Goal: Check status: Check status

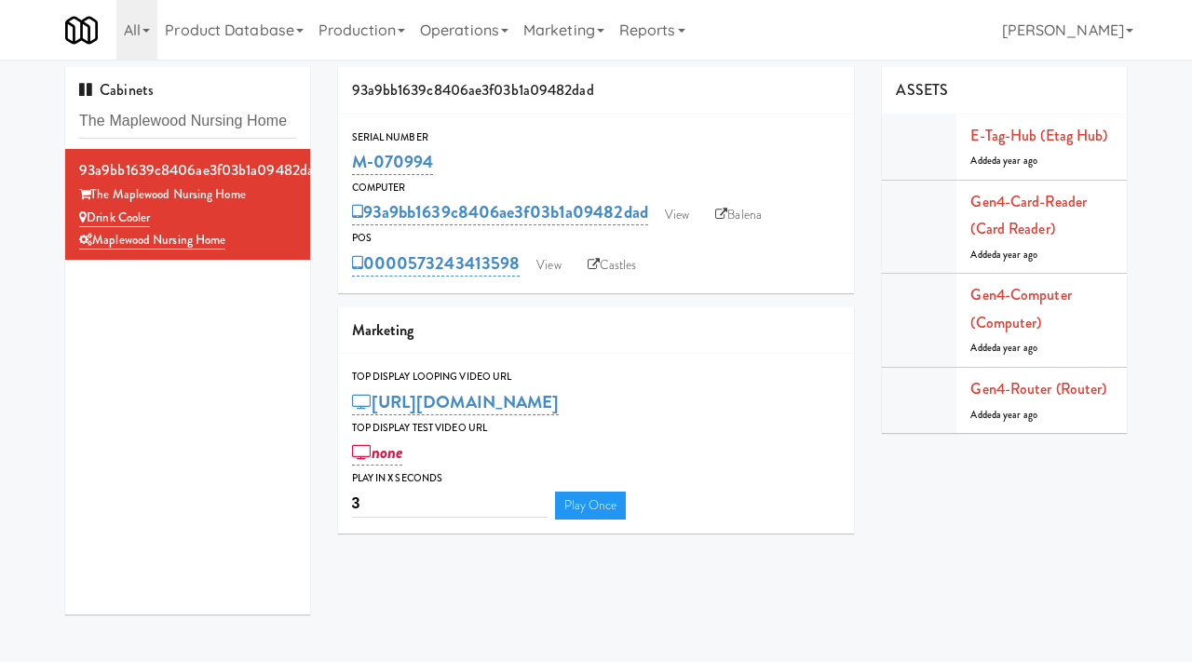
scroll to position [3, 0]
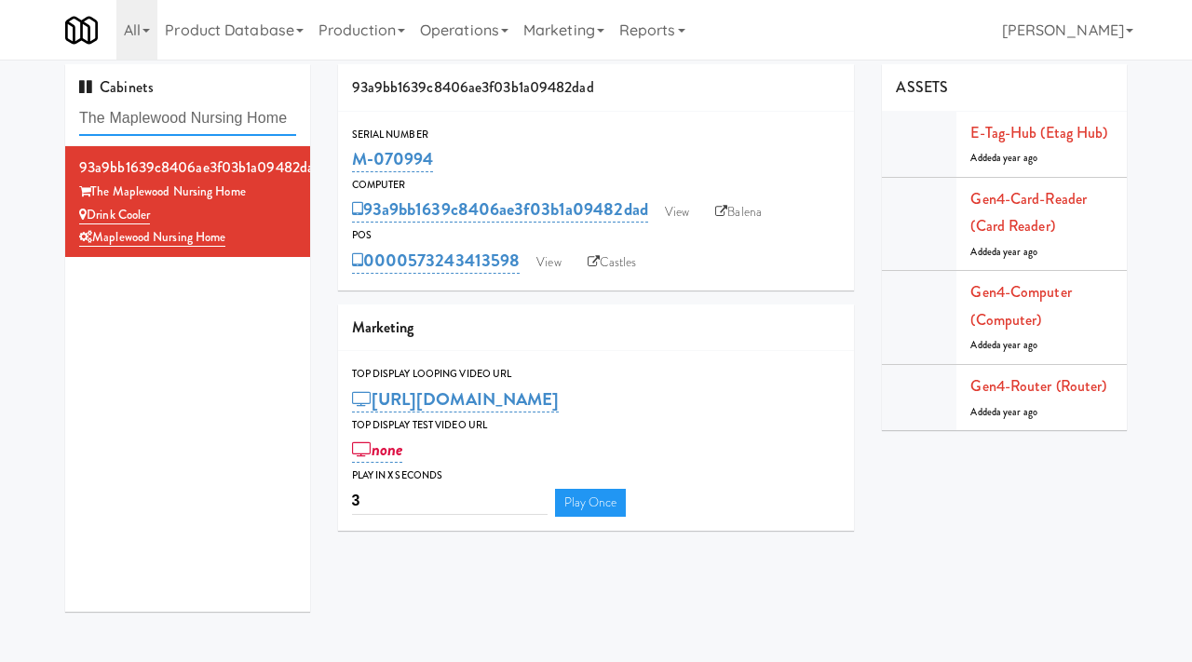
click at [277, 114] on input "The Maplewood Nursing Home" at bounding box center [187, 119] width 217 height 34
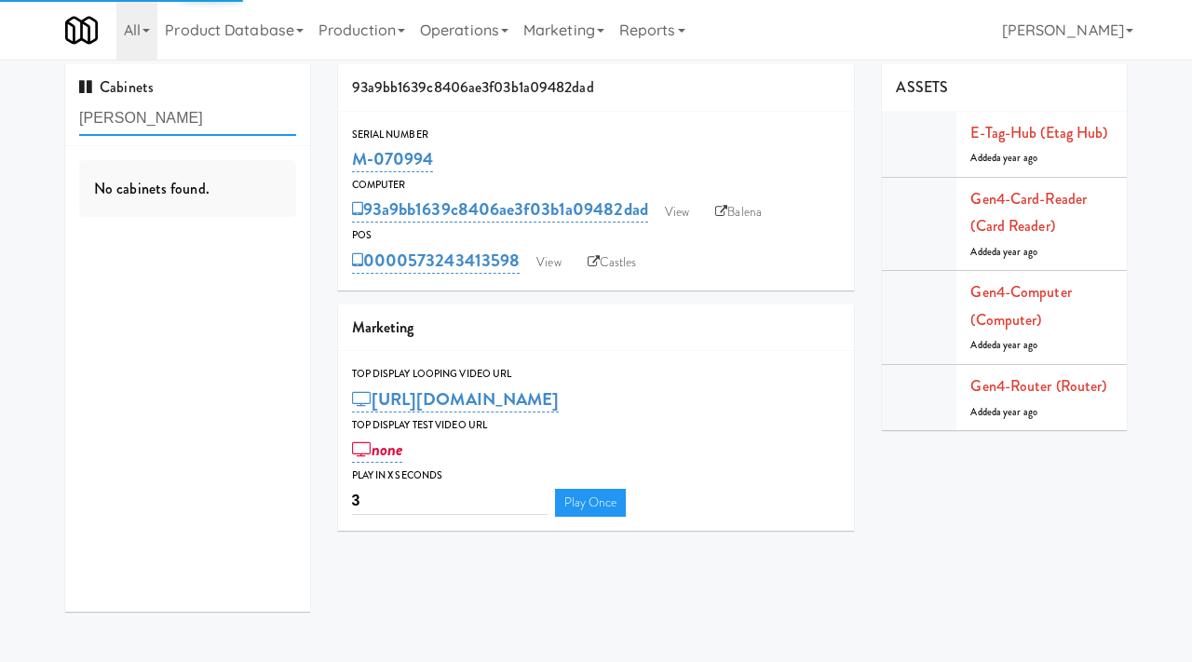
type input "[PERSON_NAME]"
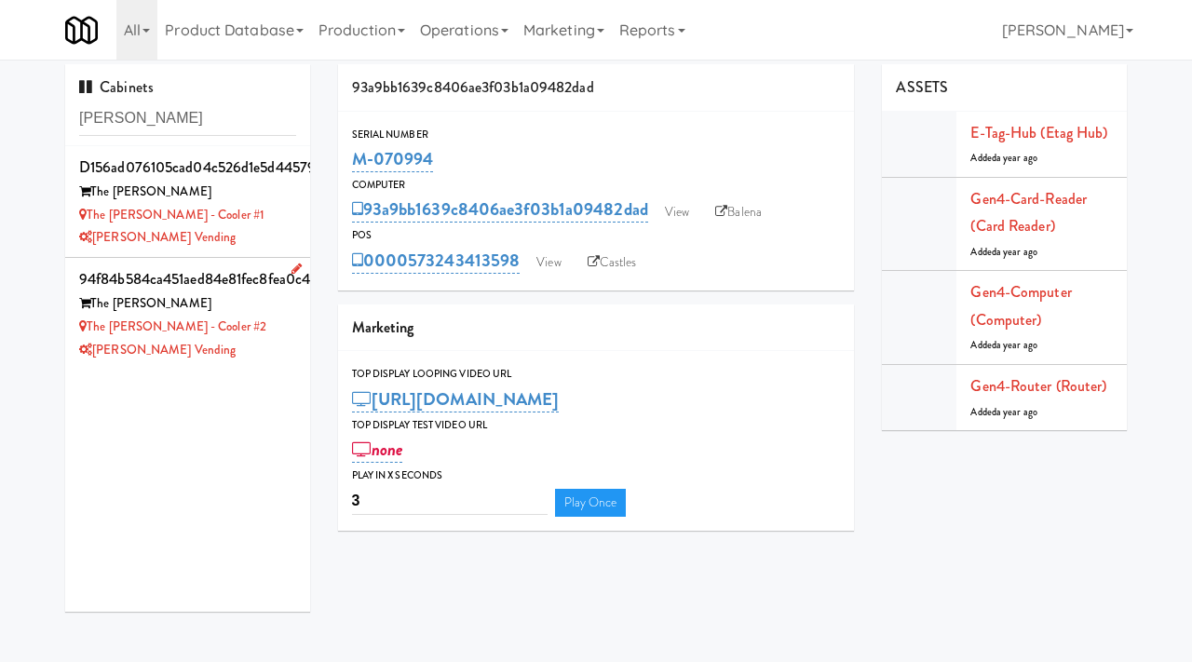
click at [246, 336] on div "The [PERSON_NAME] - Cooler #2" at bounding box center [187, 327] width 217 height 23
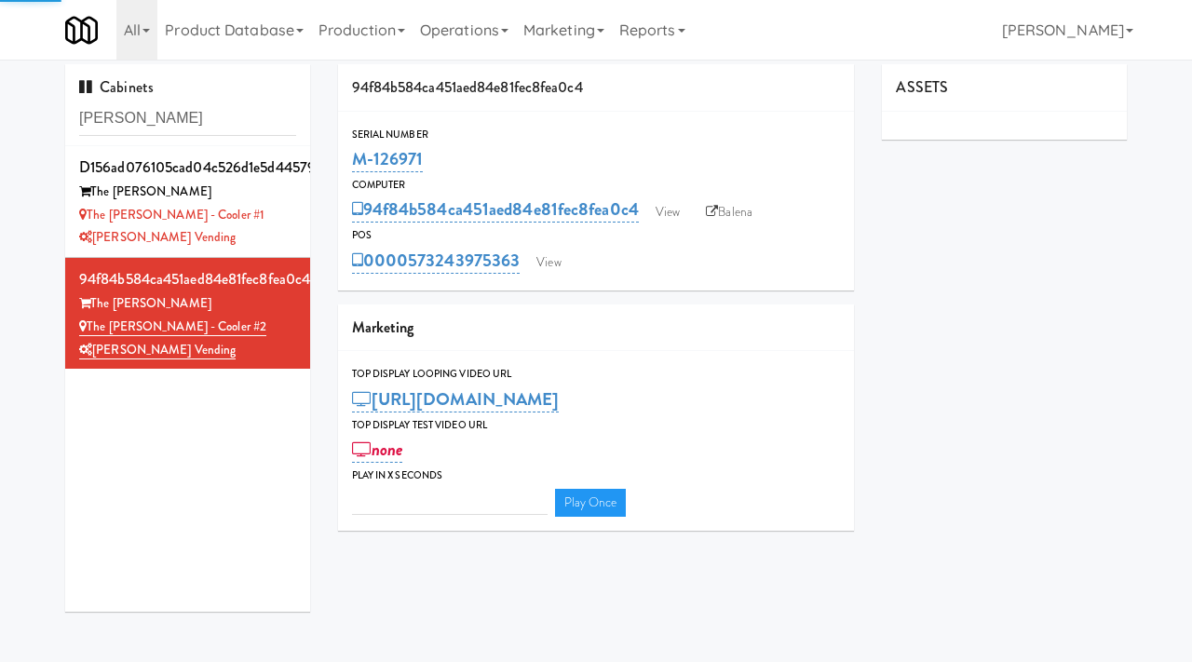
type input "3"
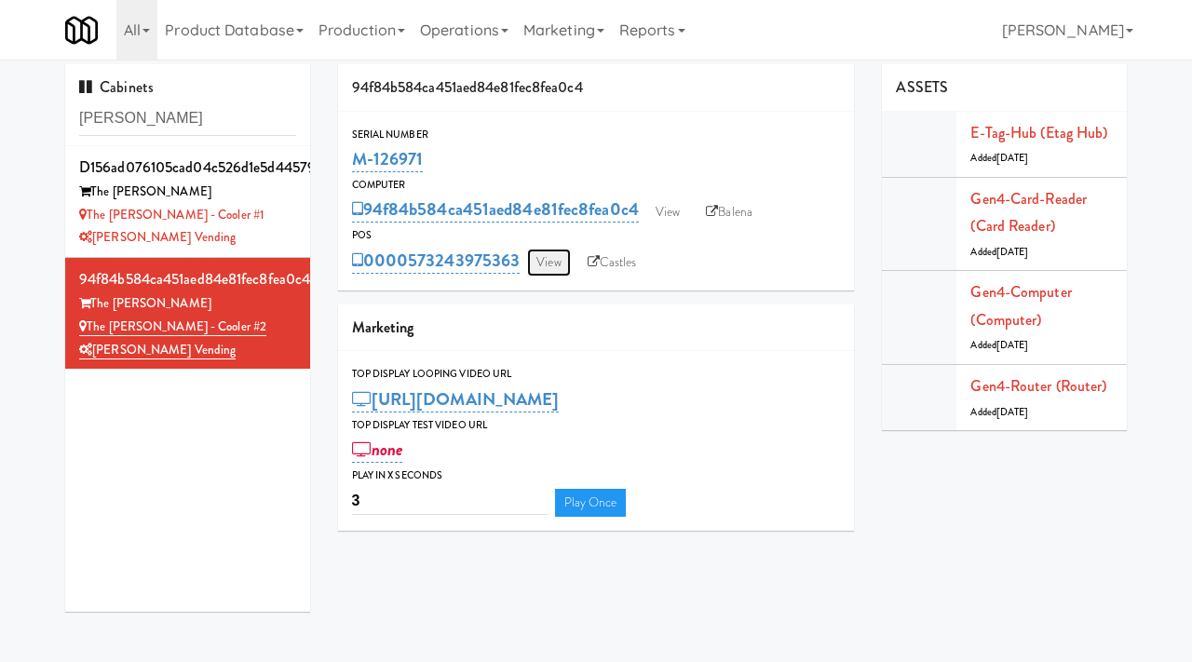
click at [553, 264] on link "View" at bounding box center [548, 263] width 43 height 28
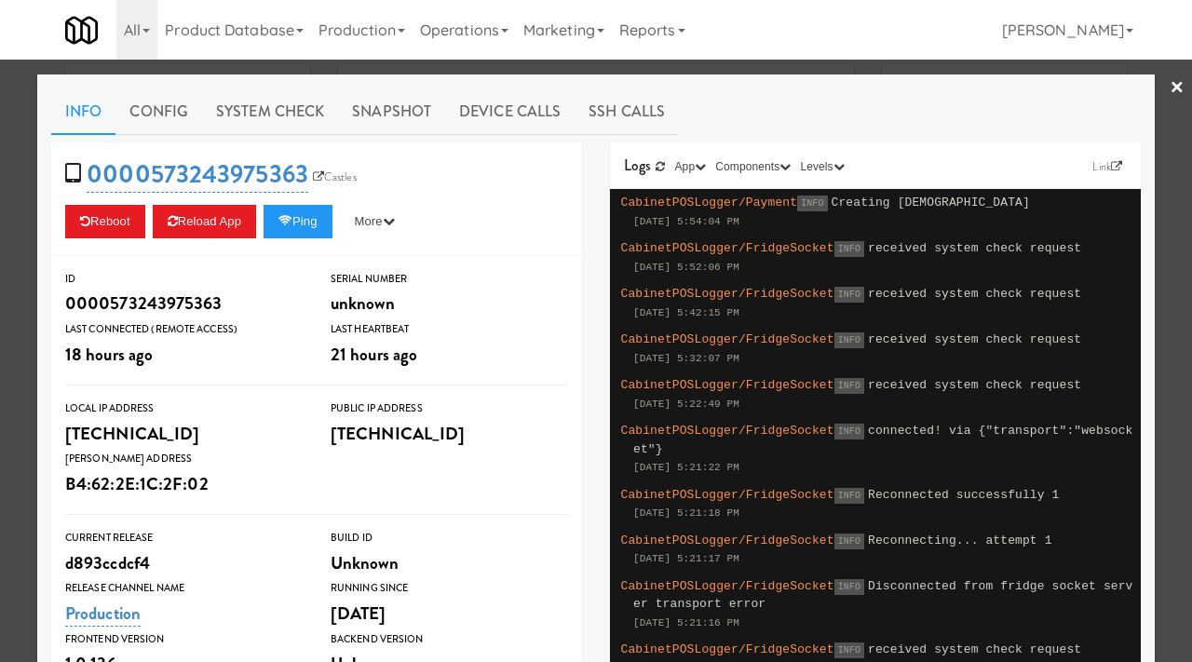
drag, startPoint x: 320, startPoint y: 183, endPoint x: 400, endPoint y: 195, distance: 80.1
click at [400, 195] on div "0000573243975363 Castles Reboot Reload App Ping More Ping Server Restart Server…" at bounding box center [316, 199] width 531 height 114
drag, startPoint x: 311, startPoint y: 158, endPoint x: 155, endPoint y: 164, distance: 156.6
click at [155, 164] on span "0000573243975363 Castles" at bounding box center [217, 173] width 304 height 35
copy link "573243975363"
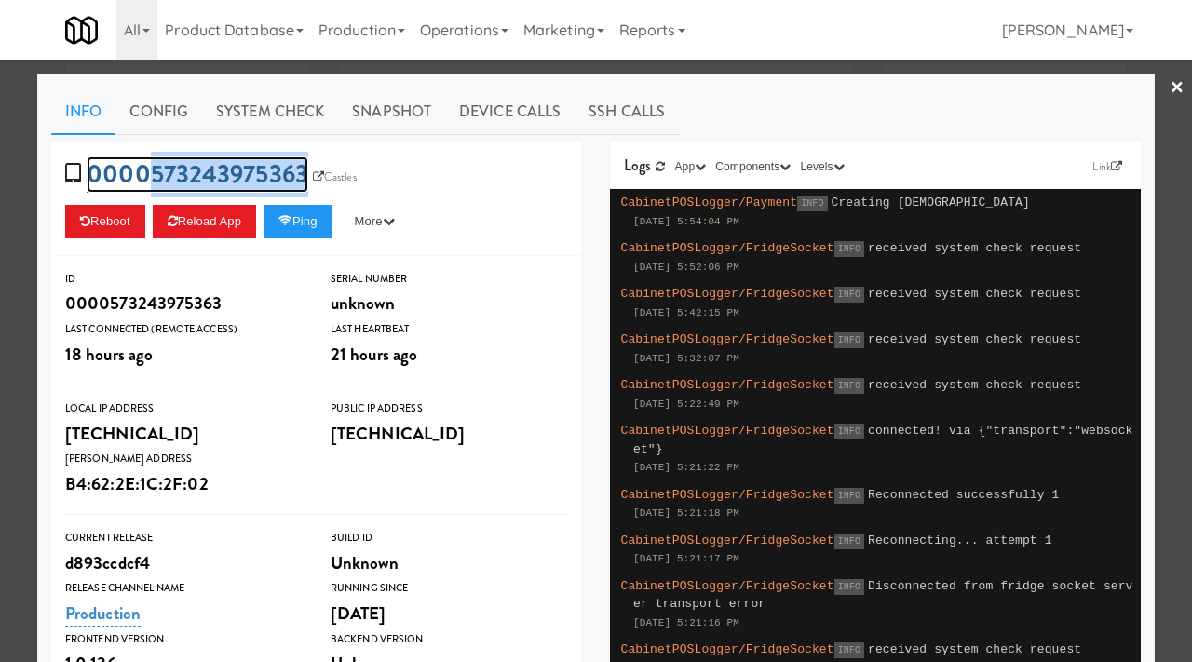
copy link "573243975363"
click at [9, 336] on div at bounding box center [596, 331] width 1192 height 662
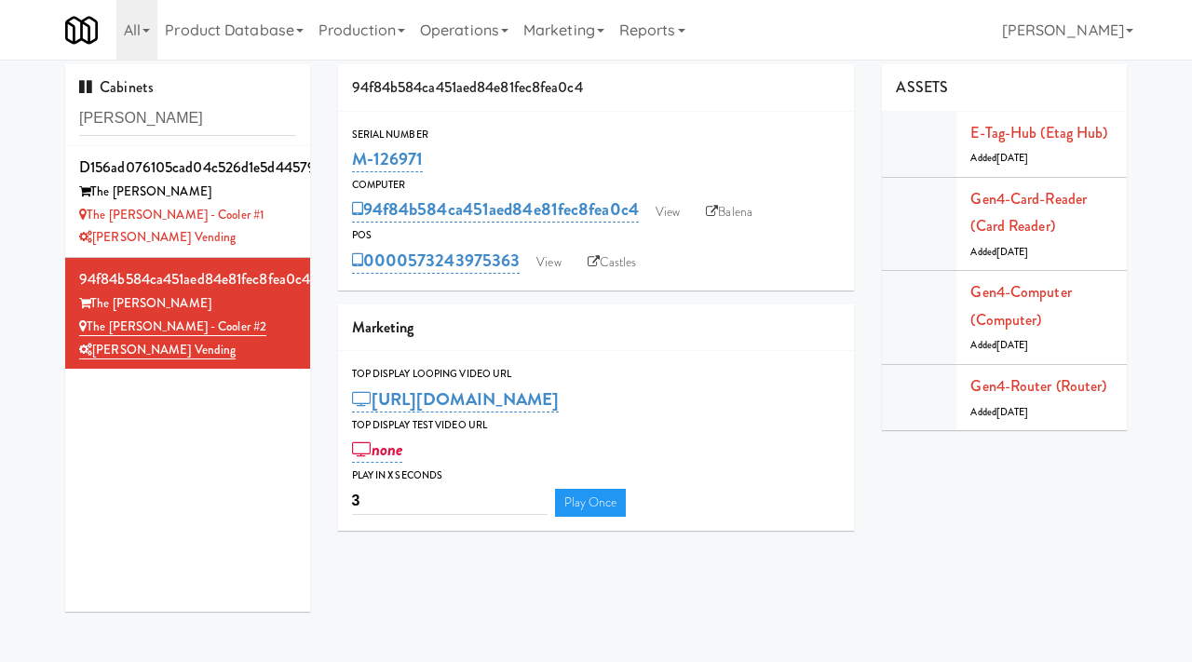
drag, startPoint x: 435, startPoint y: 161, endPoint x: 348, endPoint y: 160, distance: 86.6
click at [348, 160] on div "Serial Number M-126971" at bounding box center [596, 151] width 517 height 50
copy link "M-126971"
click at [553, 270] on link "View" at bounding box center [548, 263] width 43 height 28
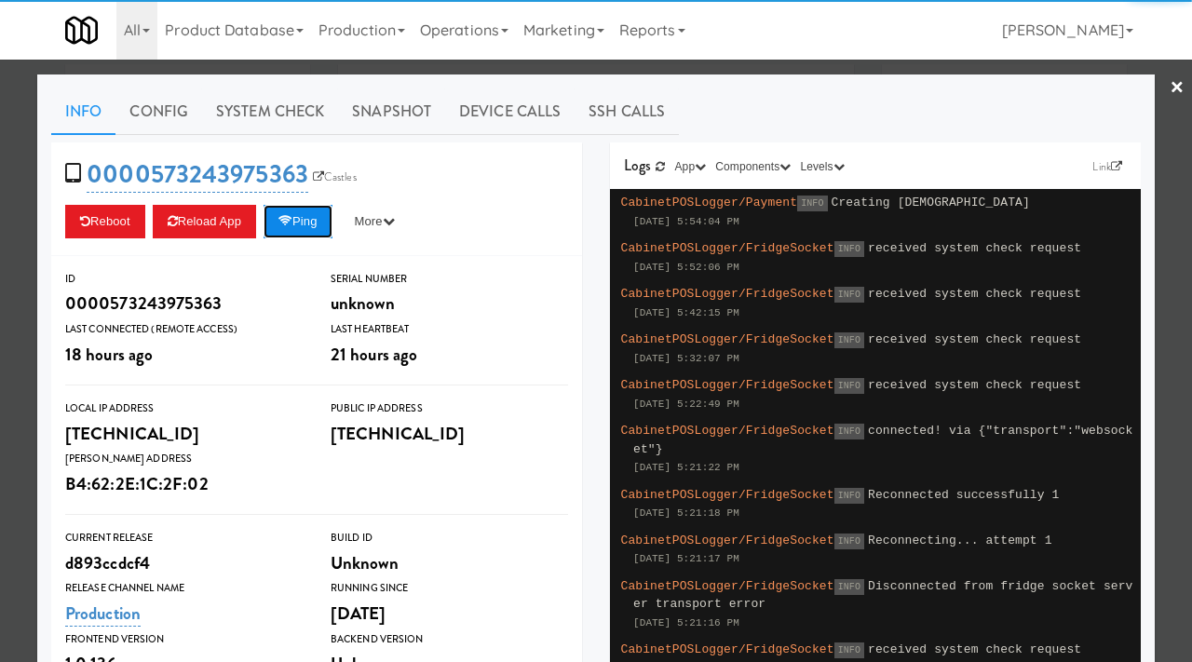
click at [306, 213] on button "Ping" at bounding box center [298, 222] width 69 height 34
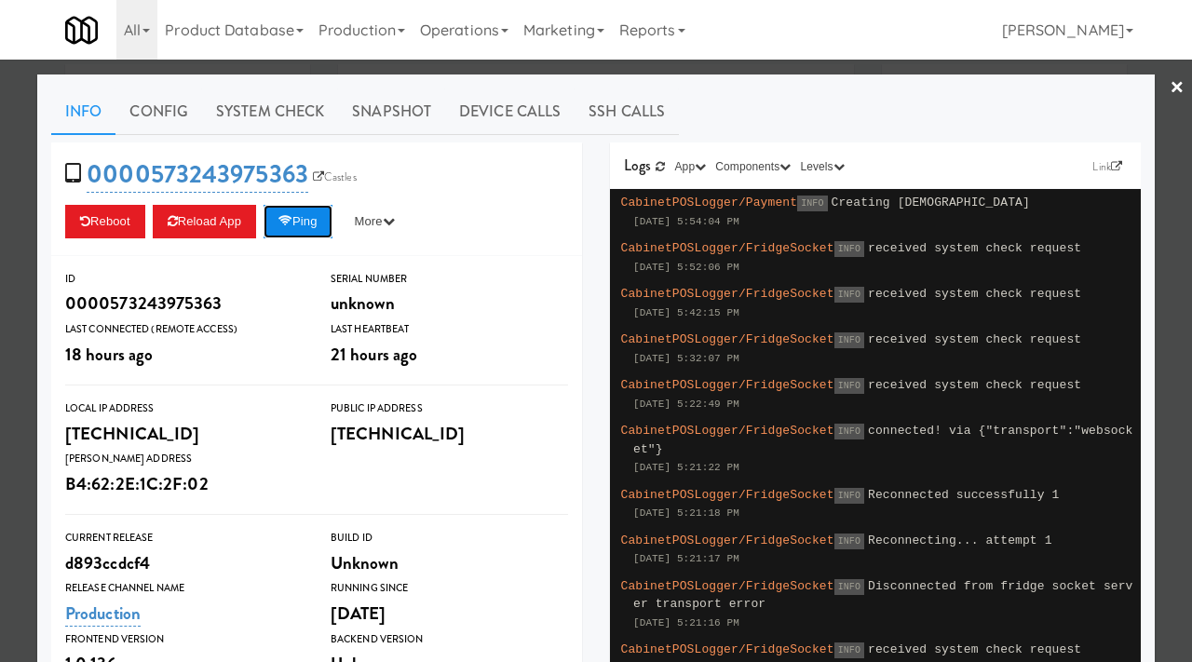
click at [303, 219] on button "Ping" at bounding box center [298, 222] width 69 height 34
click at [1, 329] on div at bounding box center [596, 331] width 1192 height 662
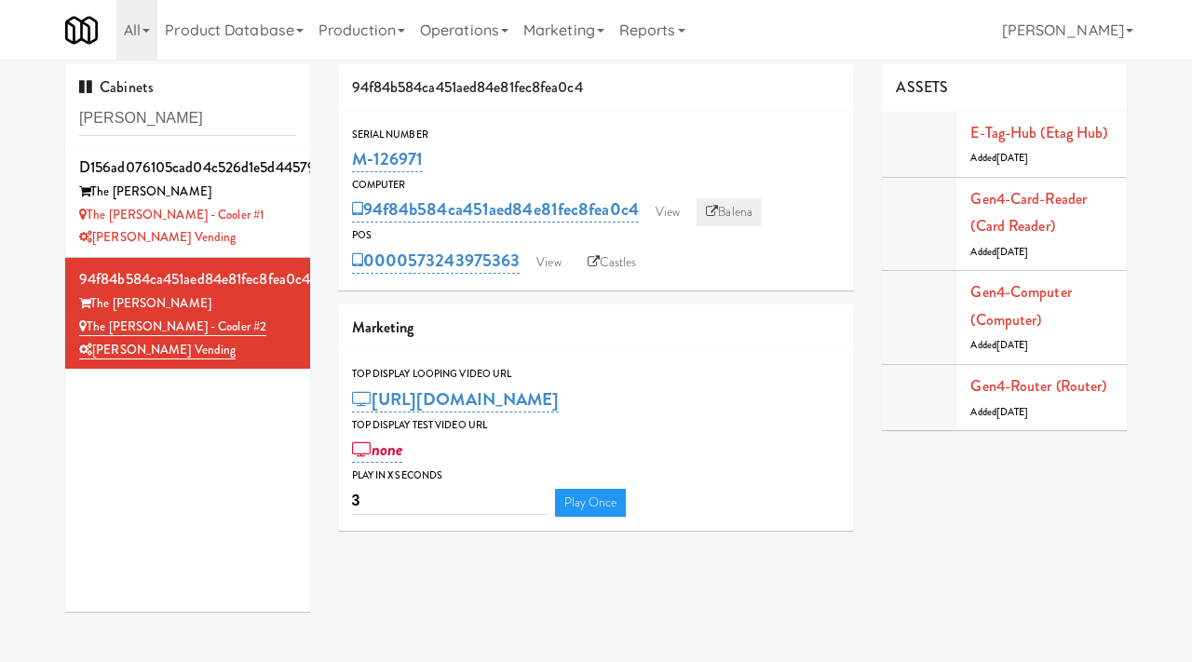
click at [723, 213] on link "Balena" at bounding box center [729, 212] width 65 height 28
click at [144, 126] on input "[PERSON_NAME]" at bounding box center [187, 119] width 217 height 34
type input "maplewood"
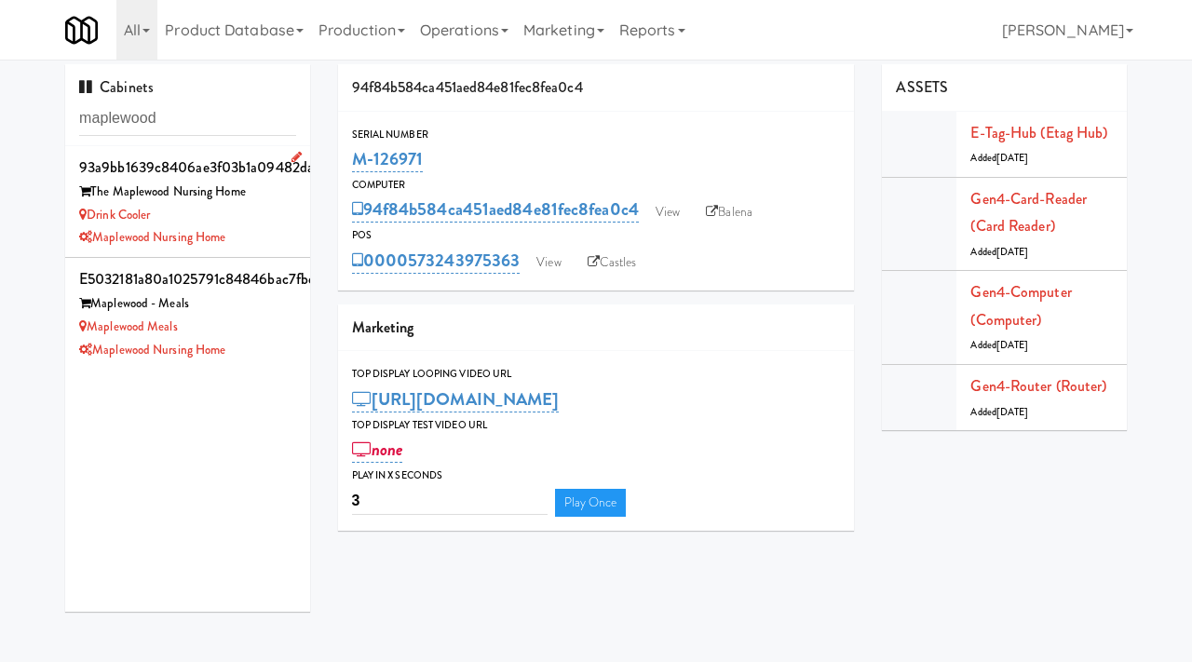
click at [263, 236] on div "Maplewood Nursing Home" at bounding box center [187, 237] width 217 height 23
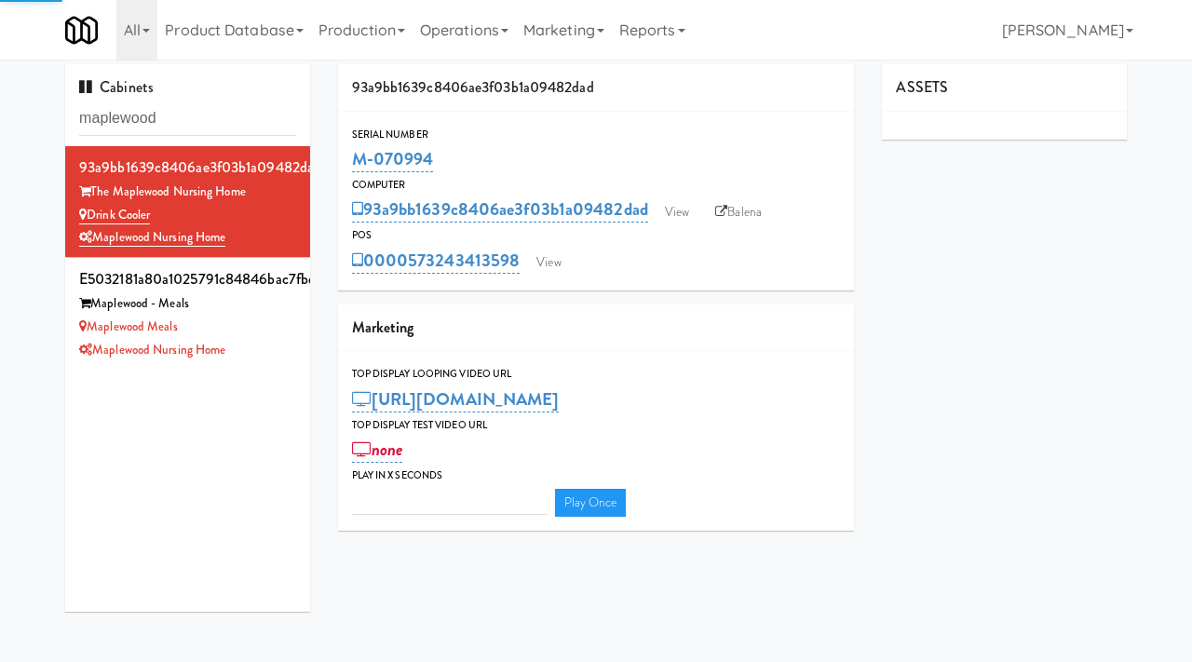
type input "3"
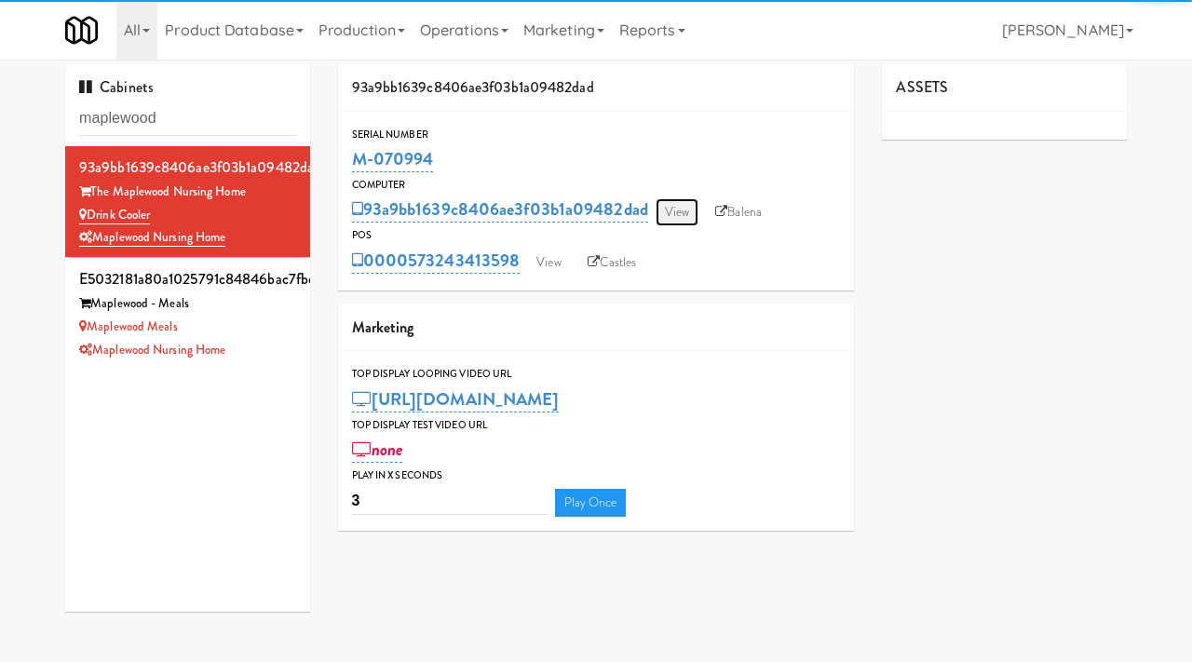
click at [679, 216] on link "View" at bounding box center [677, 212] width 43 height 28
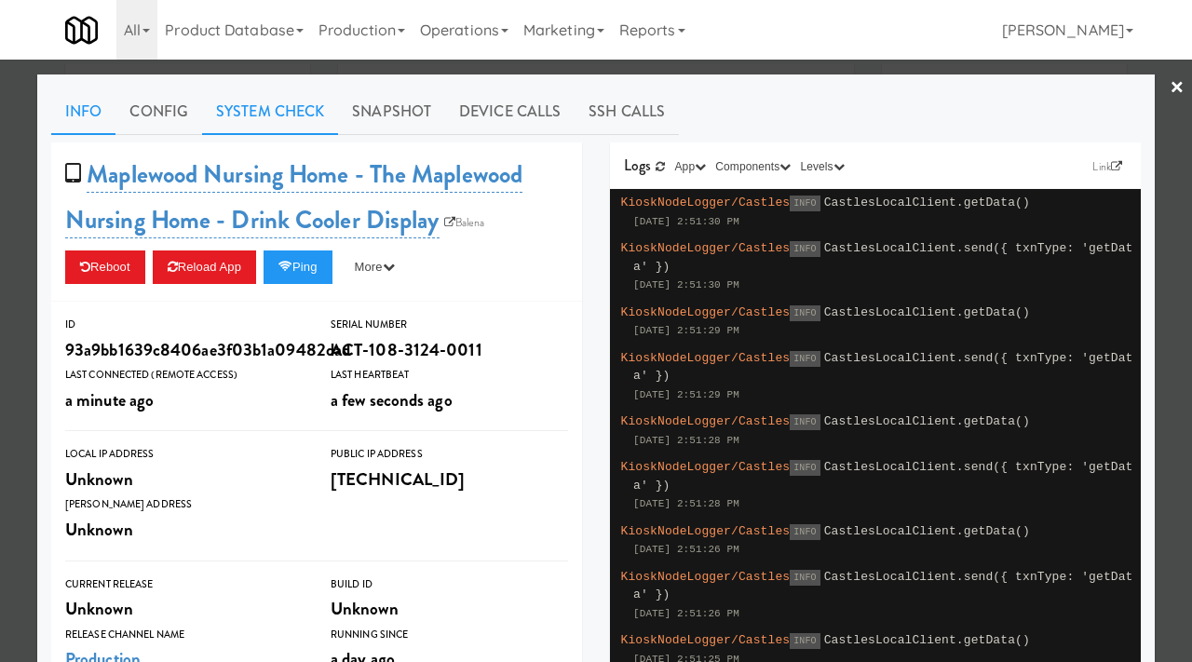
click at [273, 102] on link "System Check" at bounding box center [270, 111] width 136 height 47
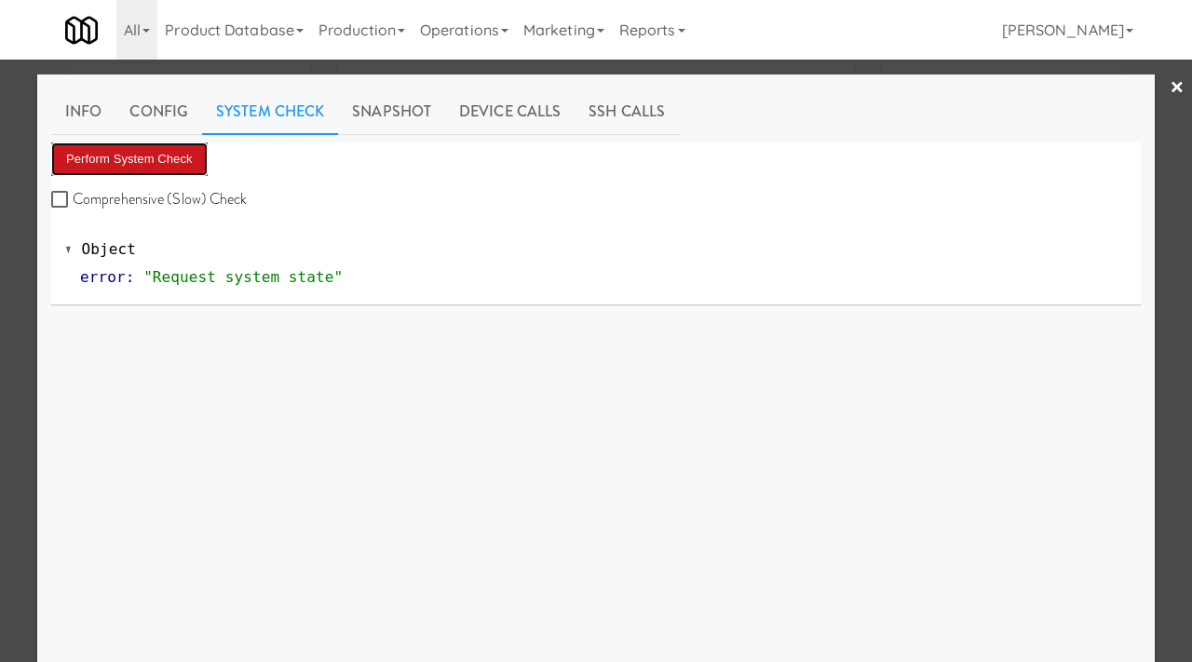
click at [167, 145] on button "Perform System Check" at bounding box center [129, 159] width 156 height 34
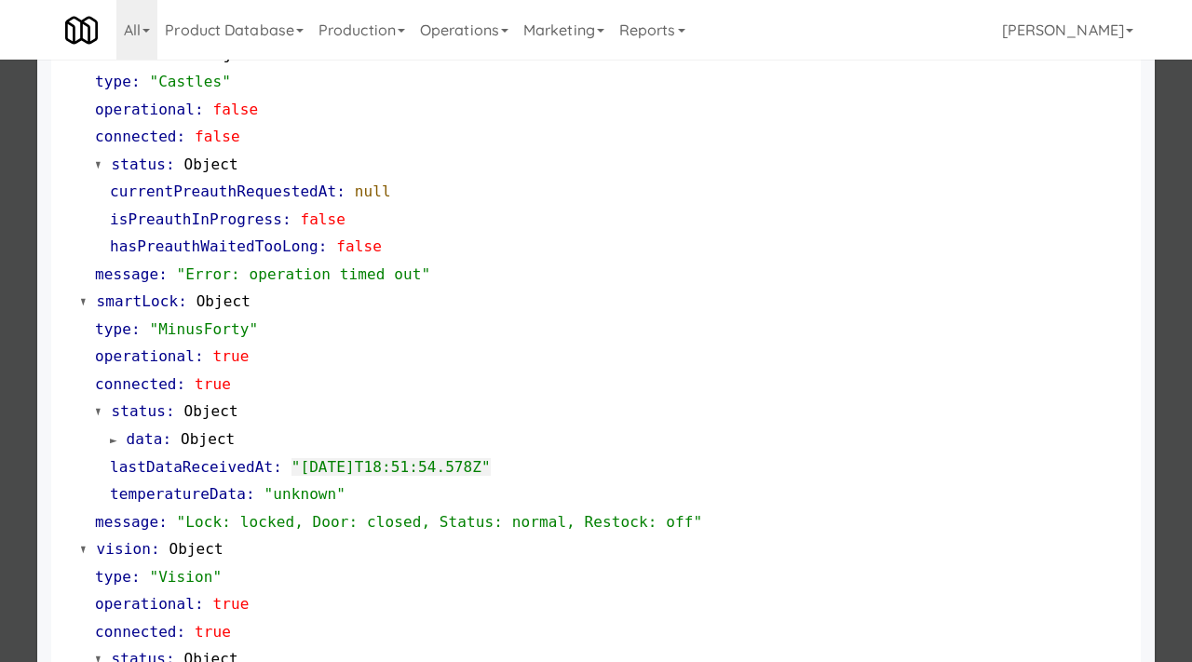
scroll to position [227, 0]
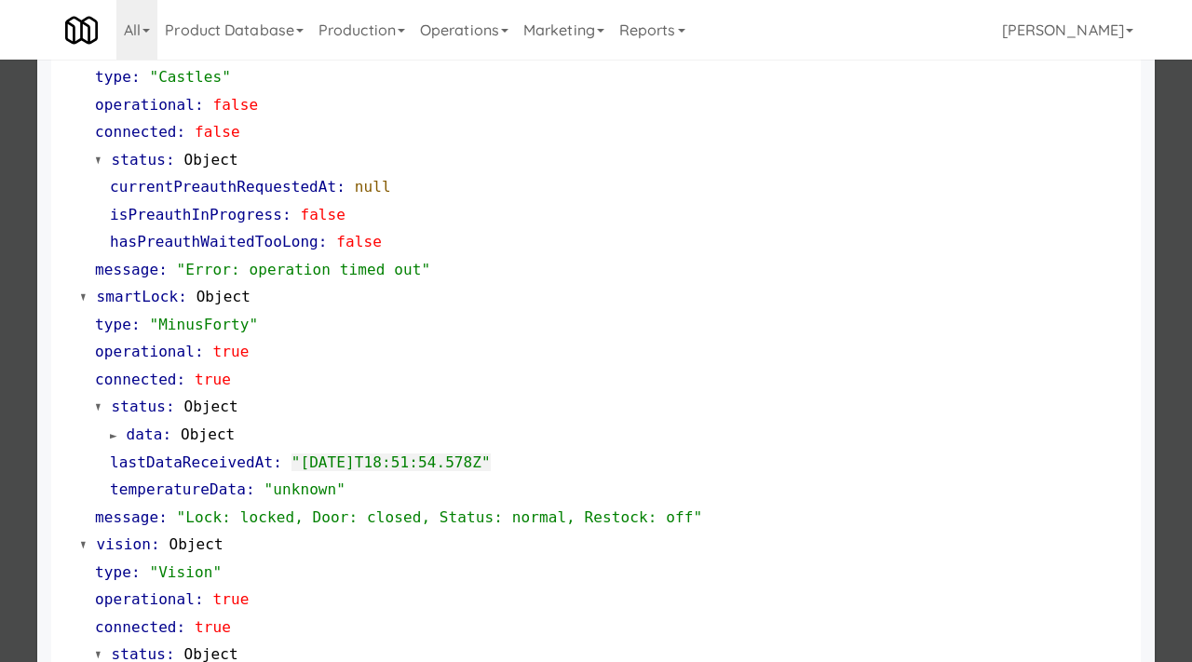
click at [0, 160] on div at bounding box center [596, 331] width 1192 height 662
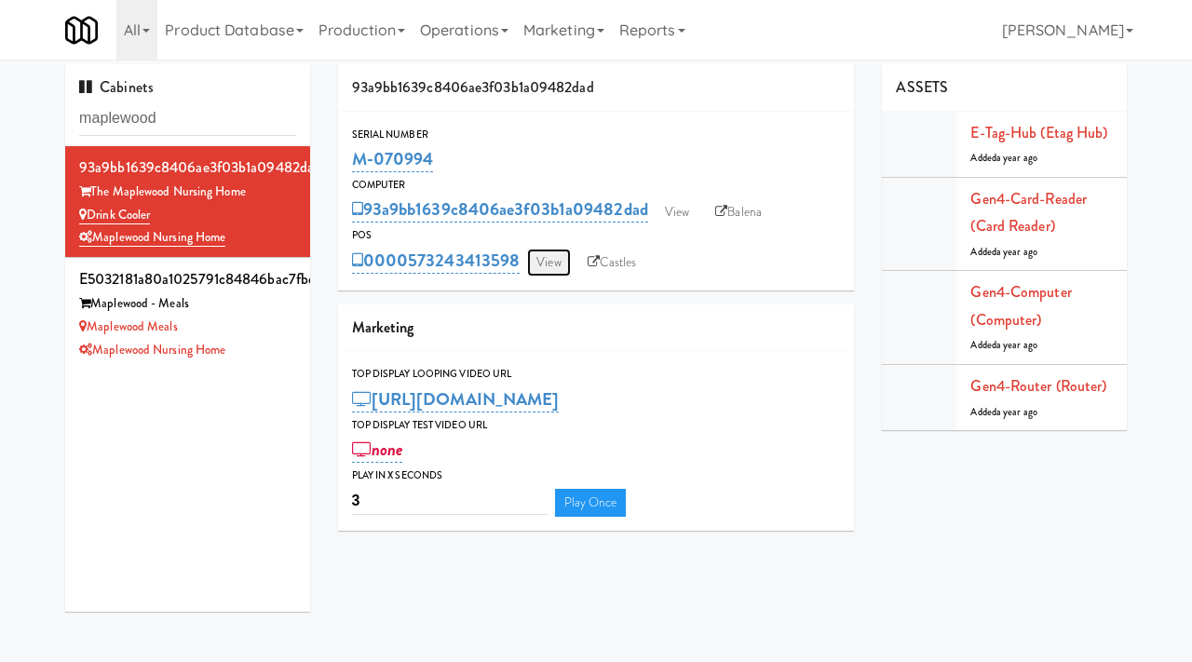
click at [550, 257] on link "View" at bounding box center [548, 263] width 43 height 28
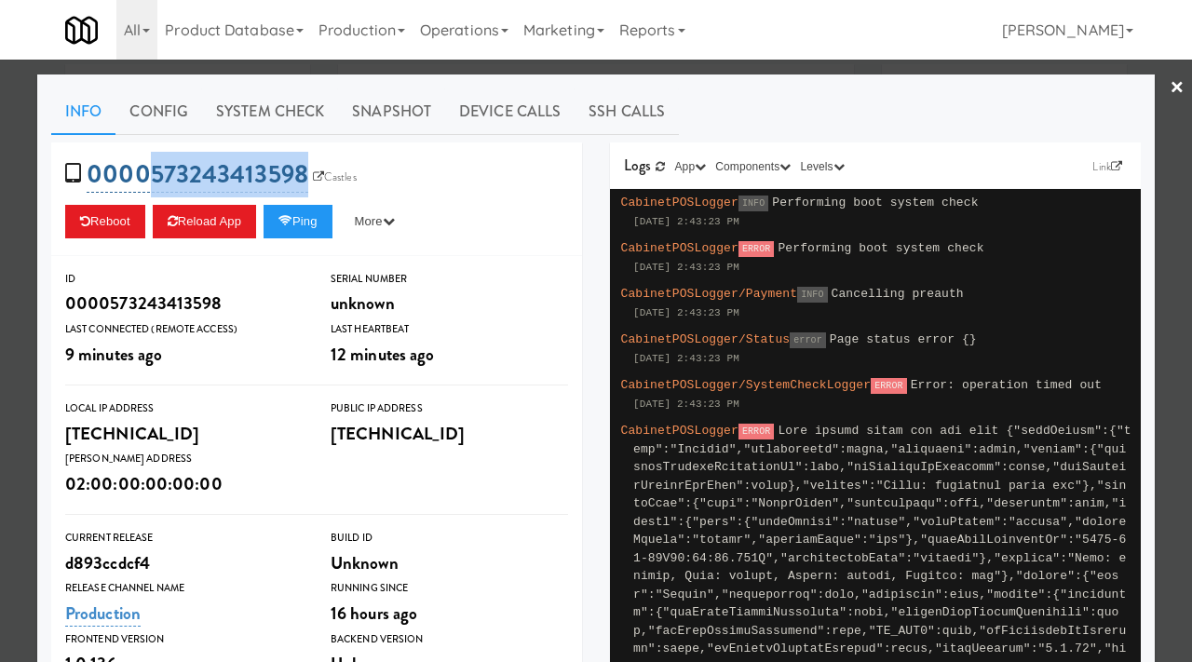
drag, startPoint x: 307, startPoint y: 156, endPoint x: 150, endPoint y: 166, distance: 157.7
click at [150, 166] on span "0000573243413598 Castles" at bounding box center [217, 173] width 304 height 35
copy link "573243413598"
click at [312, 221] on button "Ping" at bounding box center [298, 222] width 69 height 34
click at [244, 103] on link "System Check" at bounding box center [270, 111] width 136 height 47
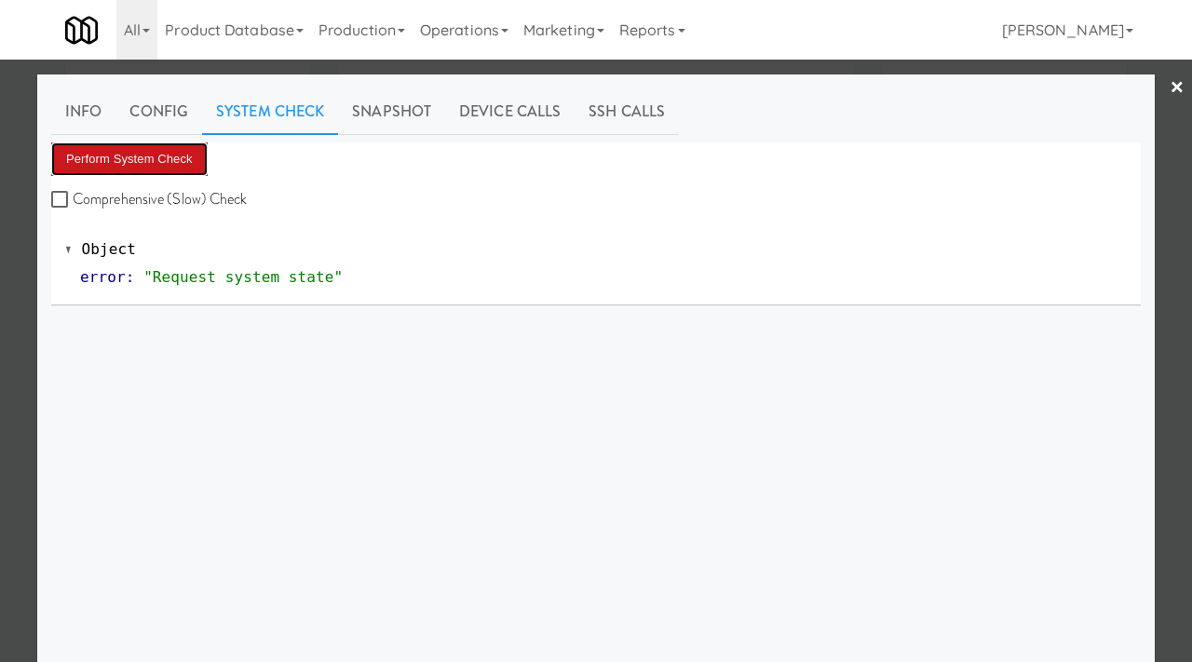
click at [169, 155] on button "Perform System Check" at bounding box center [129, 159] width 156 height 34
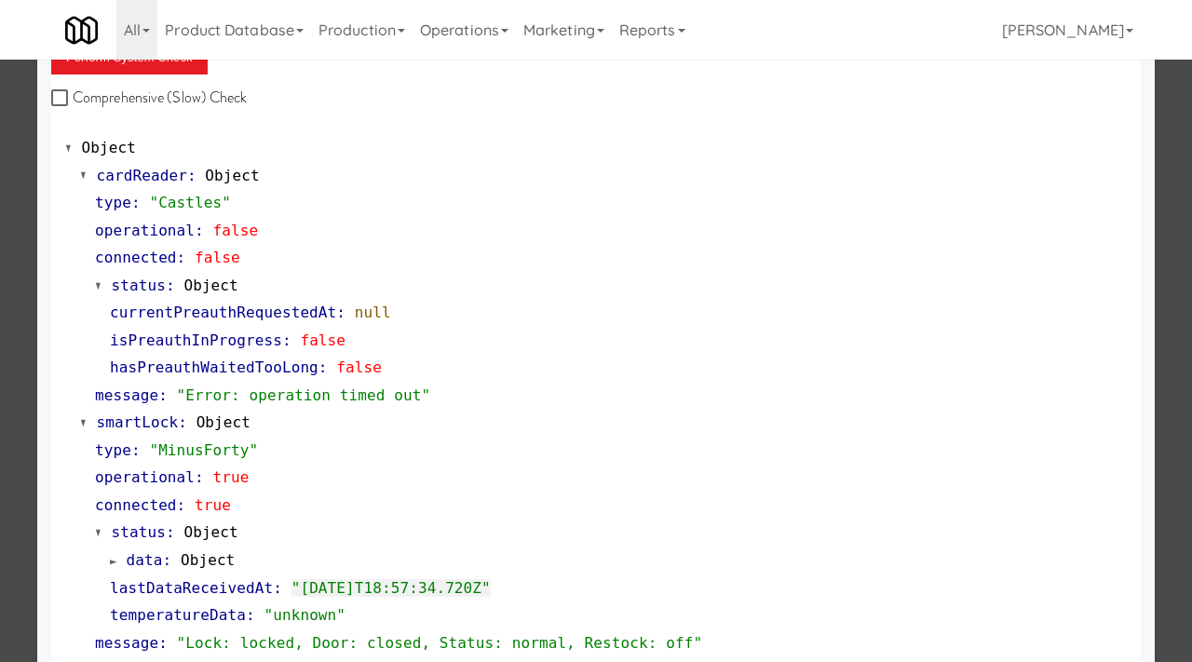
scroll to position [69, 0]
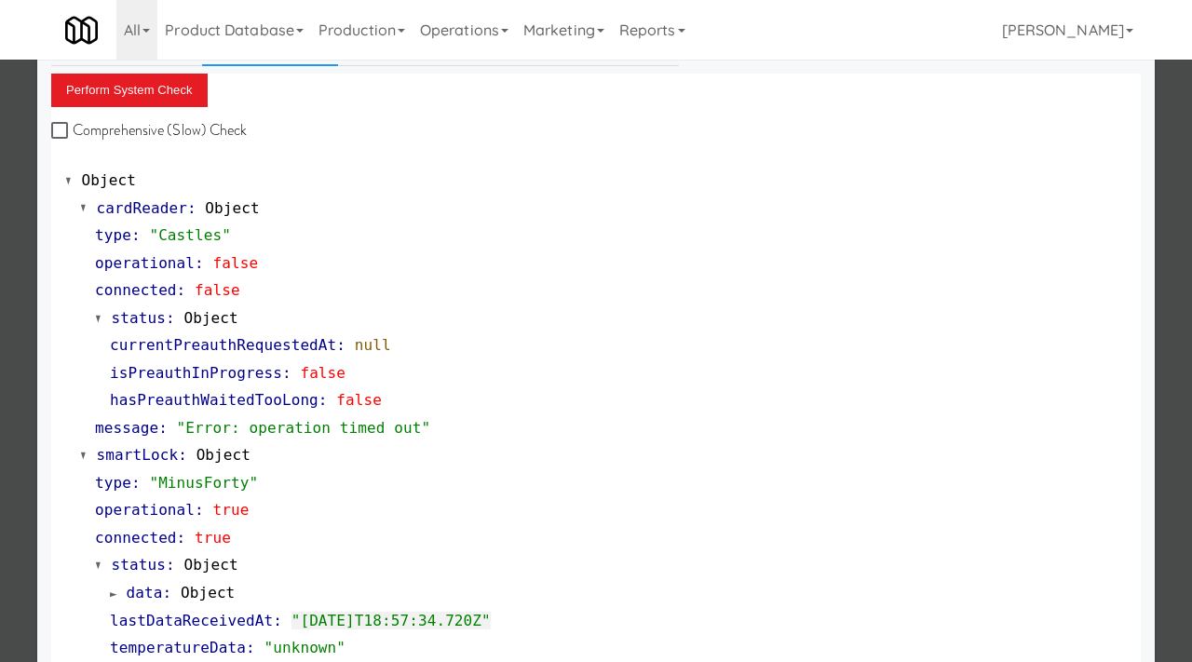
click at [0, 331] on div at bounding box center [596, 331] width 1192 height 662
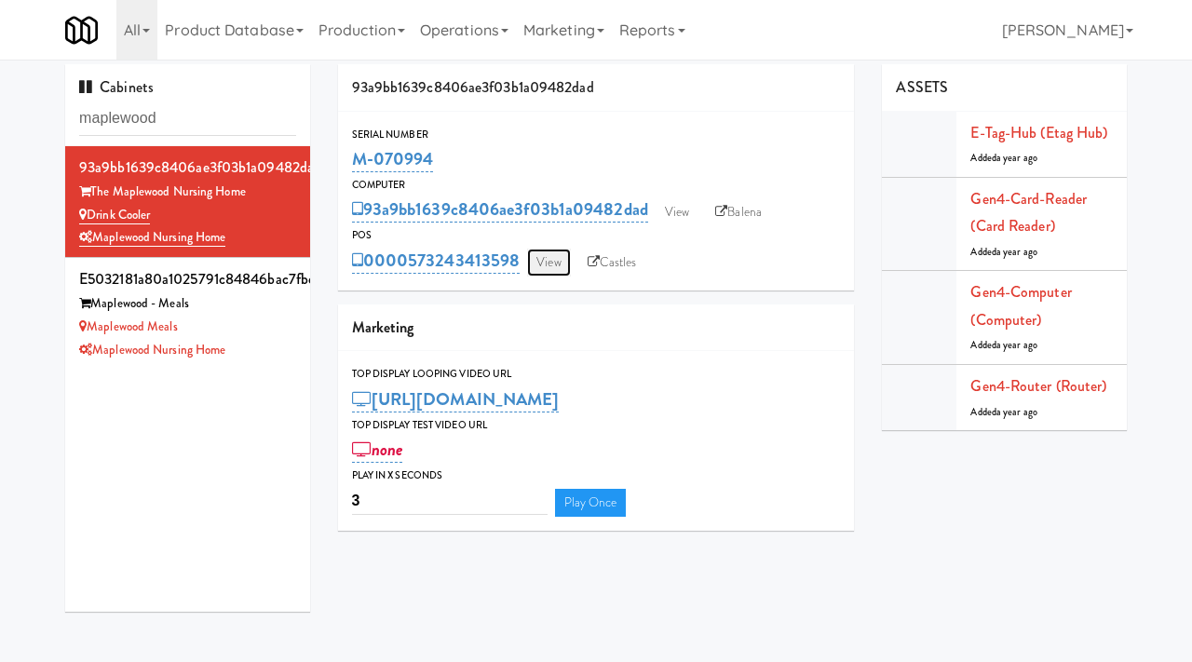
click at [557, 257] on link "View" at bounding box center [548, 263] width 43 height 28
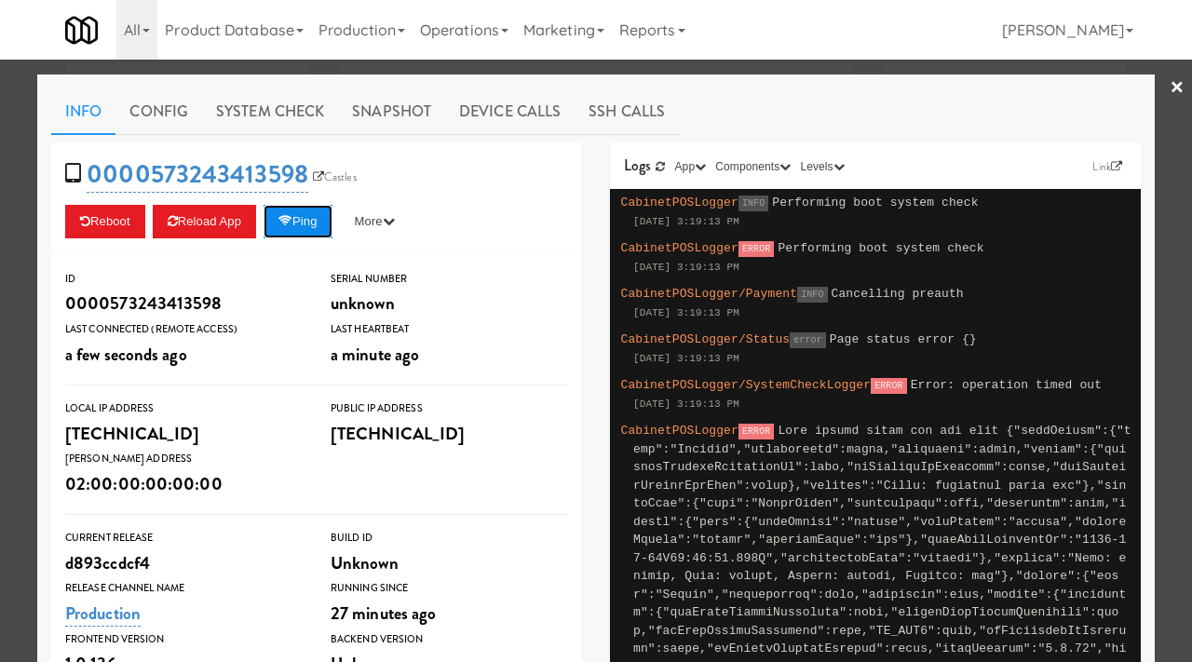
click at [305, 227] on button "Ping" at bounding box center [298, 222] width 69 height 34
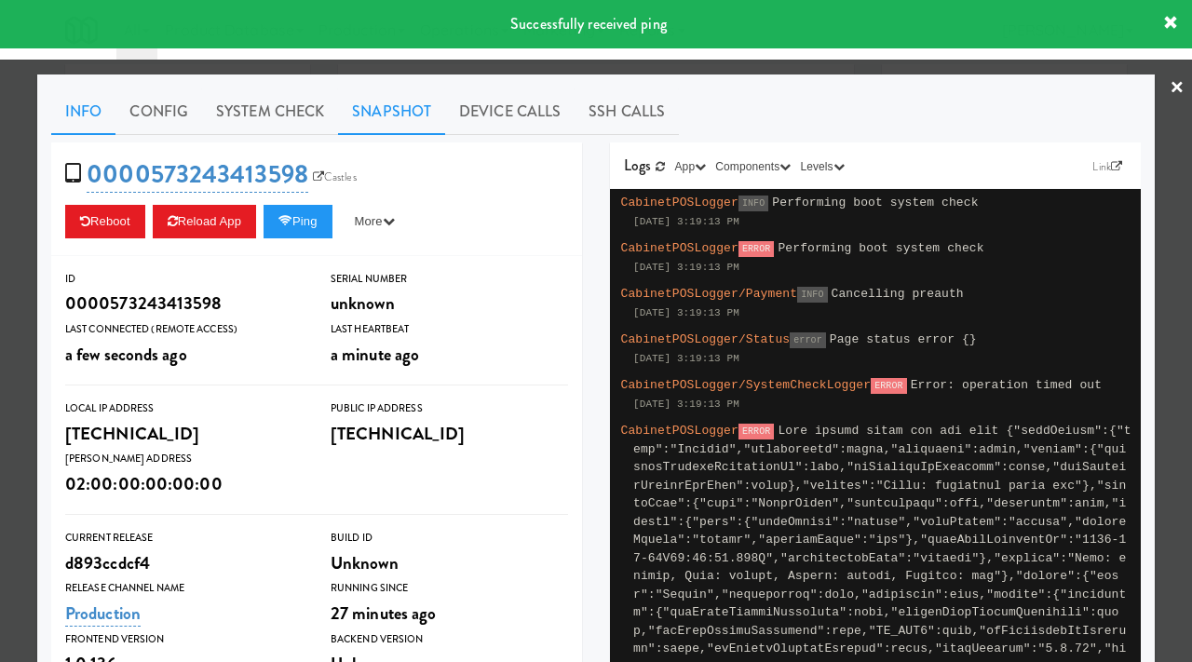
click at [388, 119] on link "Snapshot" at bounding box center [391, 111] width 107 height 47
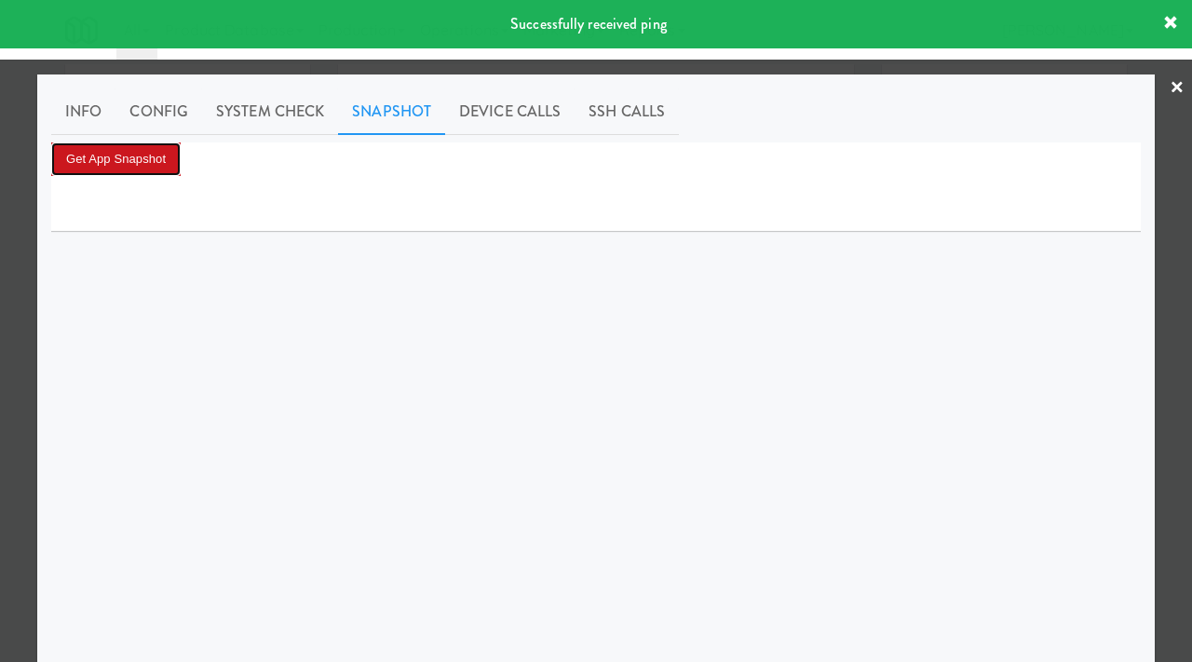
click at [161, 160] on button "Get App Snapshot" at bounding box center [115, 159] width 129 height 34
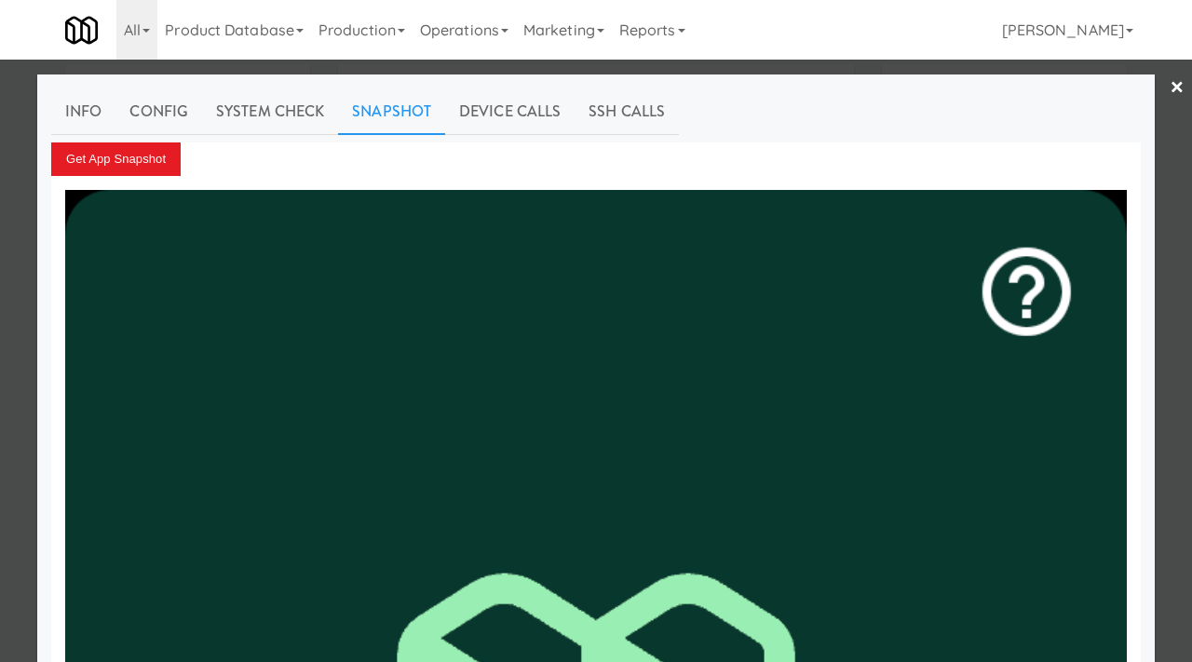
click at [0, 327] on div at bounding box center [596, 331] width 1192 height 662
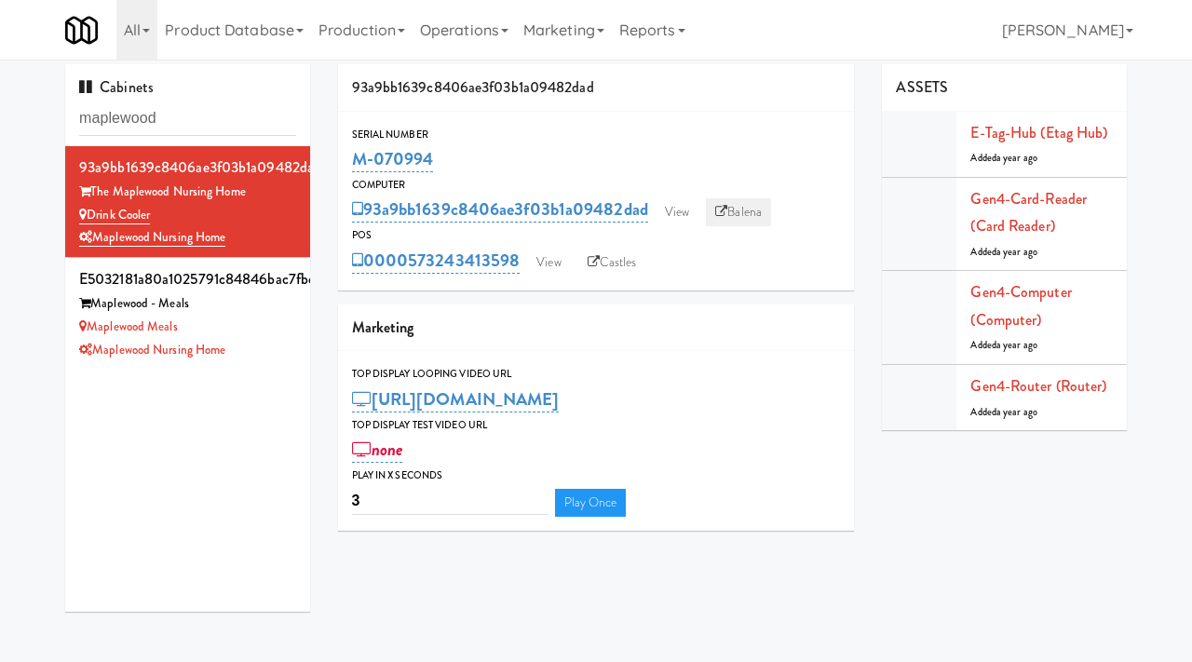
click at [736, 212] on link "Balena" at bounding box center [738, 212] width 65 height 28
click at [554, 263] on link "View" at bounding box center [548, 263] width 43 height 28
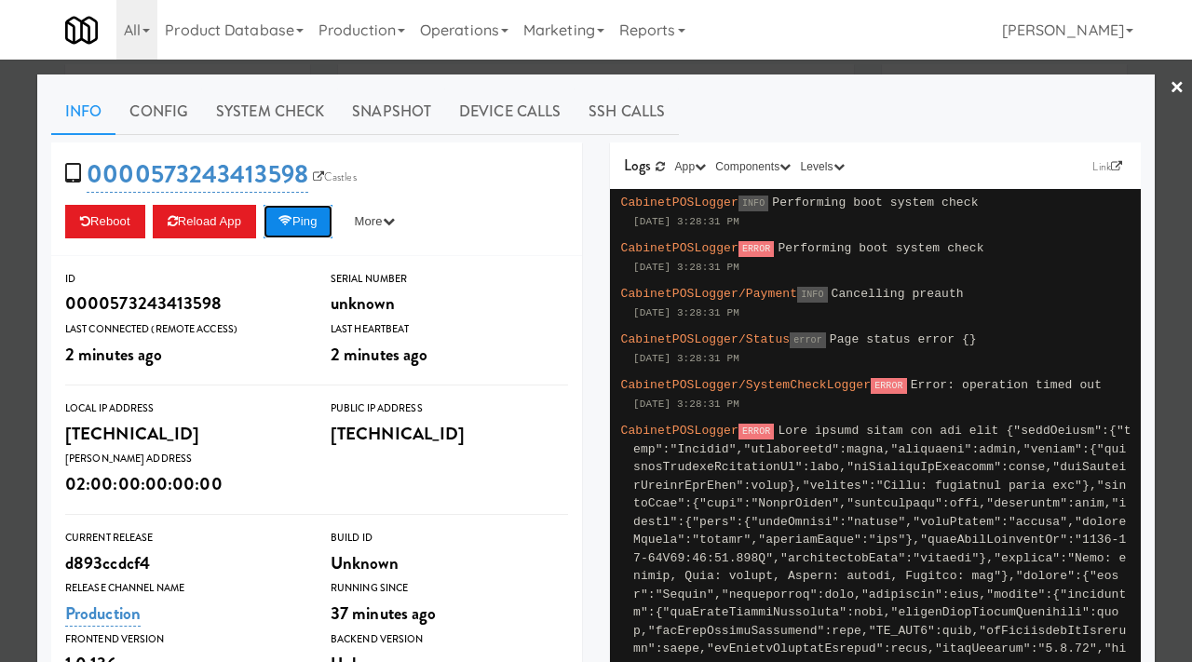
click at [291, 216] on icon at bounding box center [285, 221] width 14 height 12
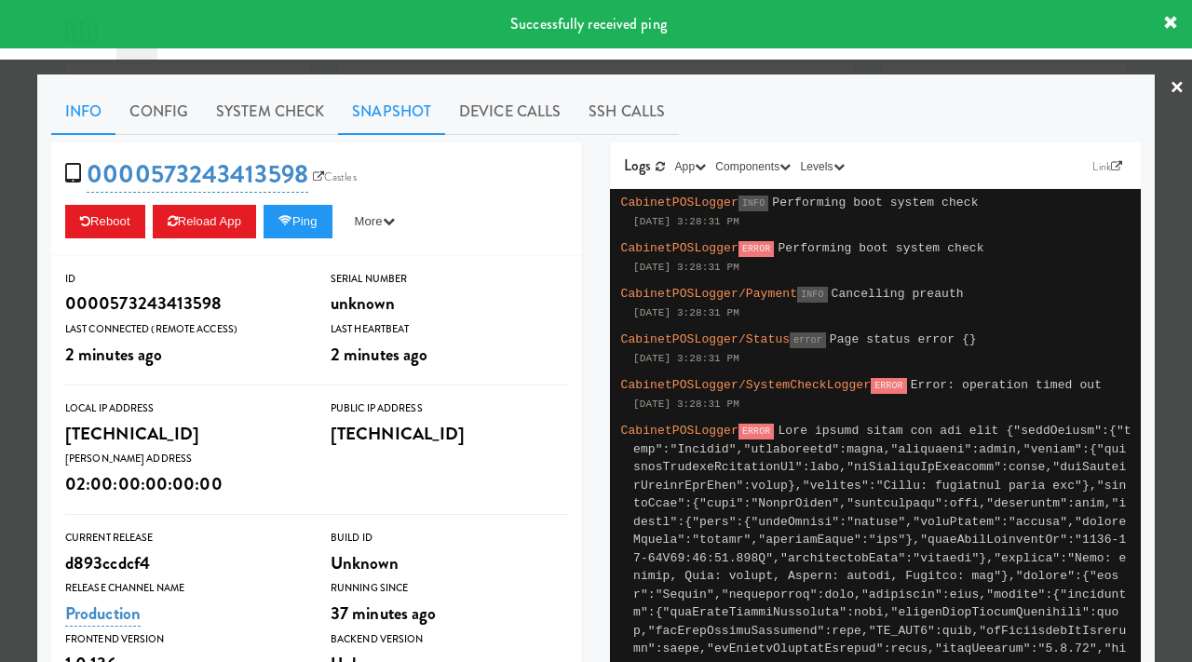
click at [370, 107] on link "Snapshot" at bounding box center [391, 111] width 107 height 47
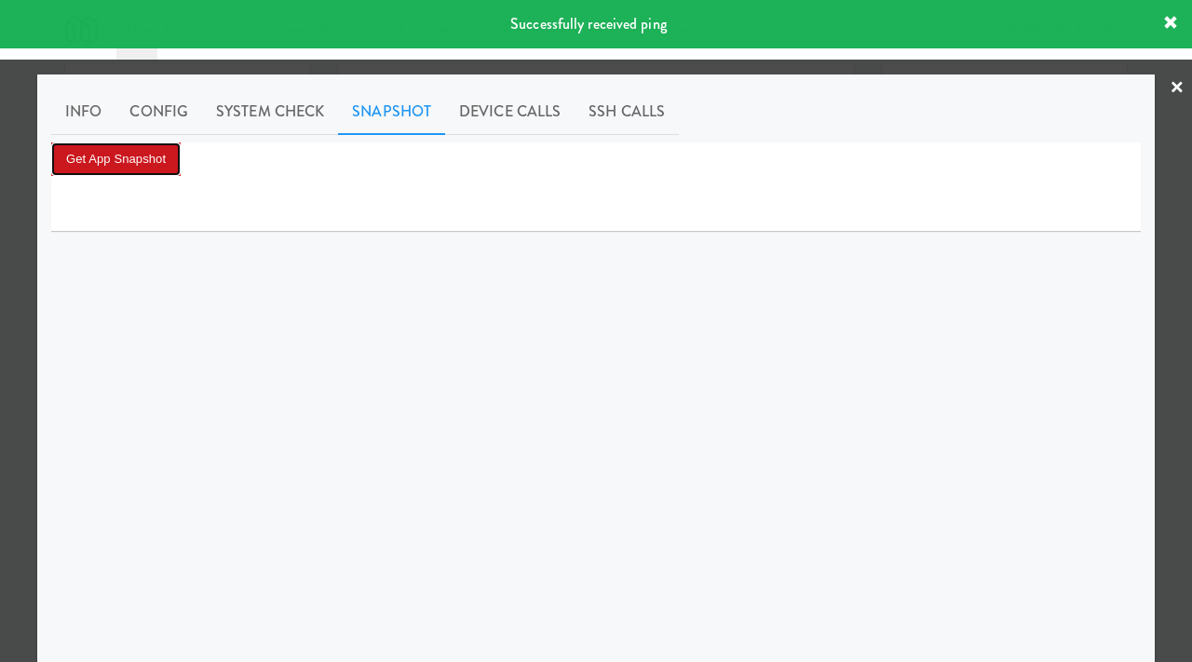
click at [134, 156] on button "Get App Snapshot" at bounding box center [115, 159] width 129 height 34
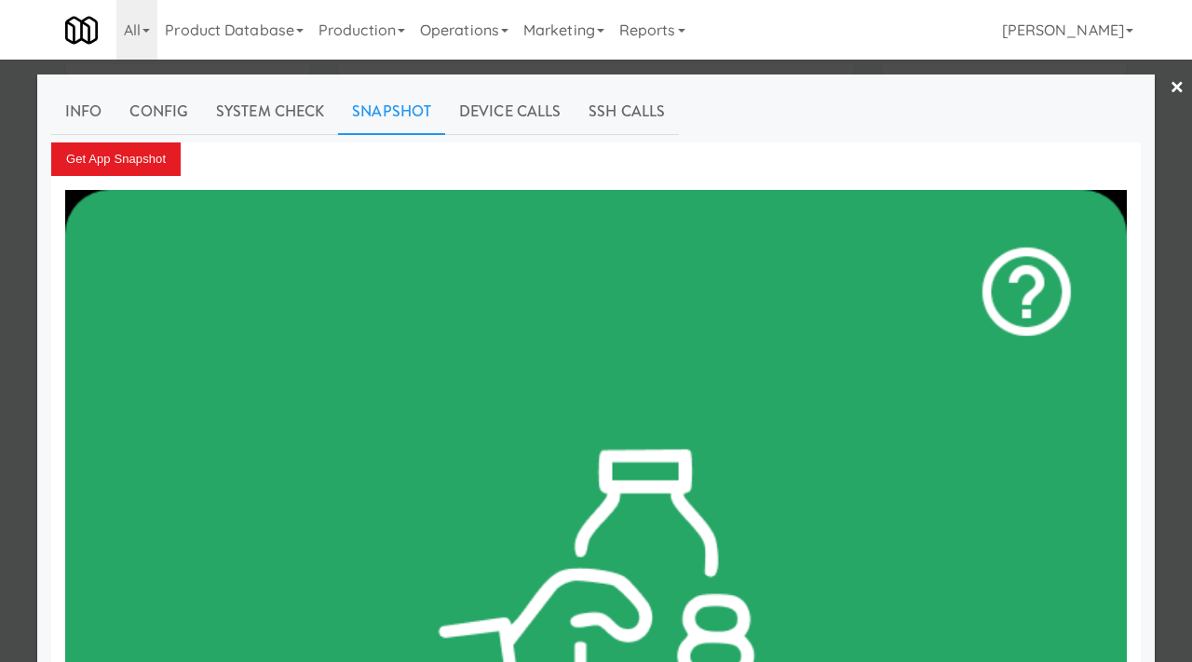
scroll to position [58, 0]
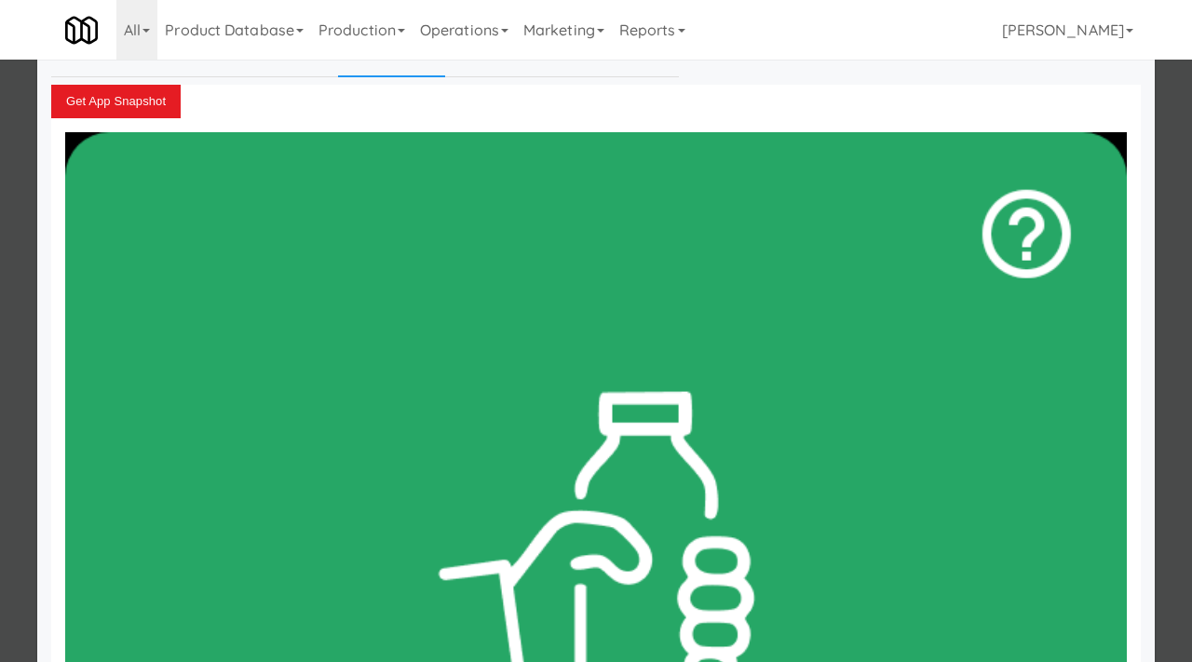
click at [12, 269] on div at bounding box center [596, 331] width 1192 height 662
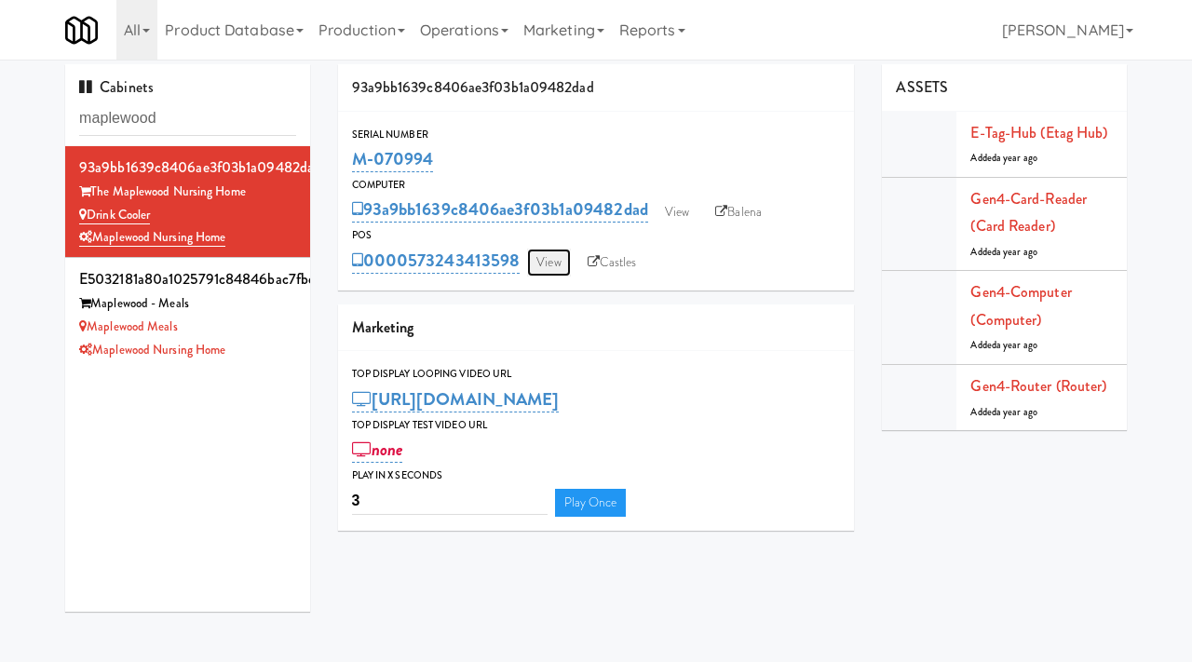
click at [538, 263] on link "View" at bounding box center [548, 263] width 43 height 28
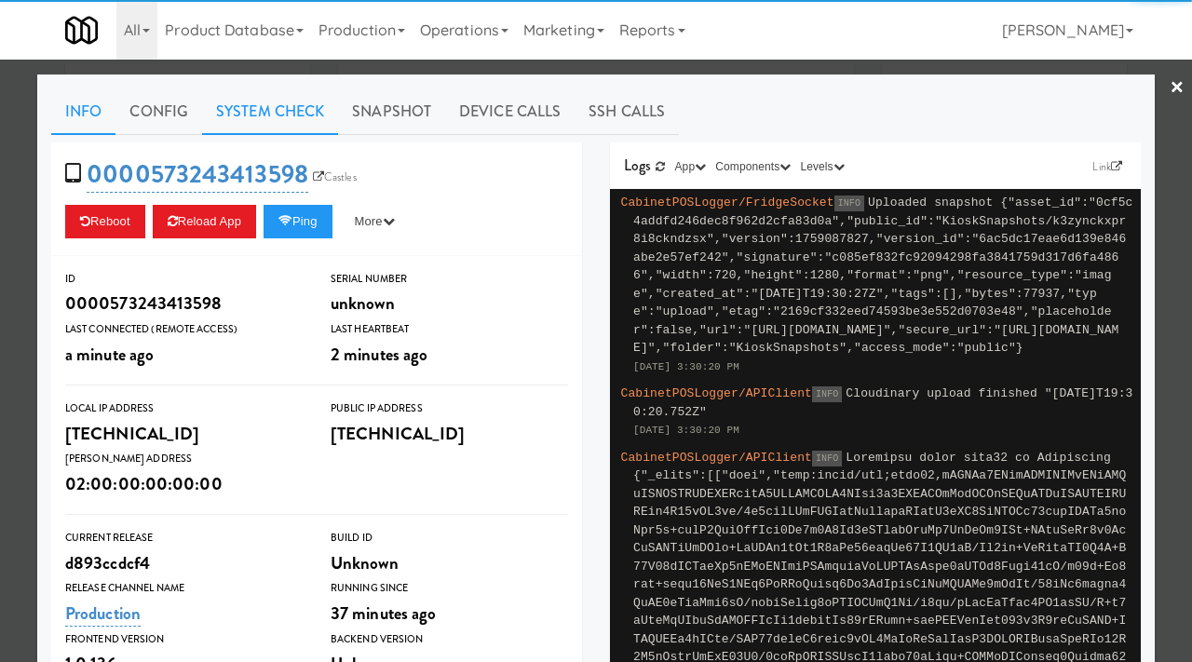
click at [264, 99] on link "System Check" at bounding box center [270, 111] width 136 height 47
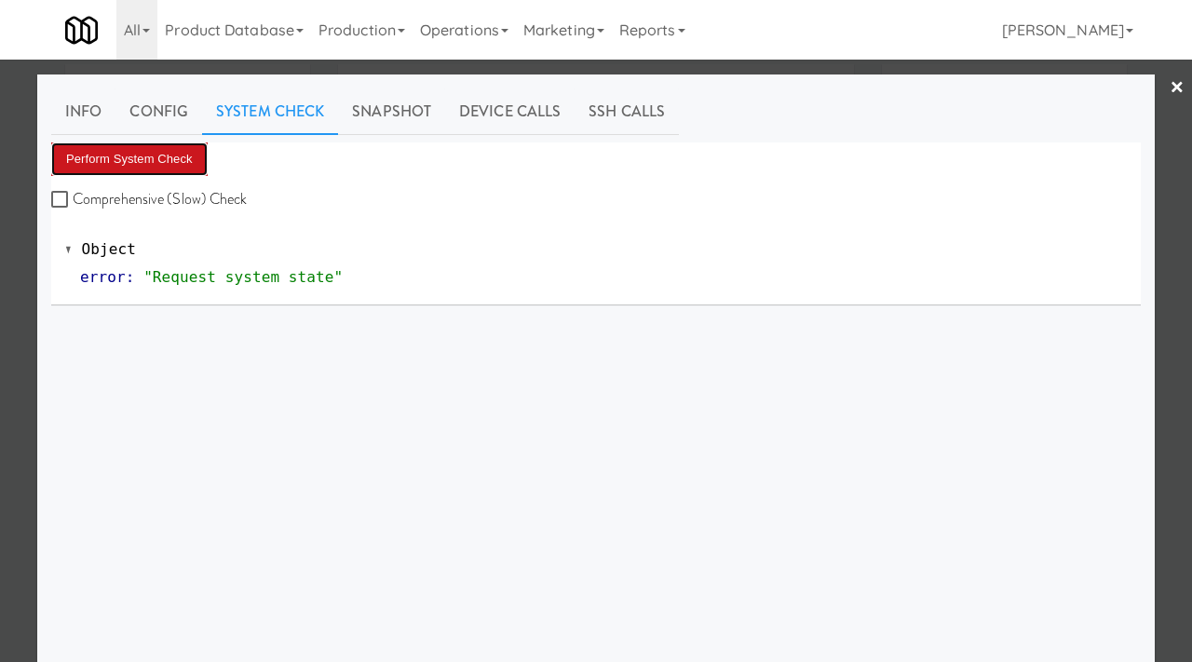
click at [145, 152] on button "Perform System Check" at bounding box center [129, 159] width 156 height 34
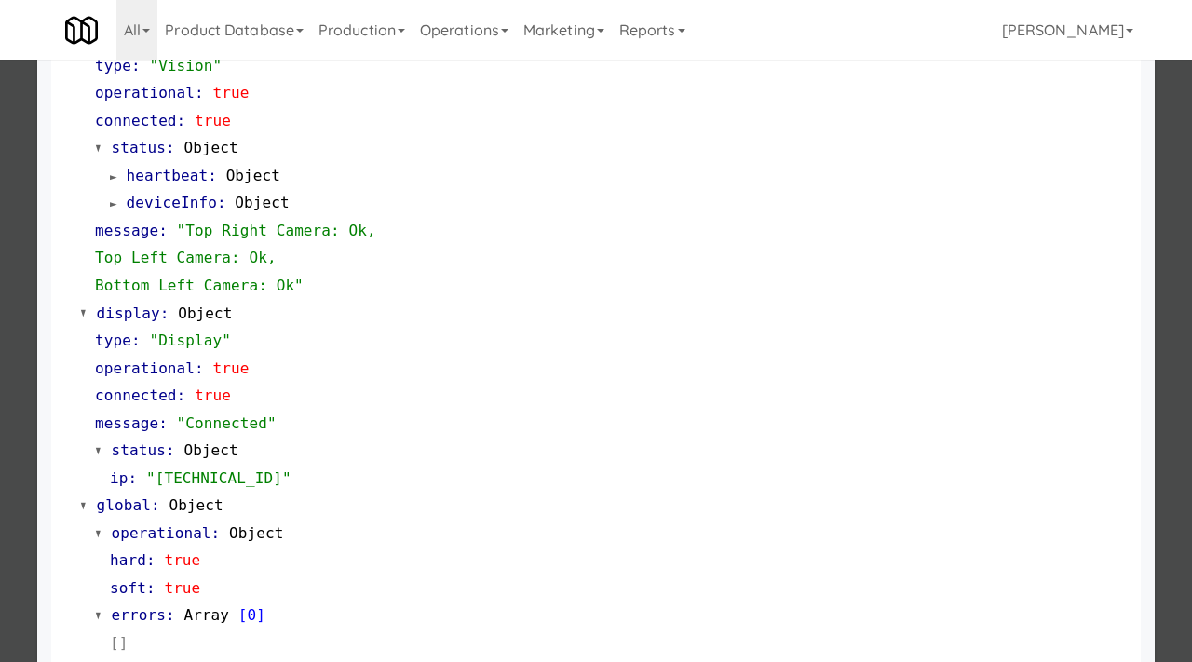
scroll to position [811, 0]
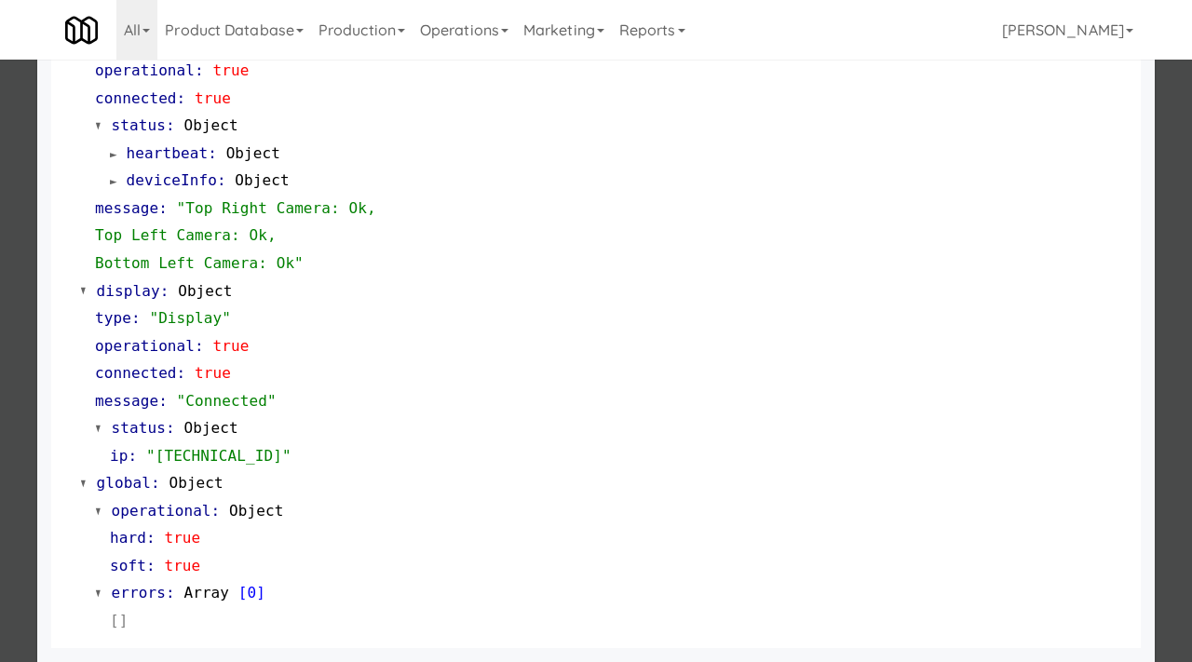
click at [0, 328] on div at bounding box center [596, 331] width 1192 height 662
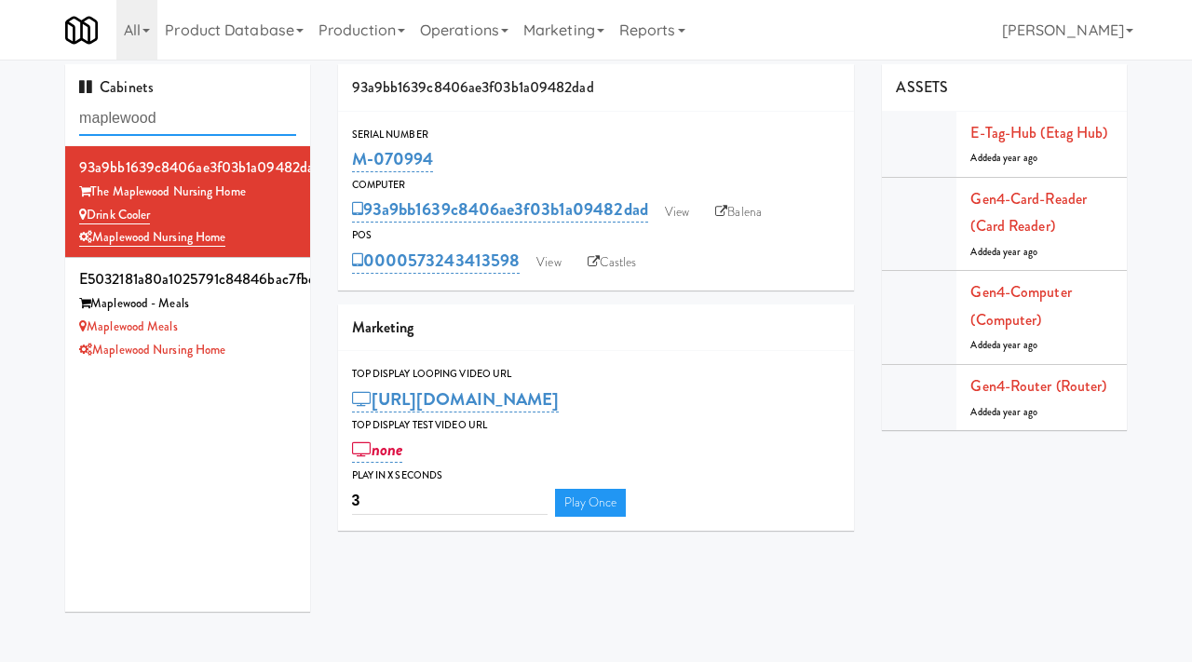
click at [193, 117] on input "maplewood" at bounding box center [187, 119] width 217 height 34
paste input "The Mo - Fridge"
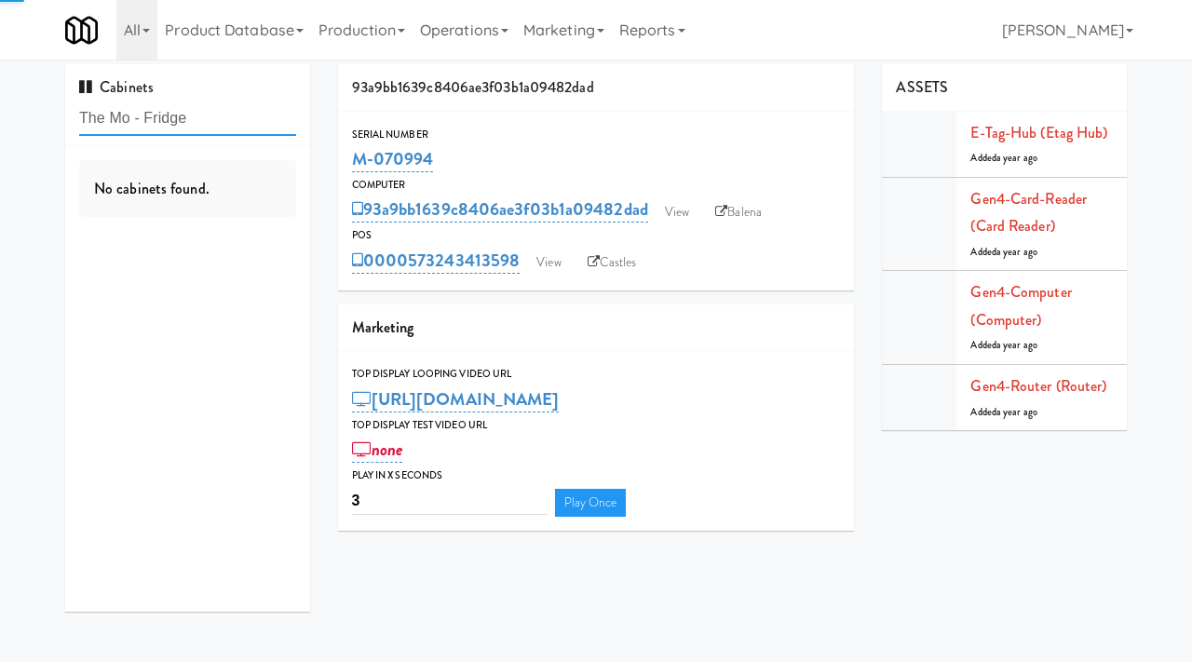
type input "The Mo - Fridge"
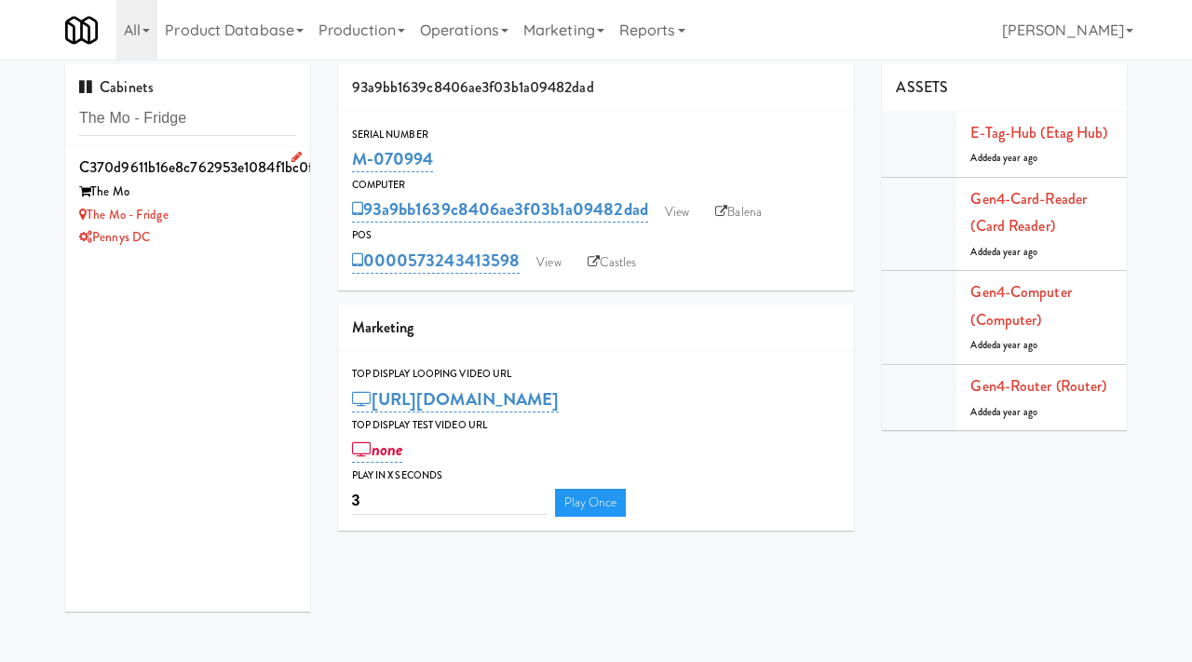
click at [241, 226] on div "Pennys DC" at bounding box center [187, 237] width 217 height 23
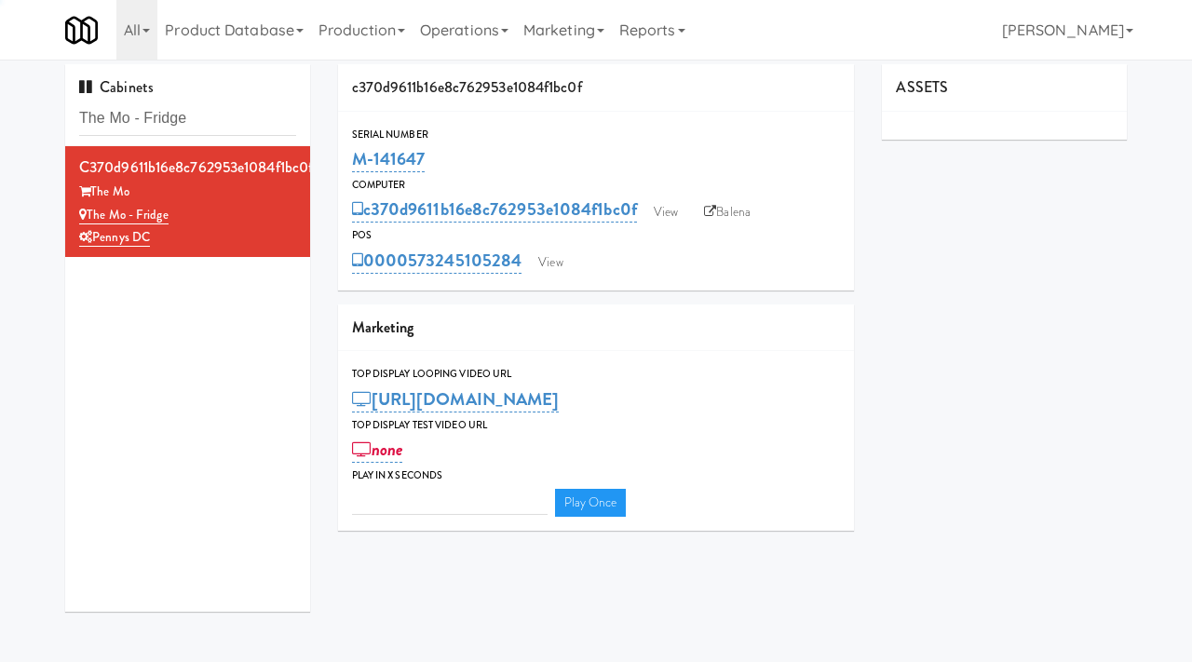
type input "3"
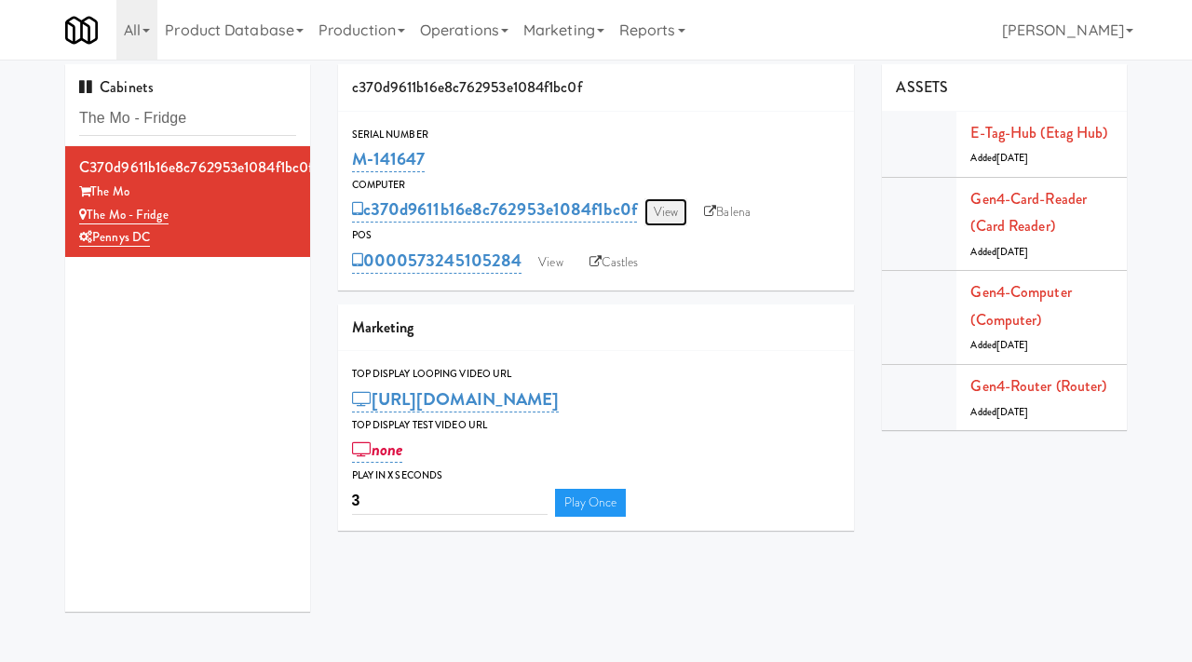
click at [671, 211] on link "View" at bounding box center [665, 212] width 43 height 28
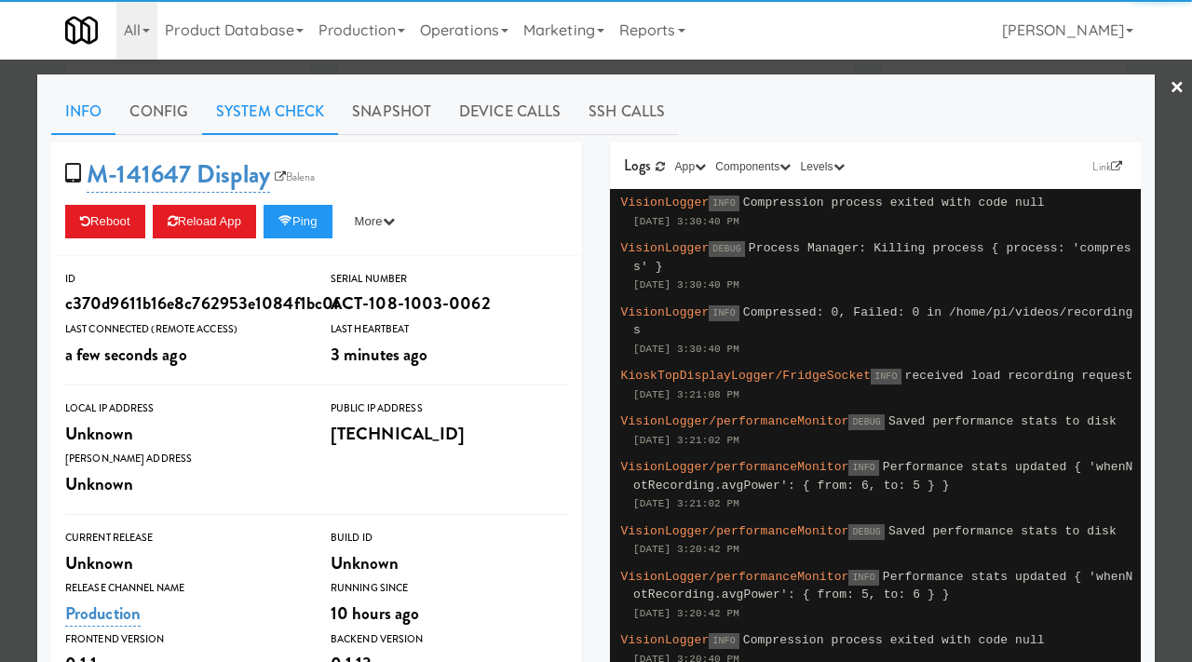
click at [285, 116] on link "System Check" at bounding box center [270, 111] width 136 height 47
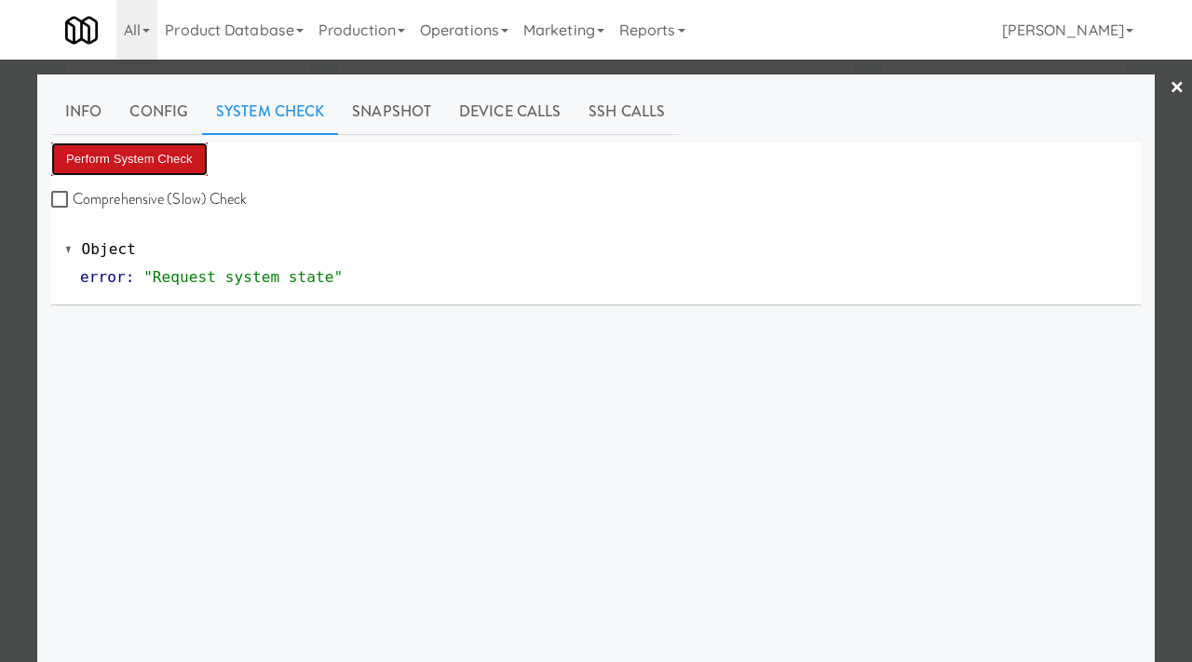
click at [145, 172] on button "Perform System Check" at bounding box center [129, 159] width 156 height 34
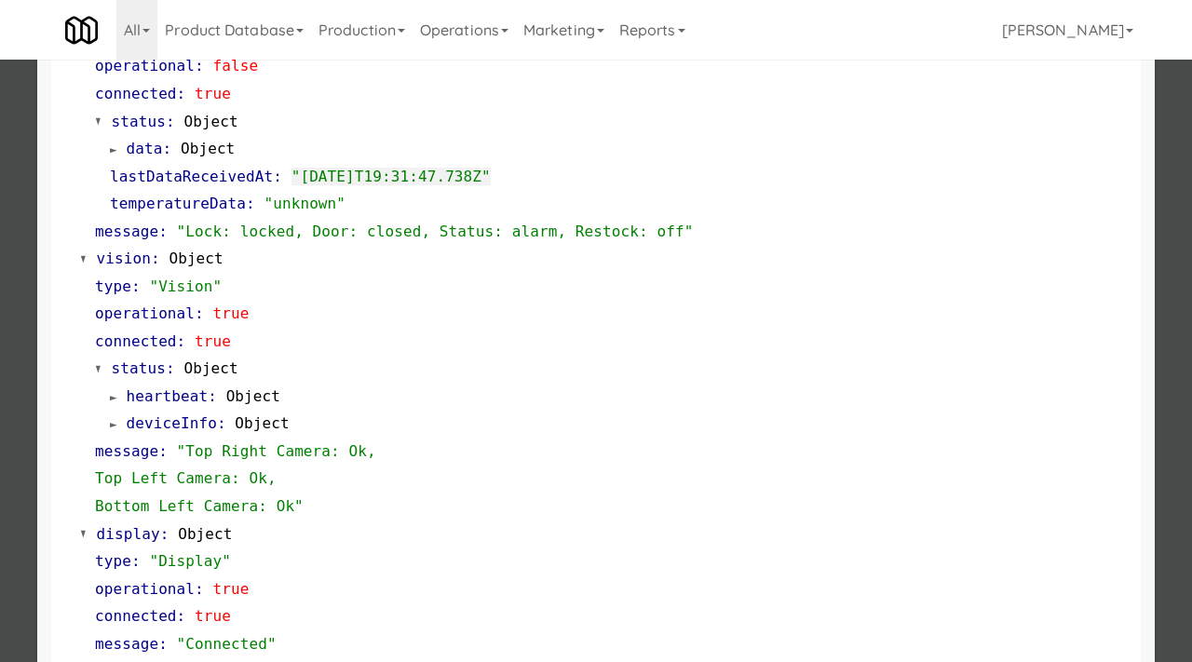
scroll to position [811, 0]
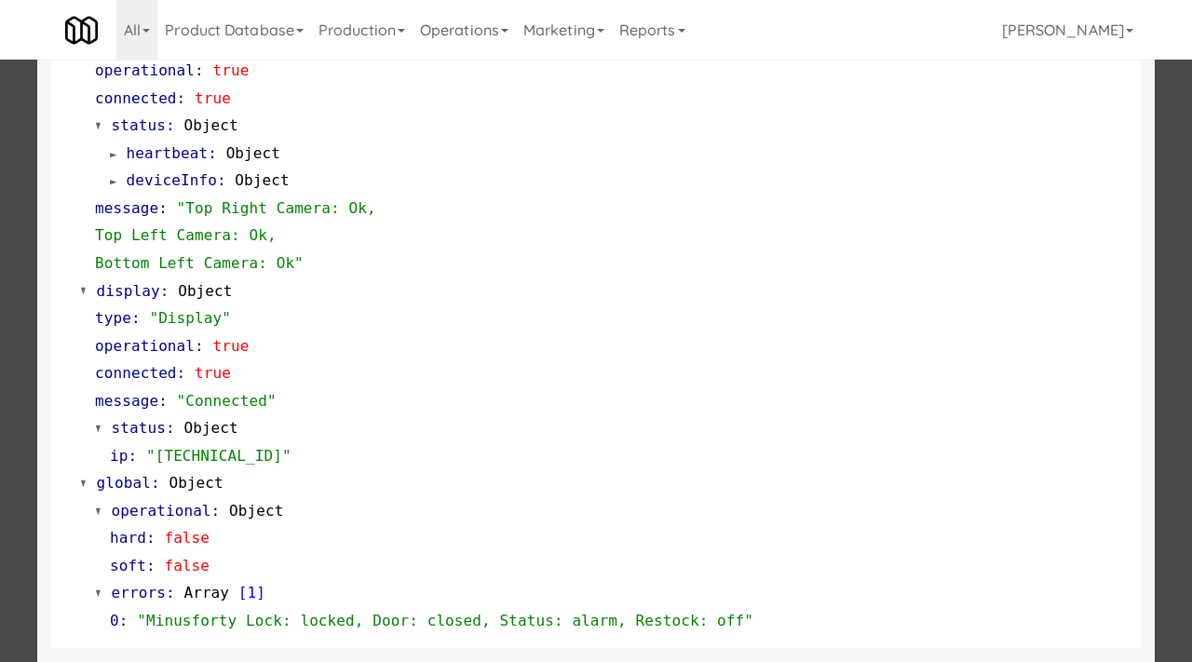
click at [0, 499] on div at bounding box center [596, 331] width 1192 height 662
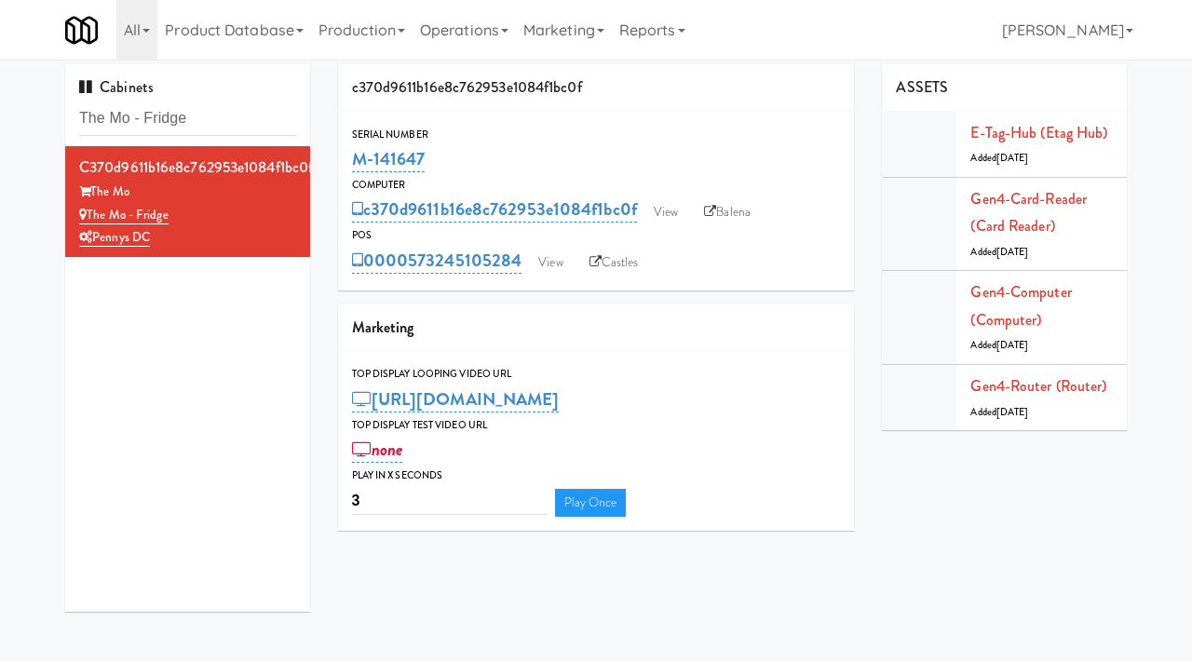
drag, startPoint x: 434, startPoint y: 161, endPoint x: 349, endPoint y: 161, distance: 84.7
click at [349, 161] on div "Serial Number M-141647" at bounding box center [596, 151] width 517 height 50
copy link "M-141647"
click at [669, 217] on link "View" at bounding box center [665, 212] width 43 height 28
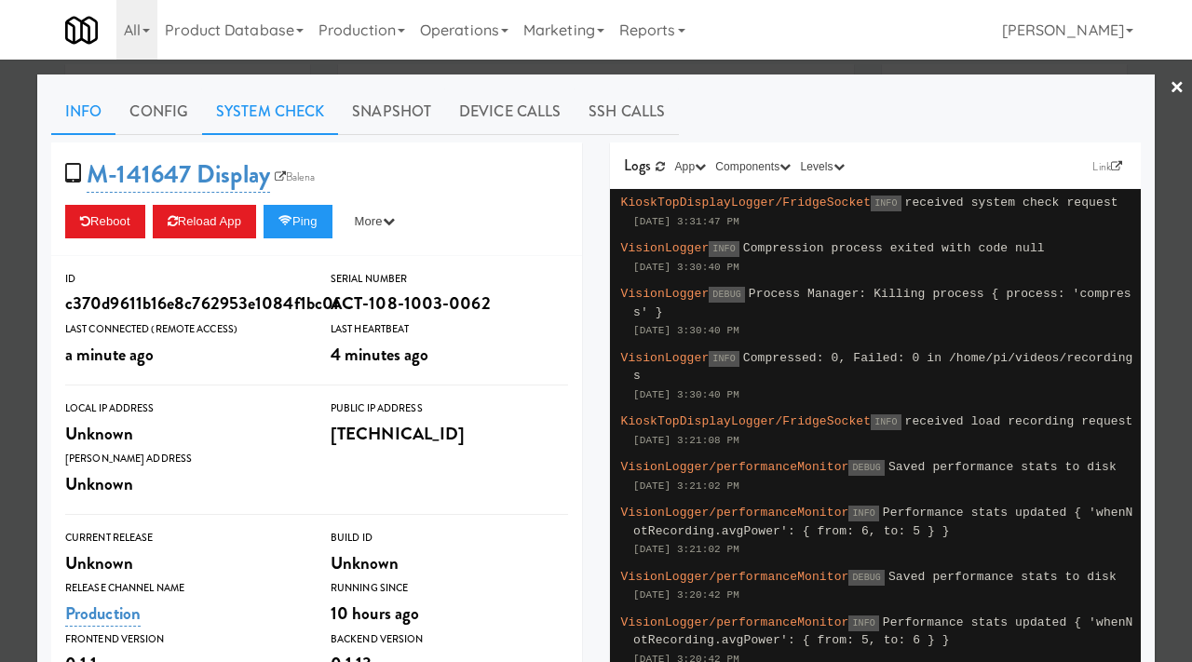
click at [263, 111] on link "System Check" at bounding box center [270, 111] width 136 height 47
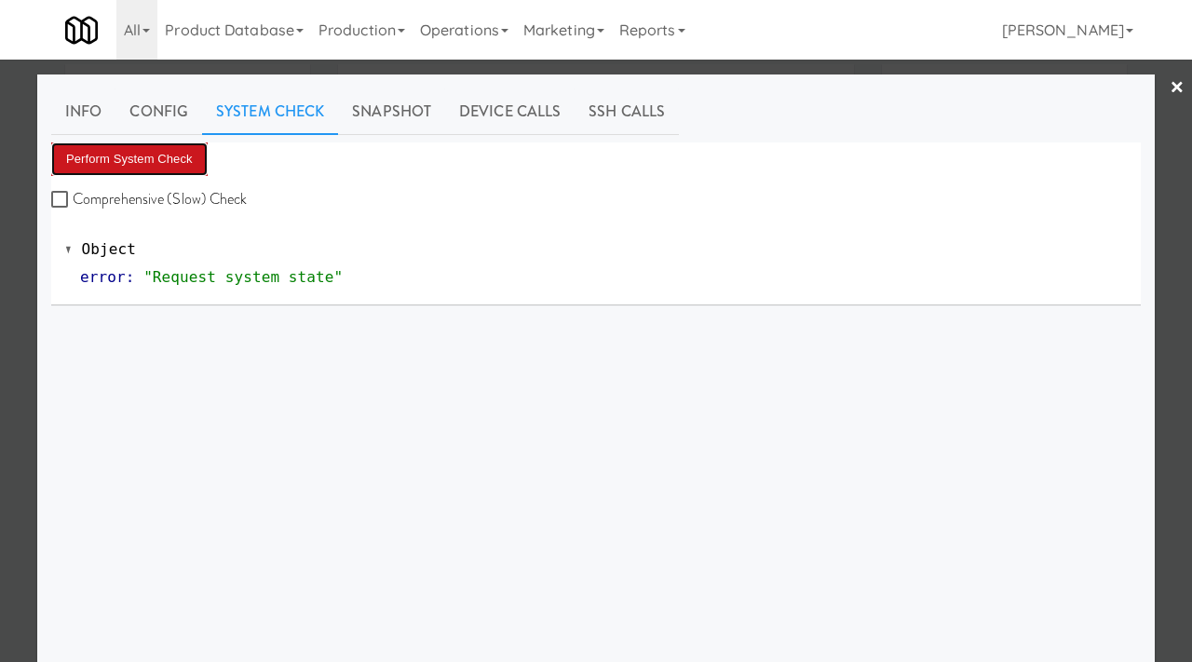
click at [165, 169] on button "Perform System Check" at bounding box center [129, 159] width 156 height 34
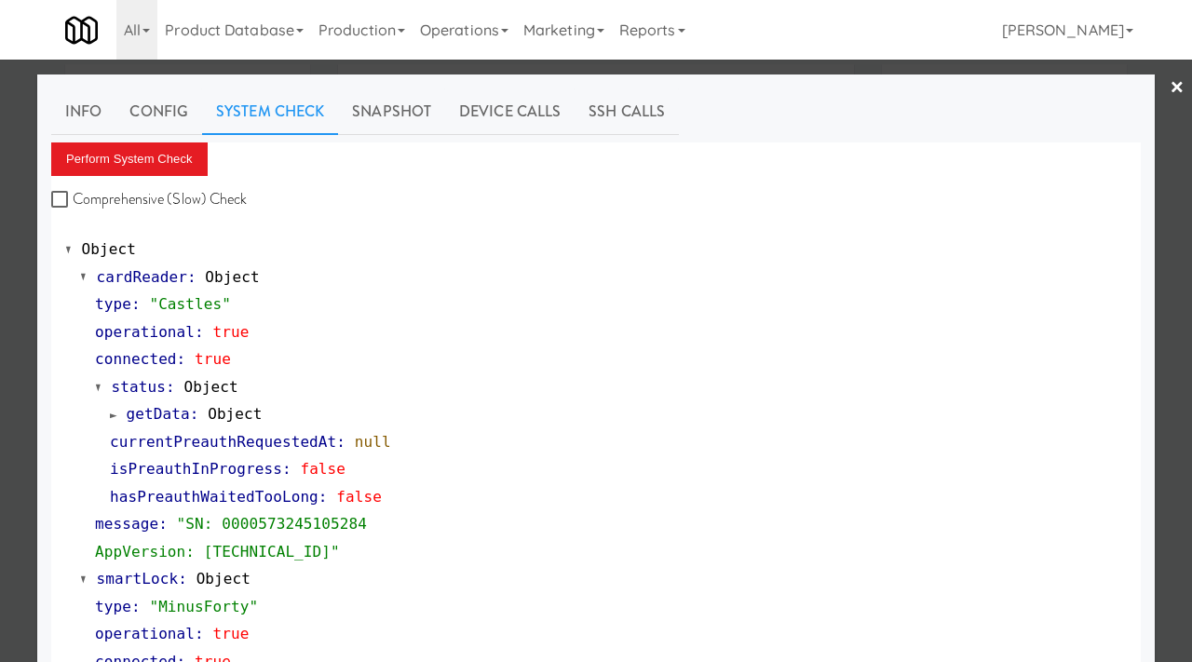
click at [4, 297] on div at bounding box center [596, 331] width 1192 height 662
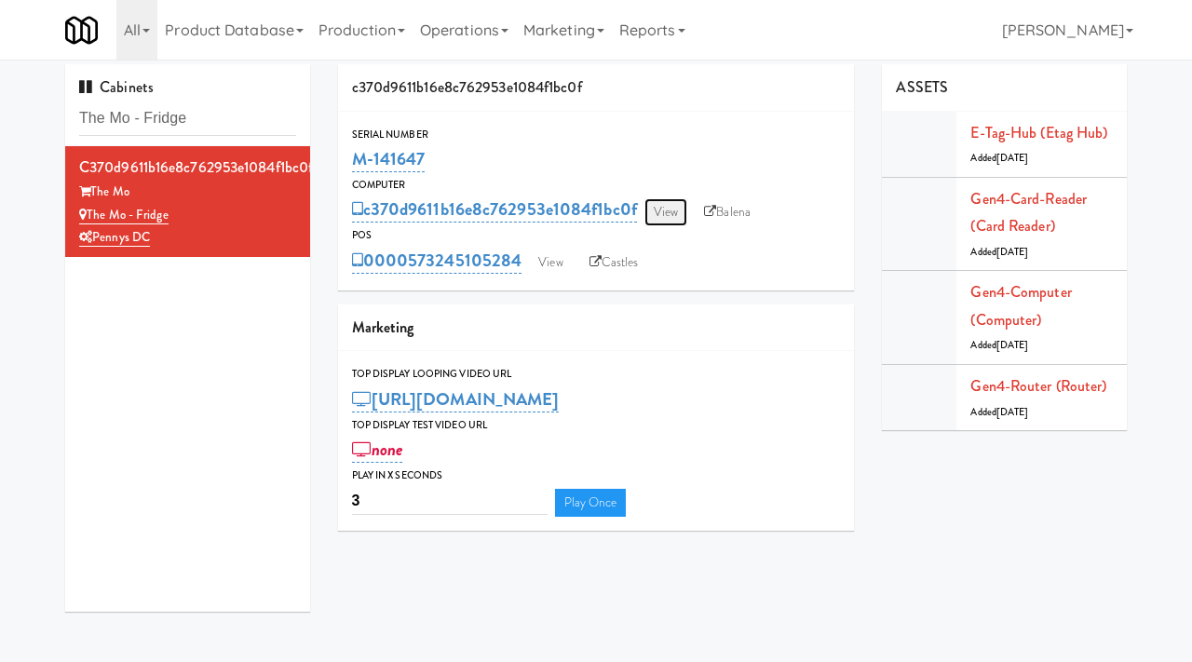
click at [673, 221] on link "View" at bounding box center [665, 212] width 43 height 28
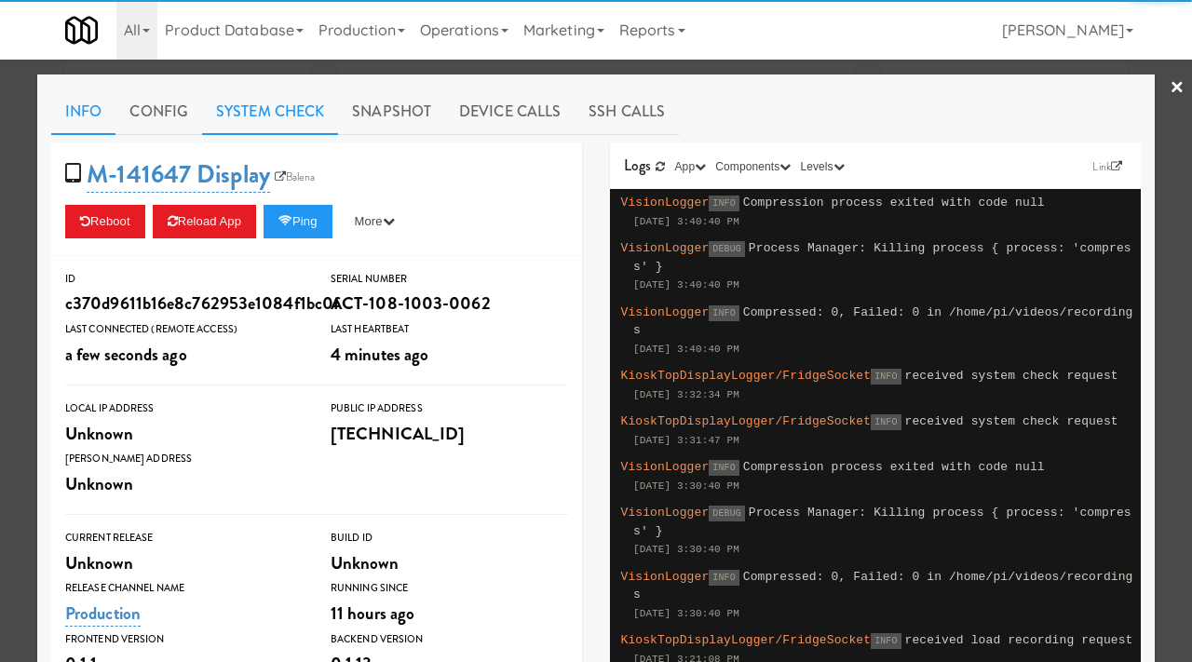
click at [275, 105] on link "System Check" at bounding box center [270, 111] width 136 height 47
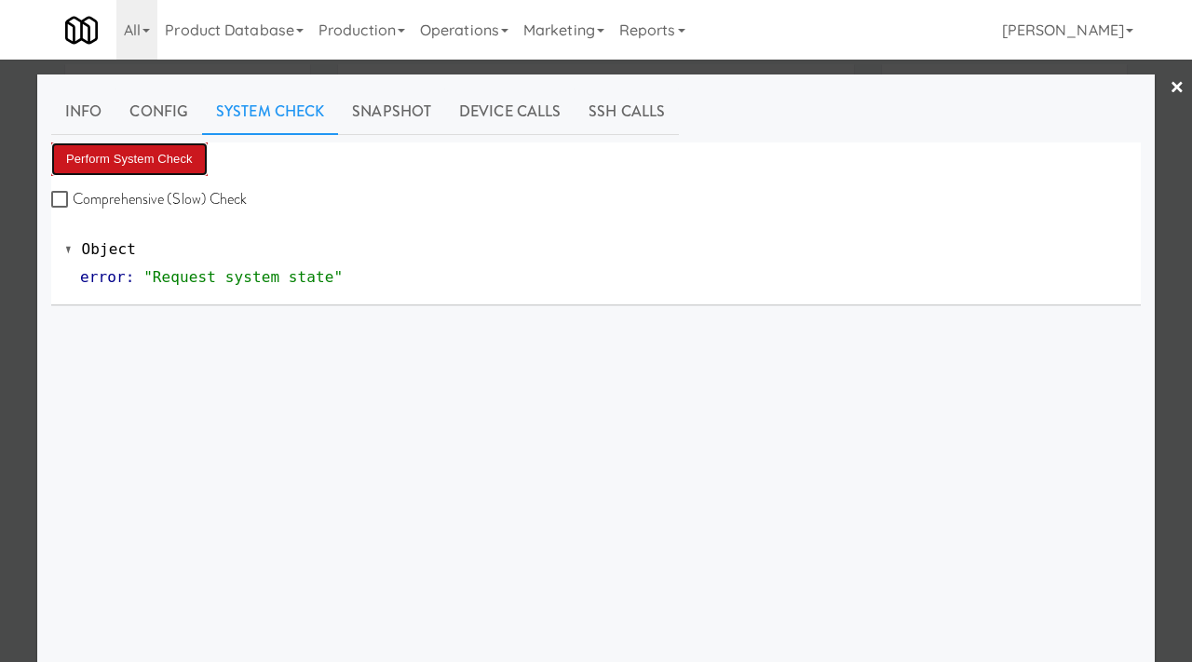
click at [145, 153] on button "Perform System Check" at bounding box center [129, 159] width 156 height 34
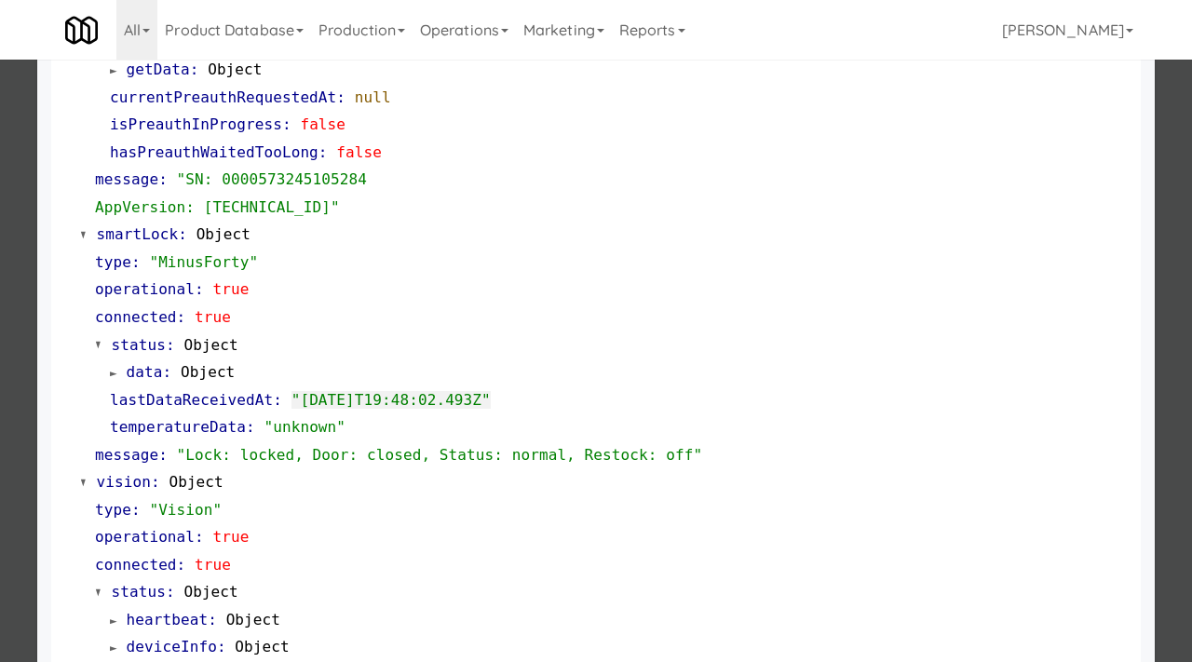
scroll to position [350, 0]
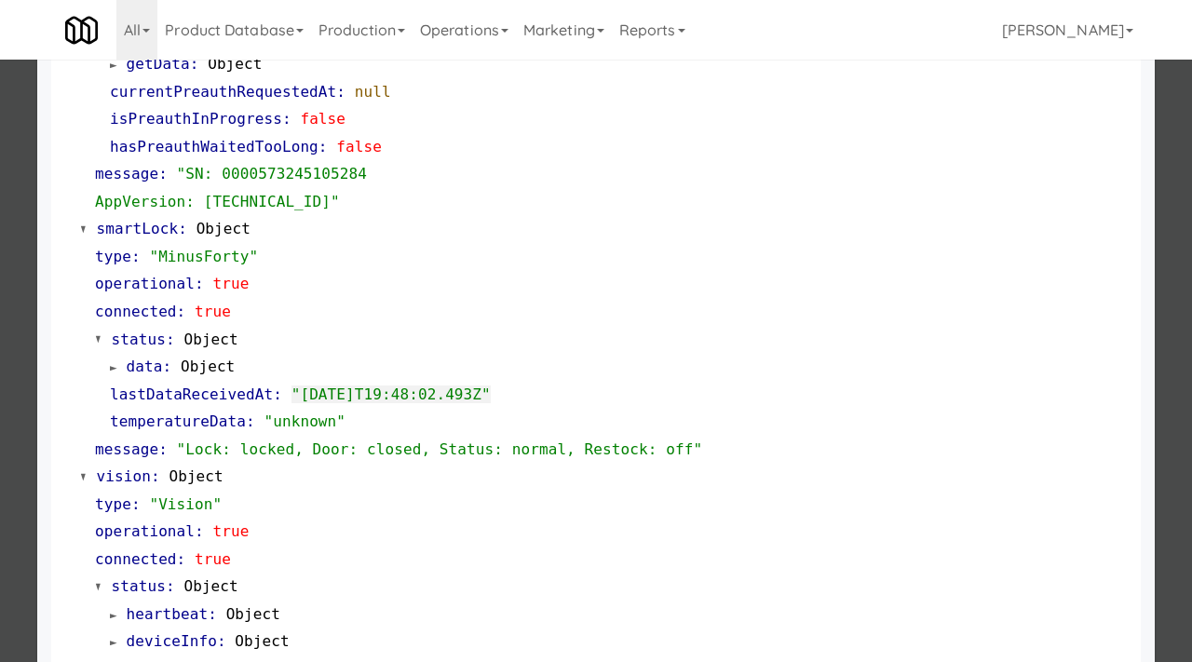
click at [0, 454] on div at bounding box center [596, 331] width 1192 height 662
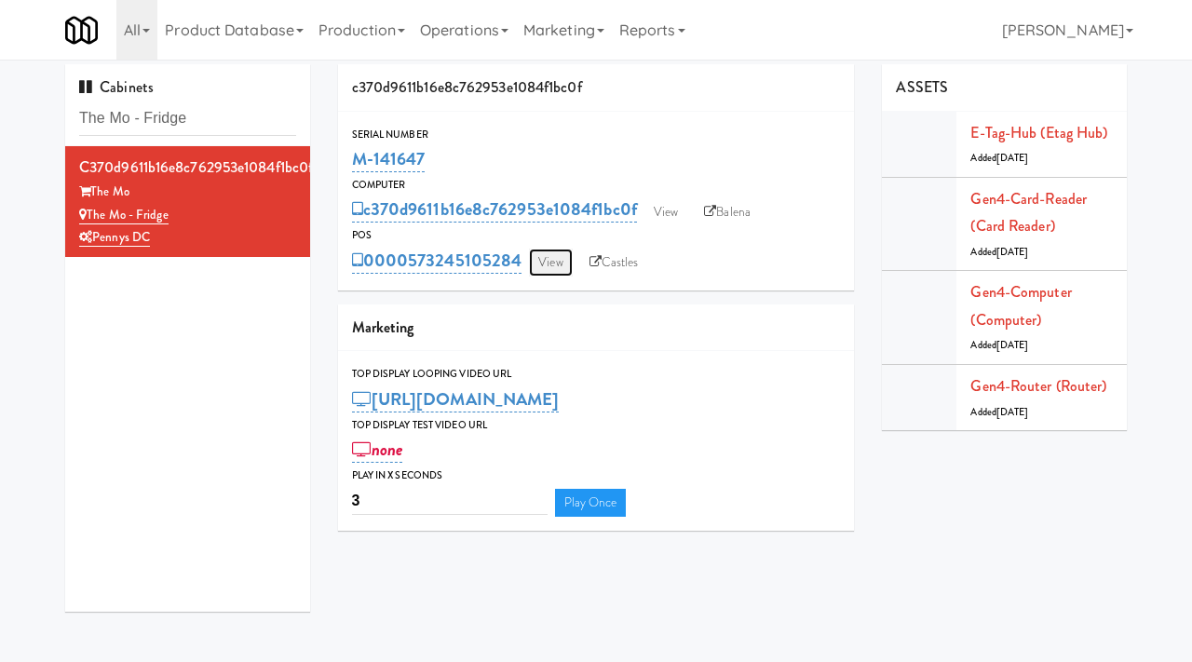
click at [551, 255] on link "View" at bounding box center [550, 263] width 43 height 28
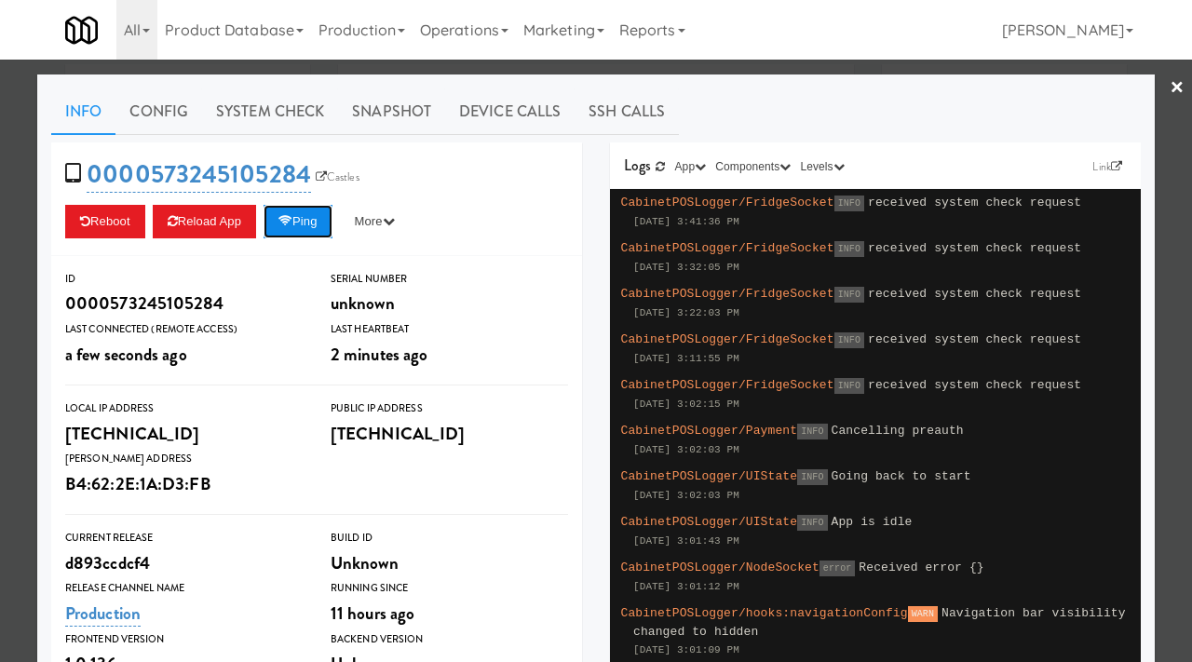
click at [292, 221] on icon at bounding box center [285, 221] width 14 height 12
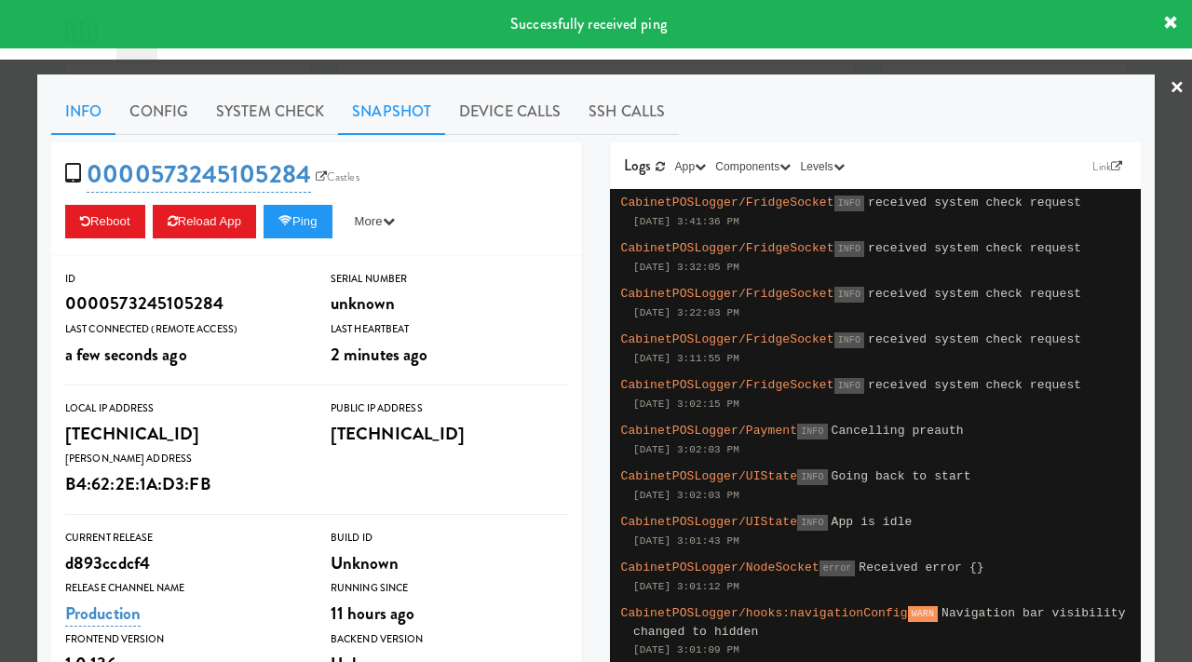
click at [409, 115] on link "Snapshot" at bounding box center [391, 111] width 107 height 47
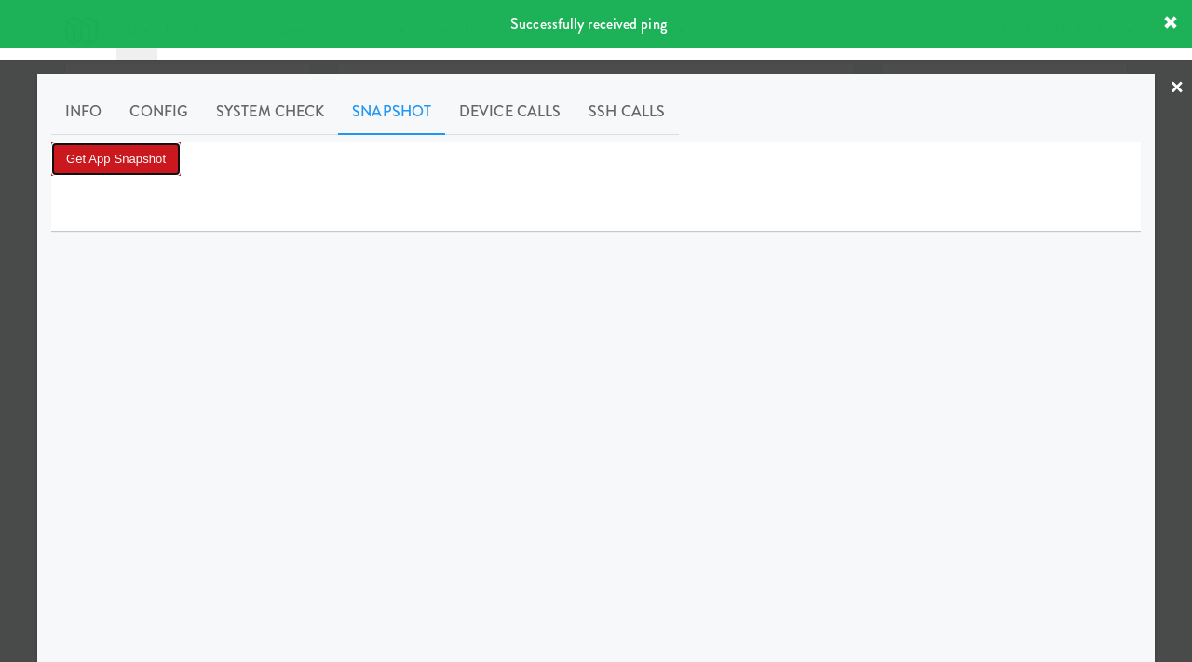
click at [117, 167] on button "Get App Snapshot" at bounding box center [115, 159] width 129 height 34
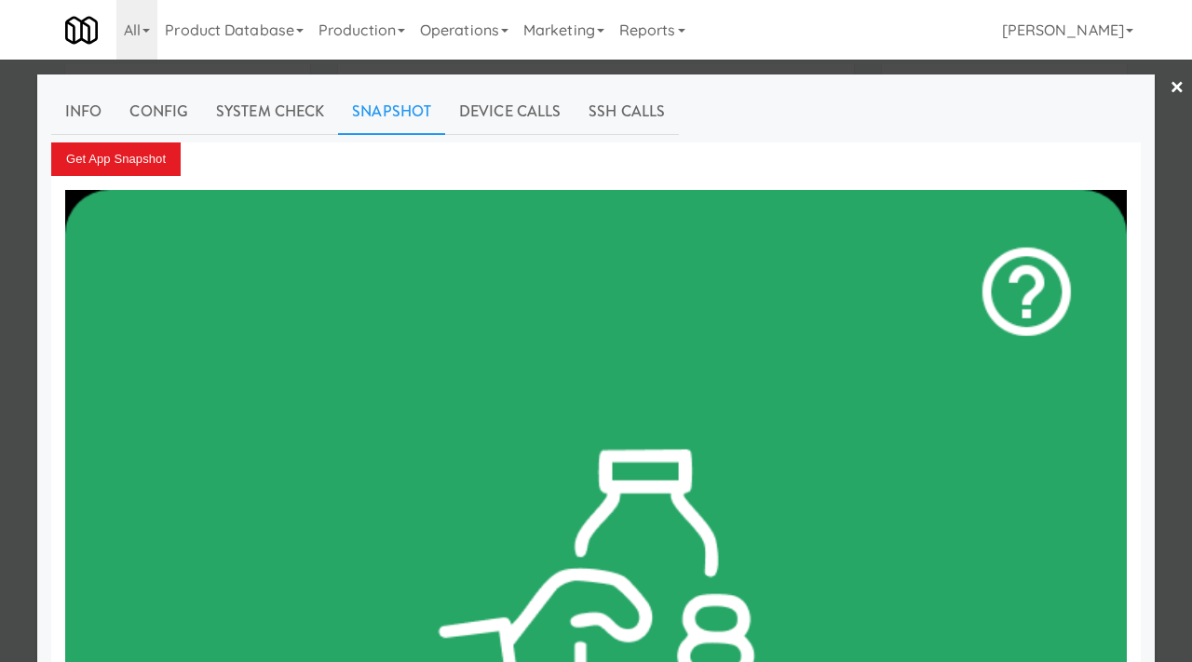
click at [0, 200] on div at bounding box center [596, 331] width 1192 height 662
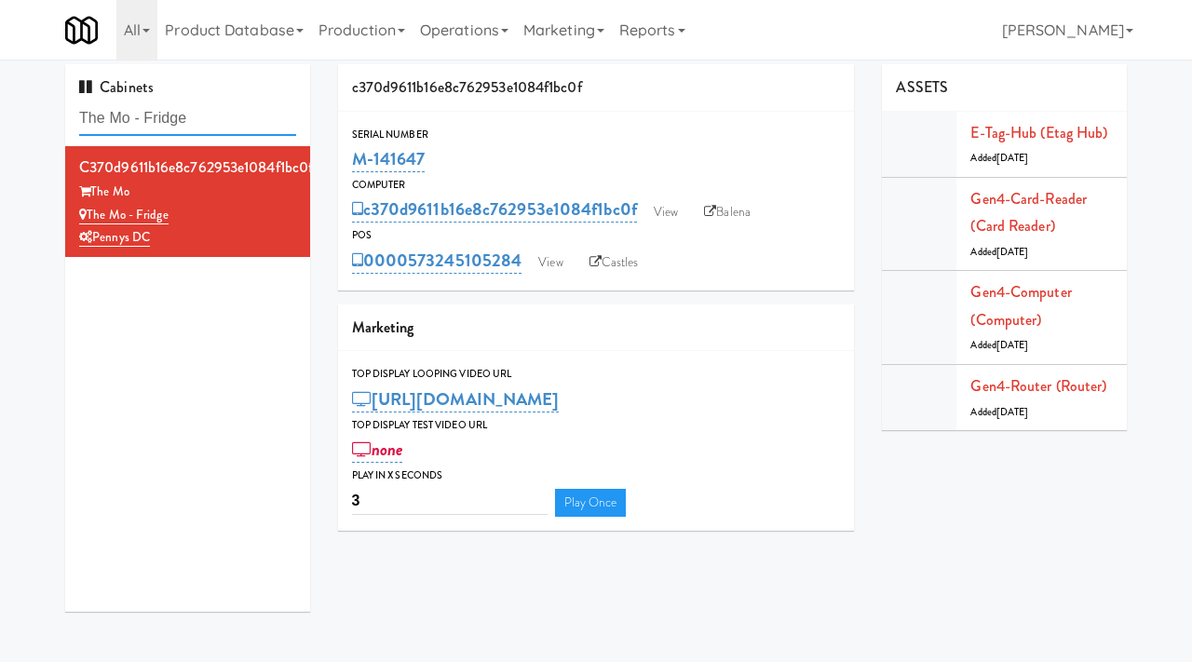
drag, startPoint x: 213, startPoint y: 118, endPoint x: 45, endPoint y: 111, distance: 168.7
click at [45, 111] on div "Cabinets The Mo - Fridge c370d9611b16e8c762953e1084f1bc0f The Mo The Mo - Fridg…" at bounding box center [596, 345] width 1192 height 562
paste input "Opera House Cabinet"
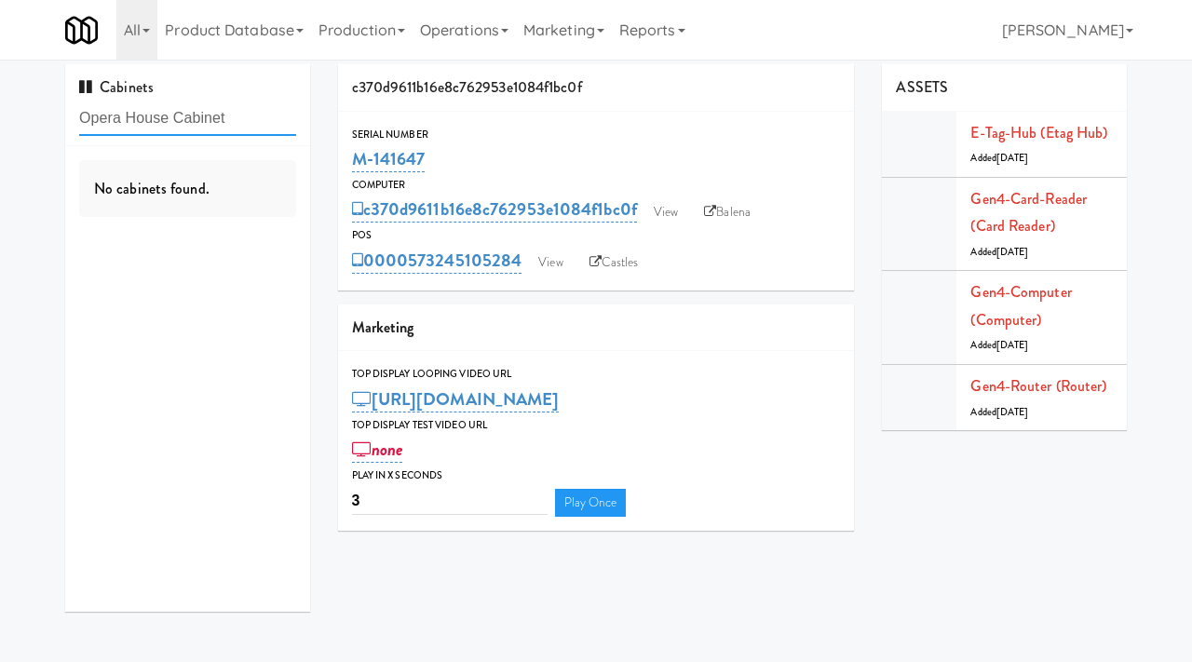
type input "Opera House Cabinet"
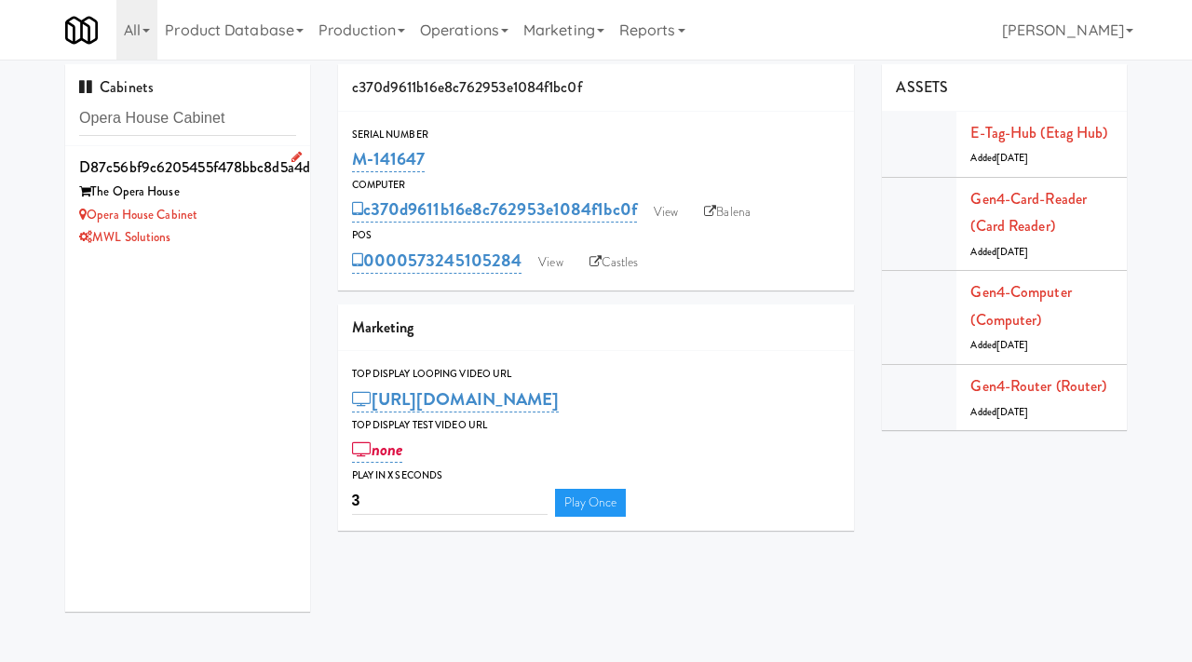
click at [237, 224] on div "Opera House Cabinet" at bounding box center [187, 215] width 217 height 23
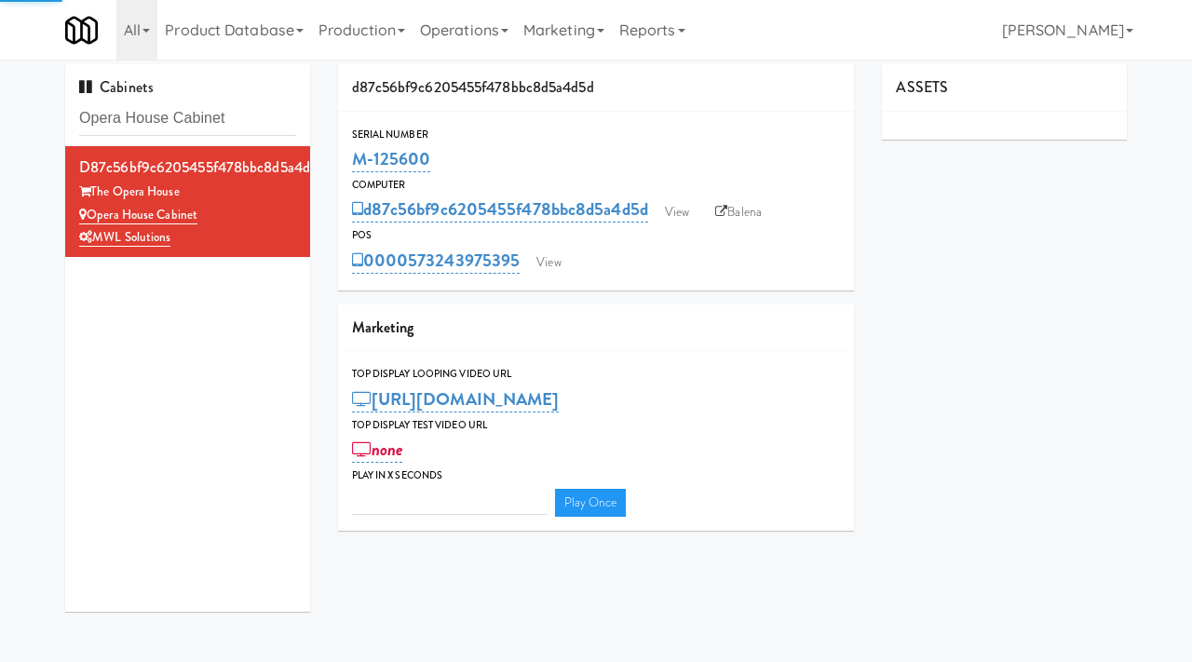
type input "3"
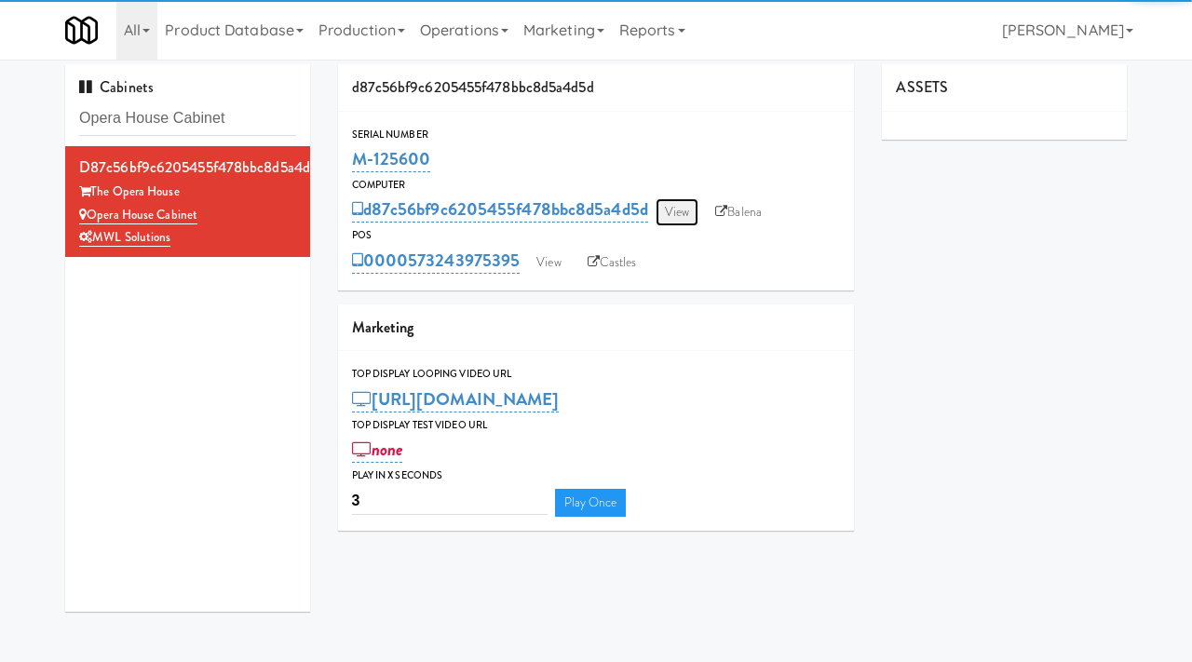
click at [690, 216] on link "View" at bounding box center [677, 212] width 43 height 28
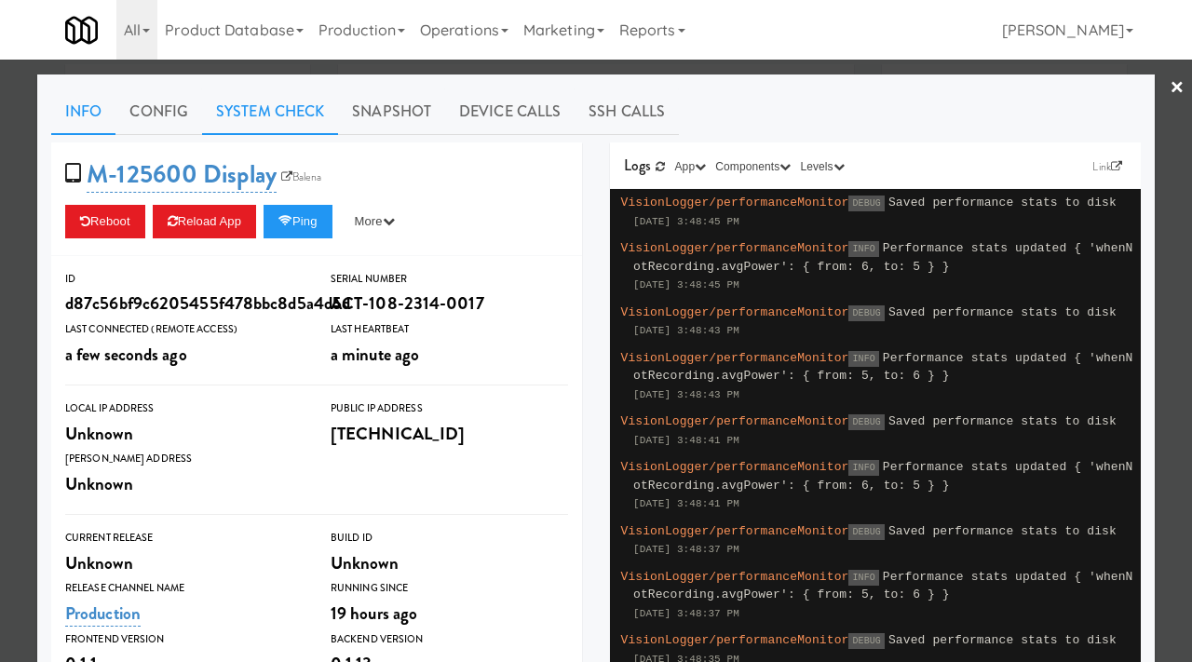
click at [257, 93] on link "System Check" at bounding box center [270, 111] width 136 height 47
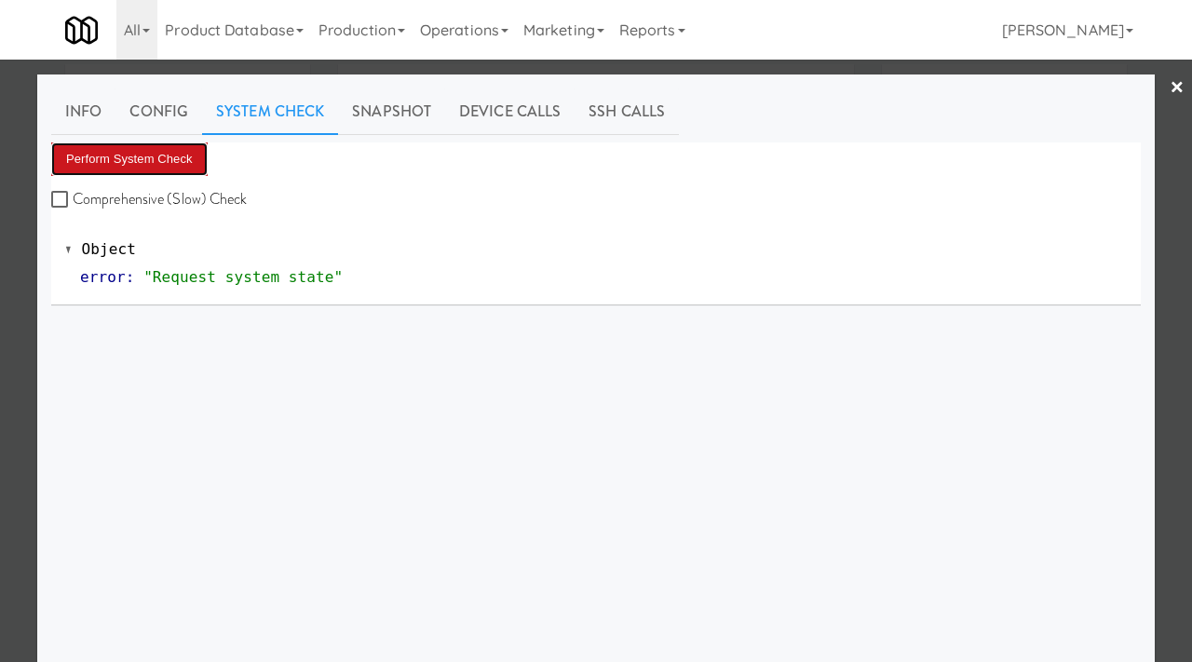
click at [119, 159] on button "Perform System Check" at bounding box center [129, 159] width 156 height 34
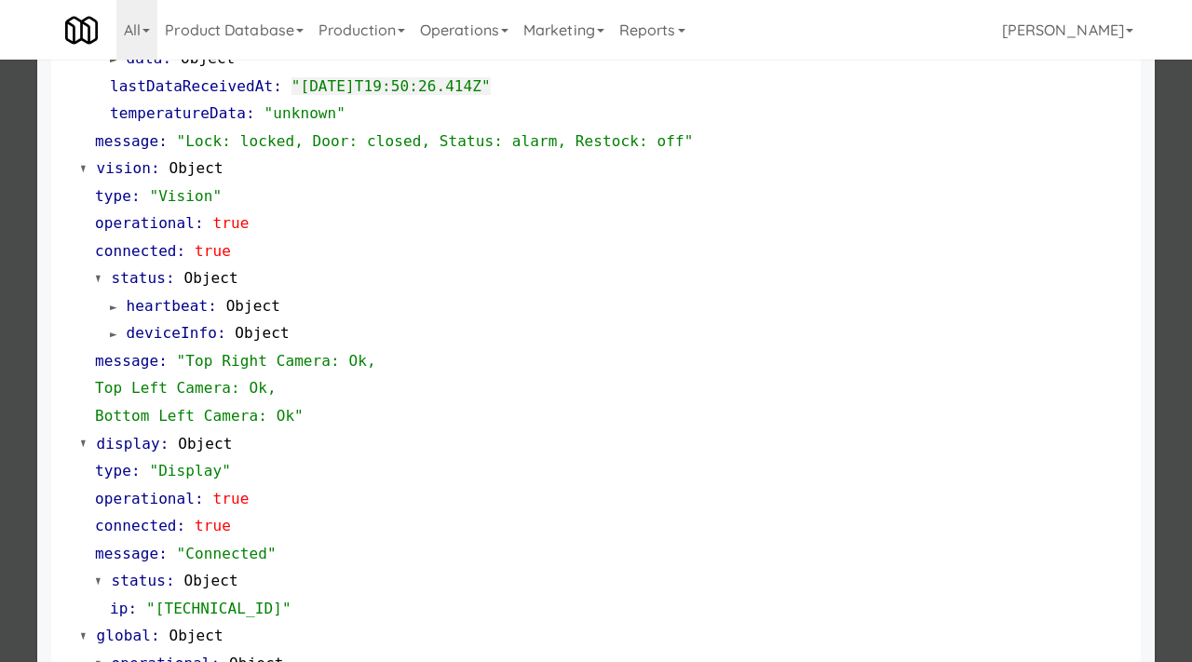
scroll to position [811, 0]
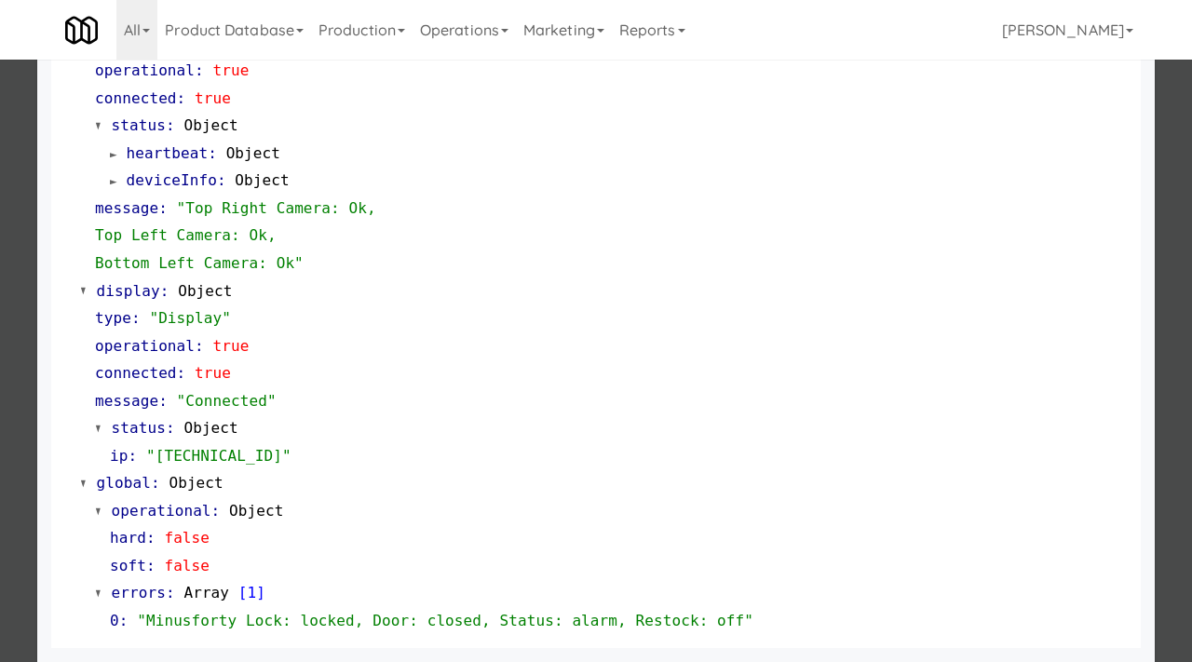
click at [0, 404] on div at bounding box center [596, 331] width 1192 height 662
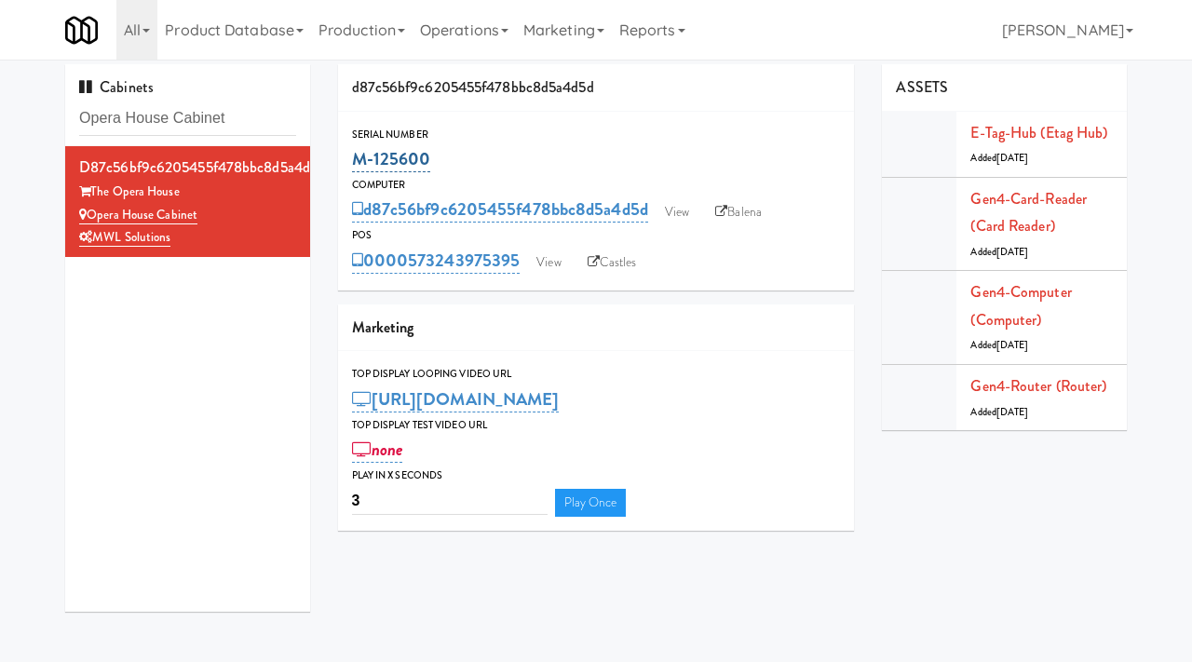
drag, startPoint x: 433, startPoint y: 162, endPoint x: 356, endPoint y: 160, distance: 77.3
click at [355, 161] on div "M-125600" at bounding box center [596, 159] width 489 height 32
copy link "M-125600"
click at [685, 210] on link "View" at bounding box center [677, 212] width 43 height 28
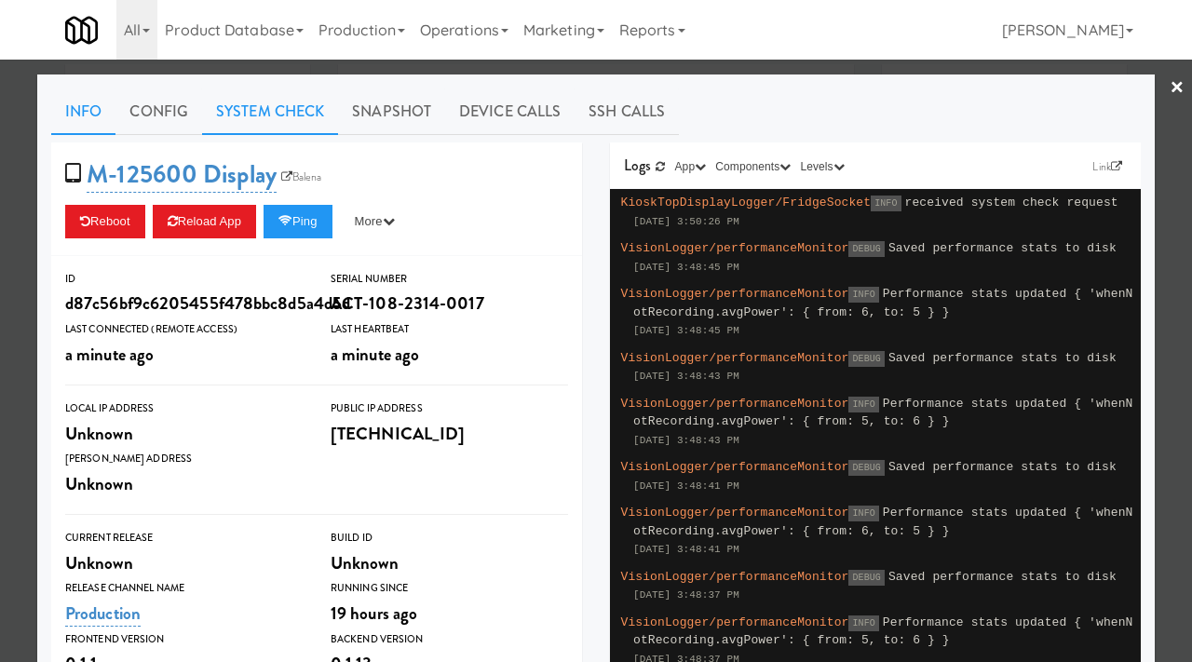
click at [286, 120] on link "System Check" at bounding box center [270, 111] width 136 height 47
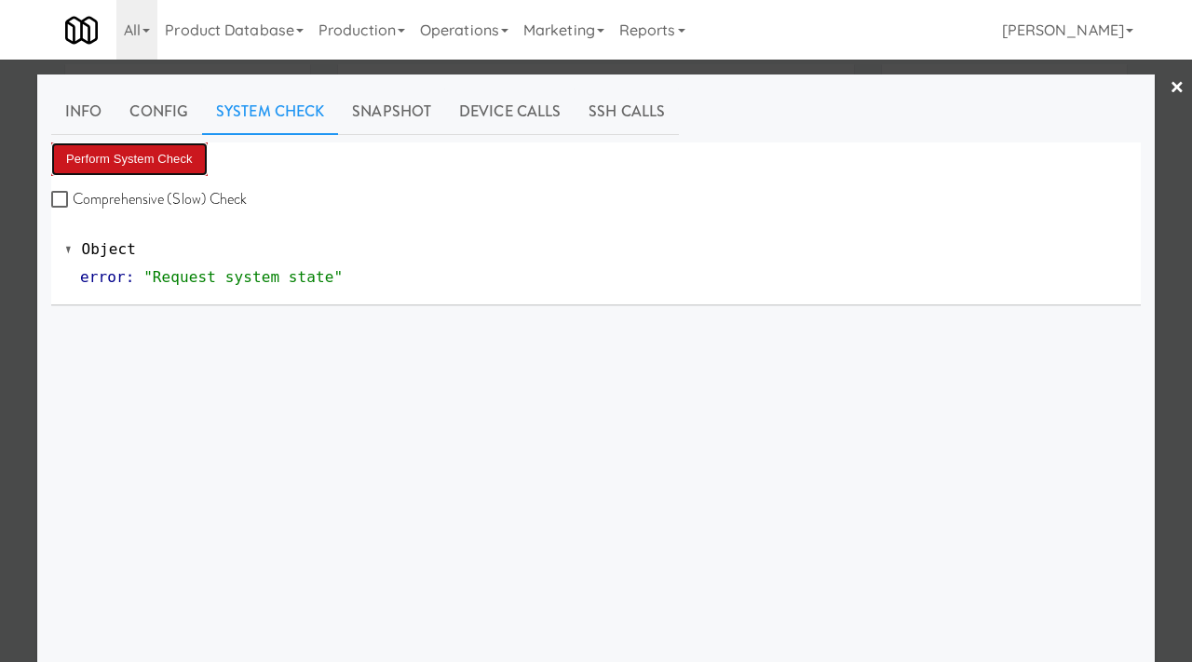
click at [176, 152] on button "Perform System Check" at bounding box center [129, 159] width 156 height 34
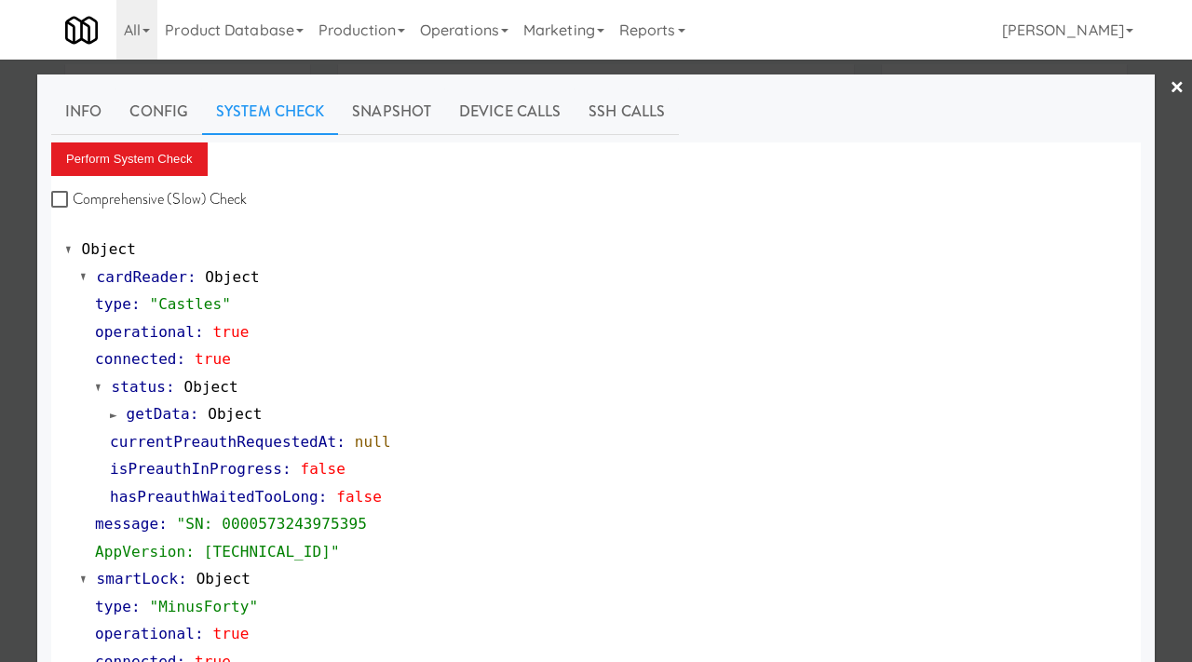
click at [0, 345] on div at bounding box center [596, 331] width 1192 height 662
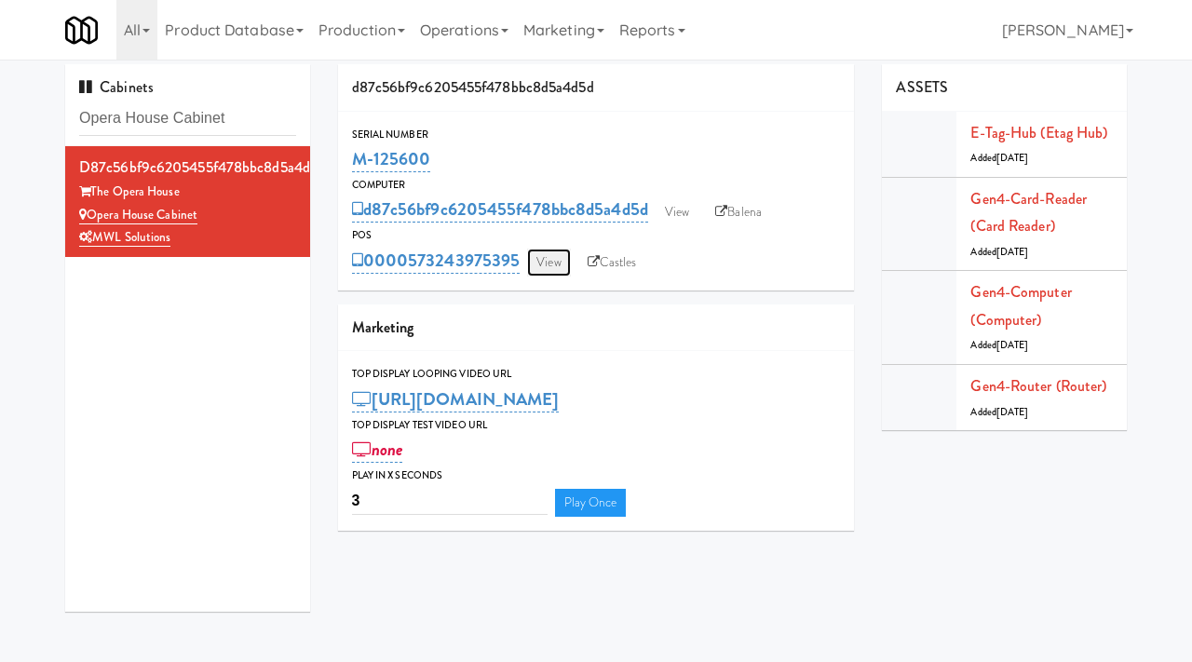
click at [559, 256] on link "View" at bounding box center [548, 263] width 43 height 28
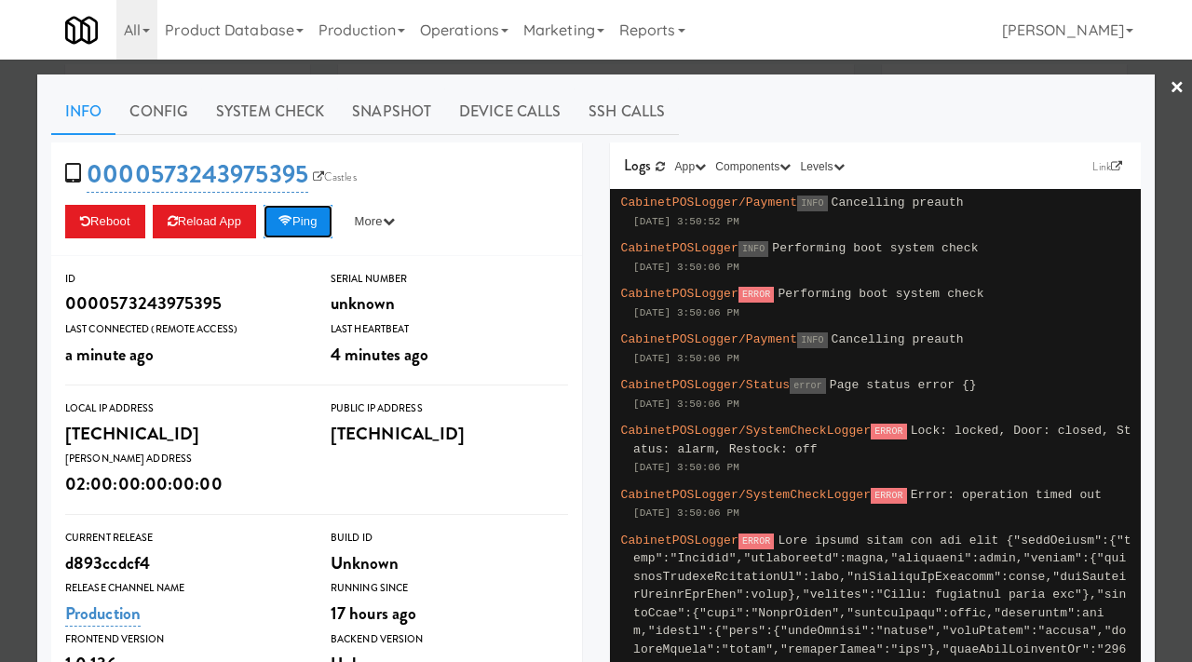
click at [313, 216] on button "Ping" at bounding box center [298, 222] width 69 height 34
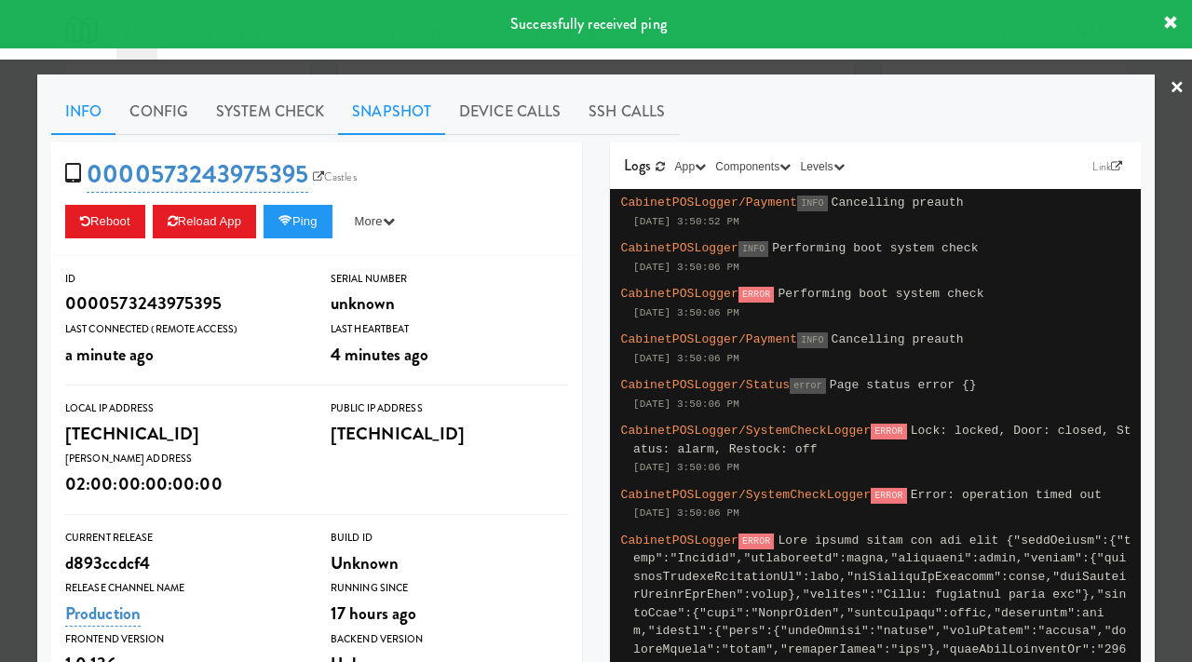
click at [380, 110] on link "Snapshot" at bounding box center [391, 111] width 107 height 47
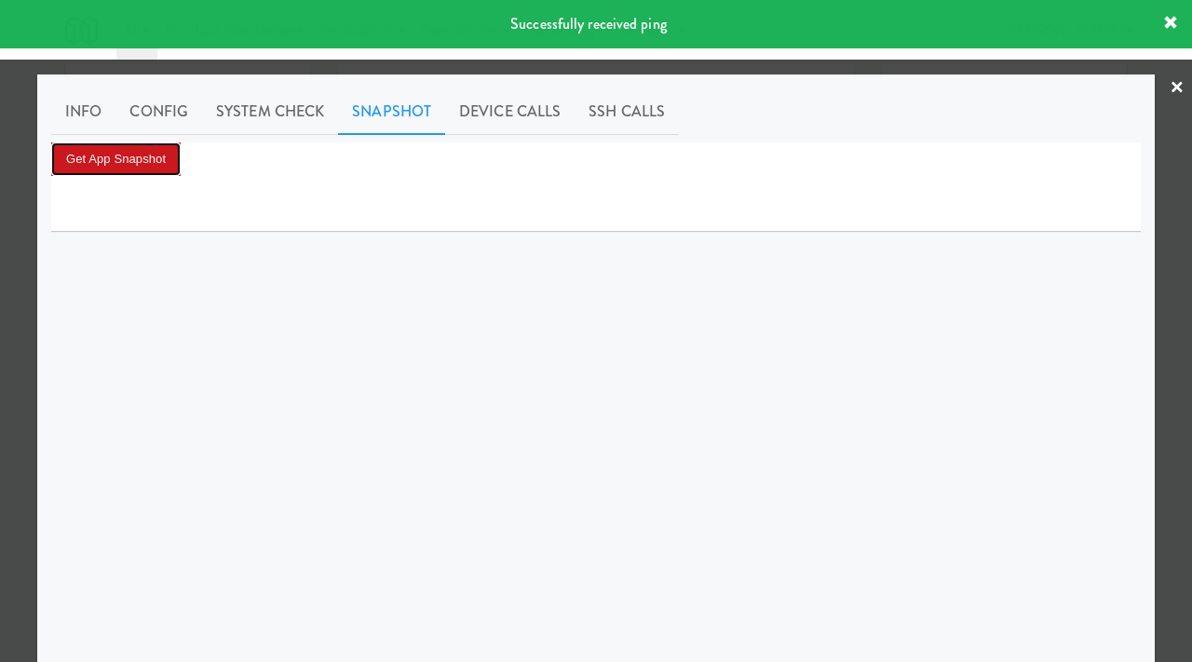
click at [108, 150] on button "Get App Snapshot" at bounding box center [115, 159] width 129 height 34
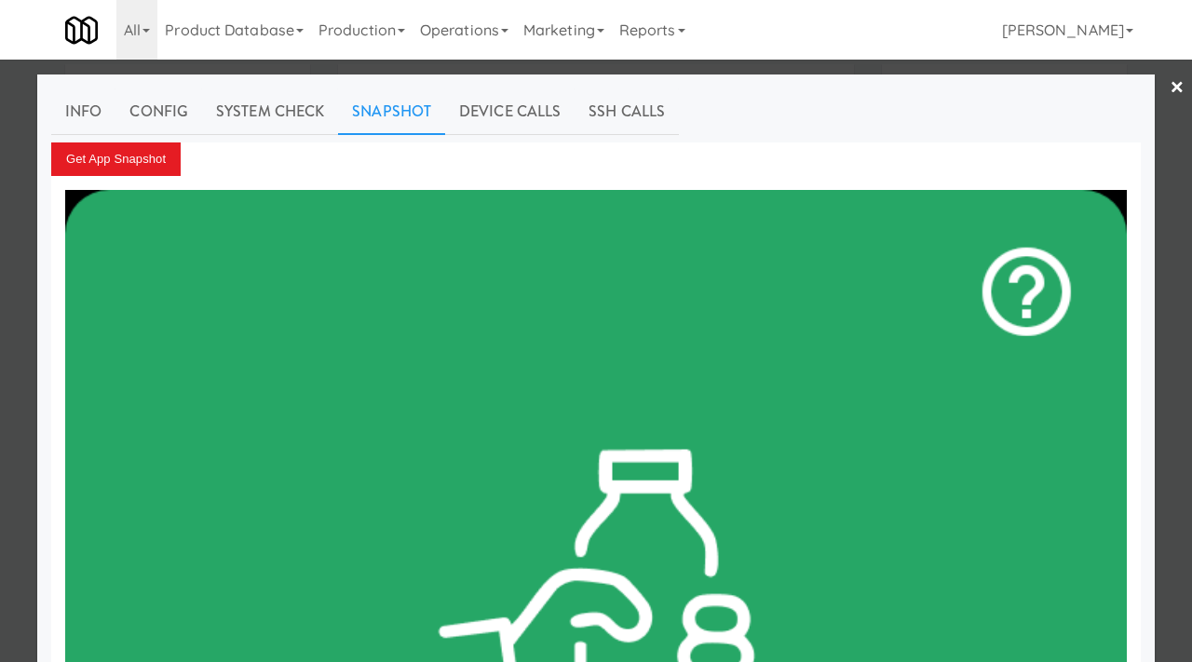
click at [0, 293] on div at bounding box center [596, 331] width 1192 height 662
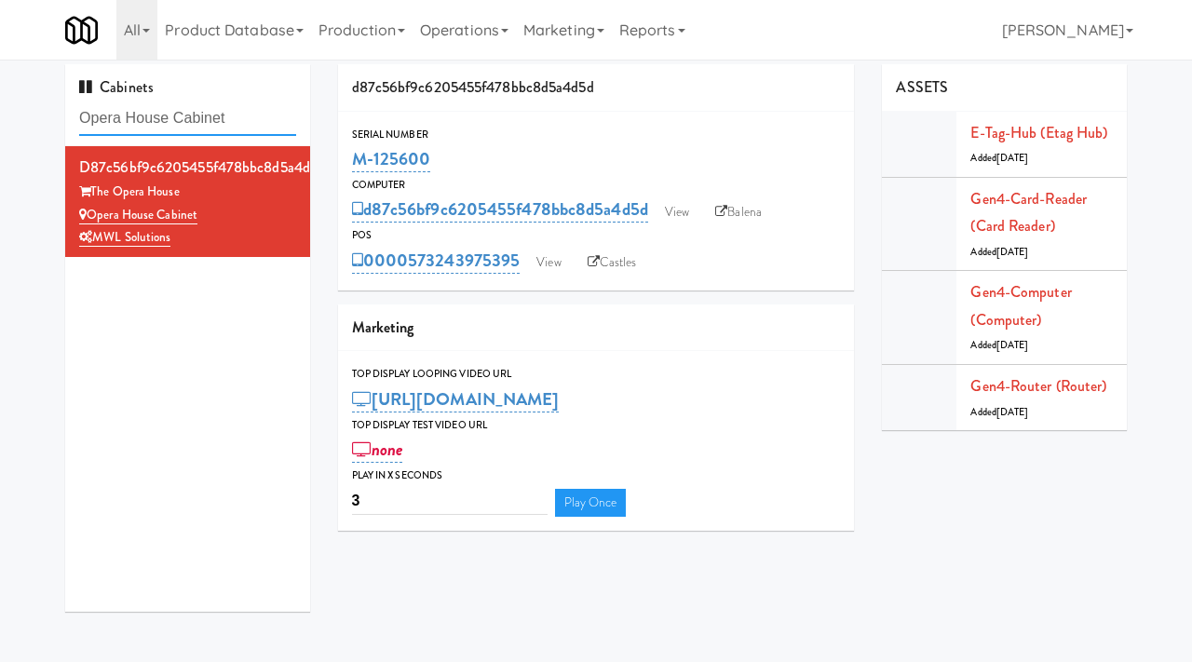
drag, startPoint x: 269, startPoint y: 119, endPoint x: 41, endPoint y: 102, distance: 228.8
click at [41, 102] on div "Cabinets Opera House Cabinet d87c56bf9c6205455f478bbc8d5a4d5d The Opera House O…" at bounding box center [596, 345] width 1192 height 562
paste input "Avant HP - Cooler - Middle"
type input "Avant HP - Cooler - Middle"
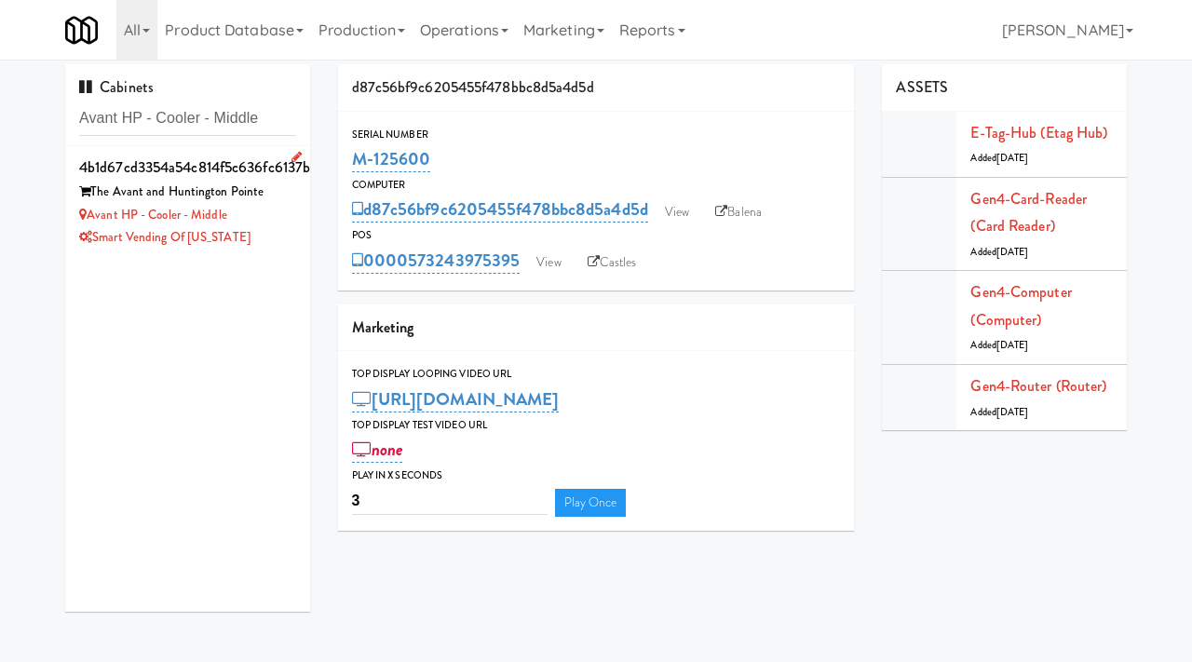
click at [258, 226] on div "Smart Vending of [US_STATE]" at bounding box center [187, 237] width 217 height 23
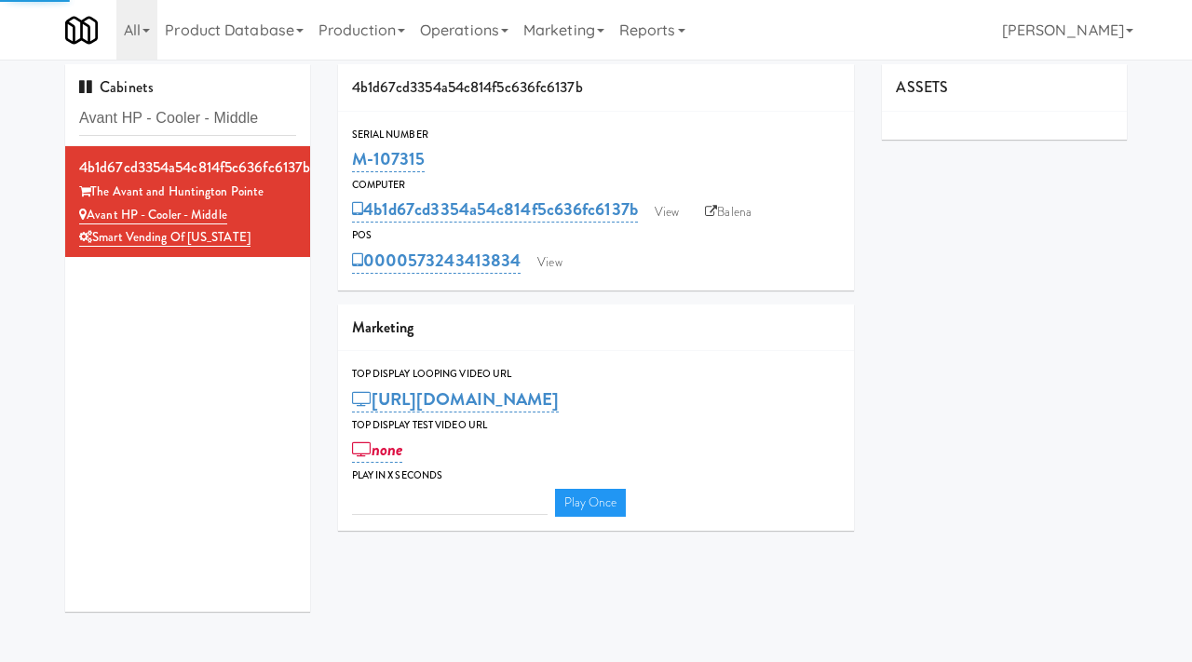
type input "3"
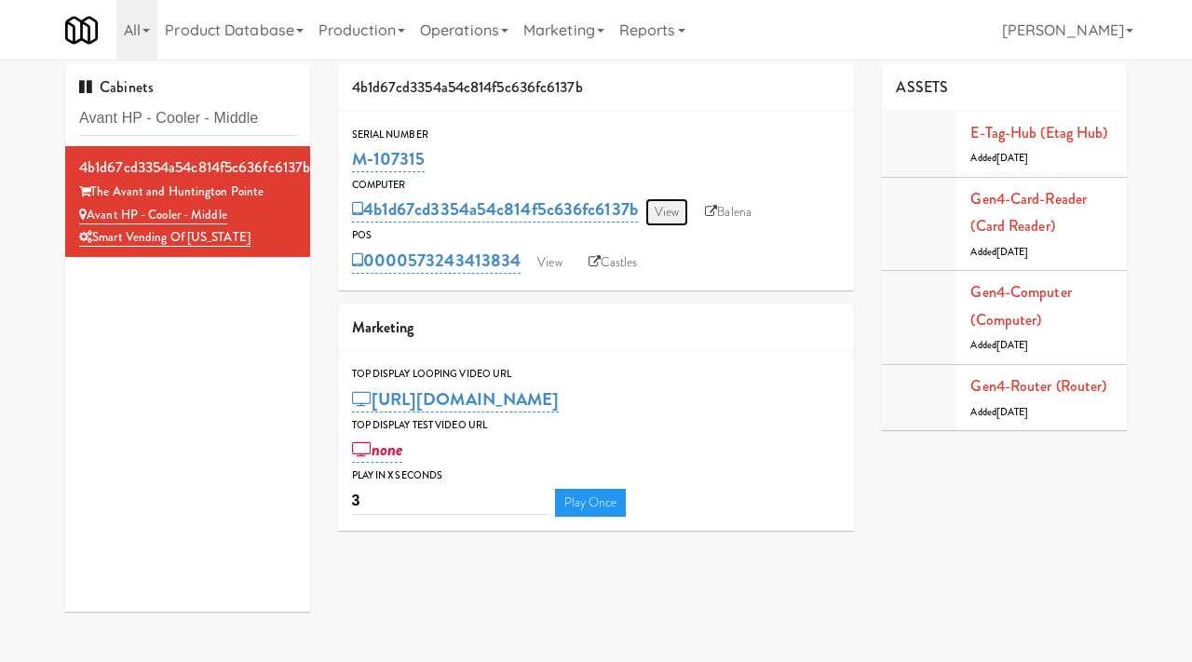
click at [665, 217] on link "View" at bounding box center [666, 212] width 43 height 28
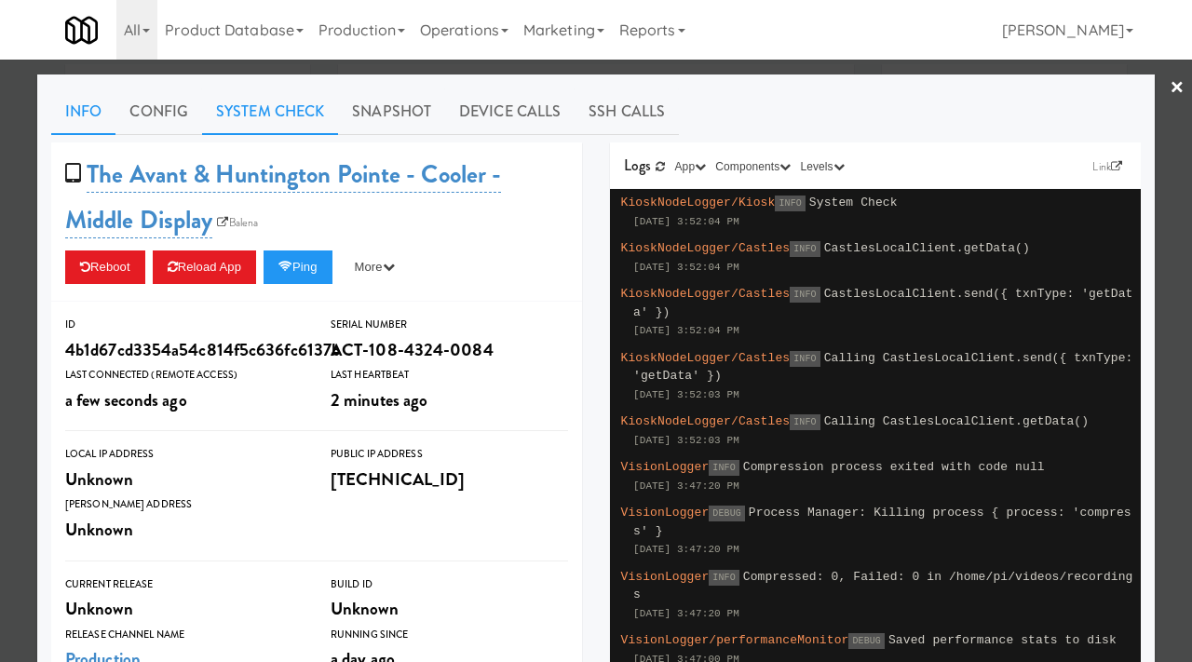
click at [278, 102] on link "System Check" at bounding box center [270, 111] width 136 height 47
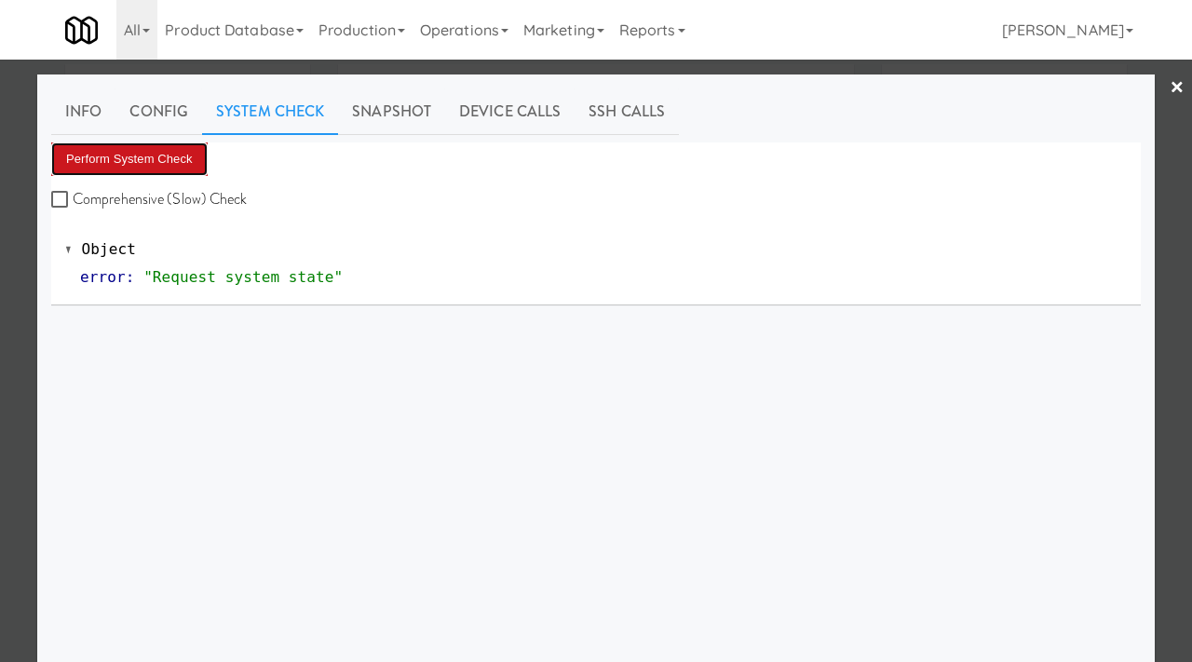
click at [139, 152] on button "Perform System Check" at bounding box center [129, 159] width 156 height 34
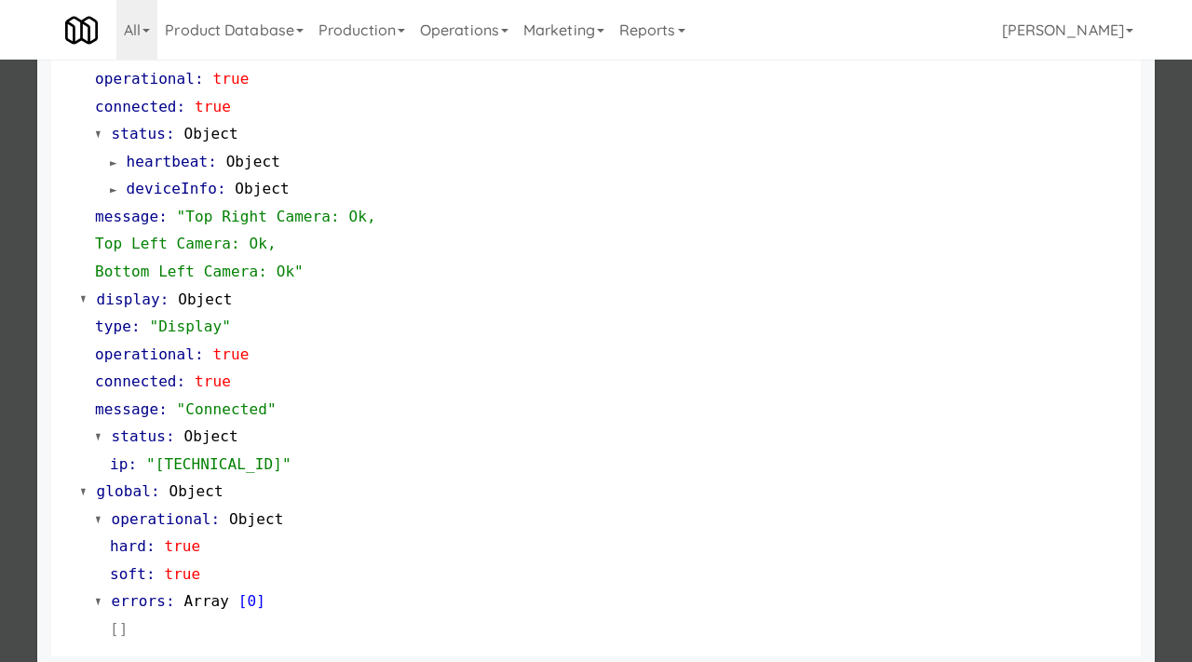
scroll to position [811, 0]
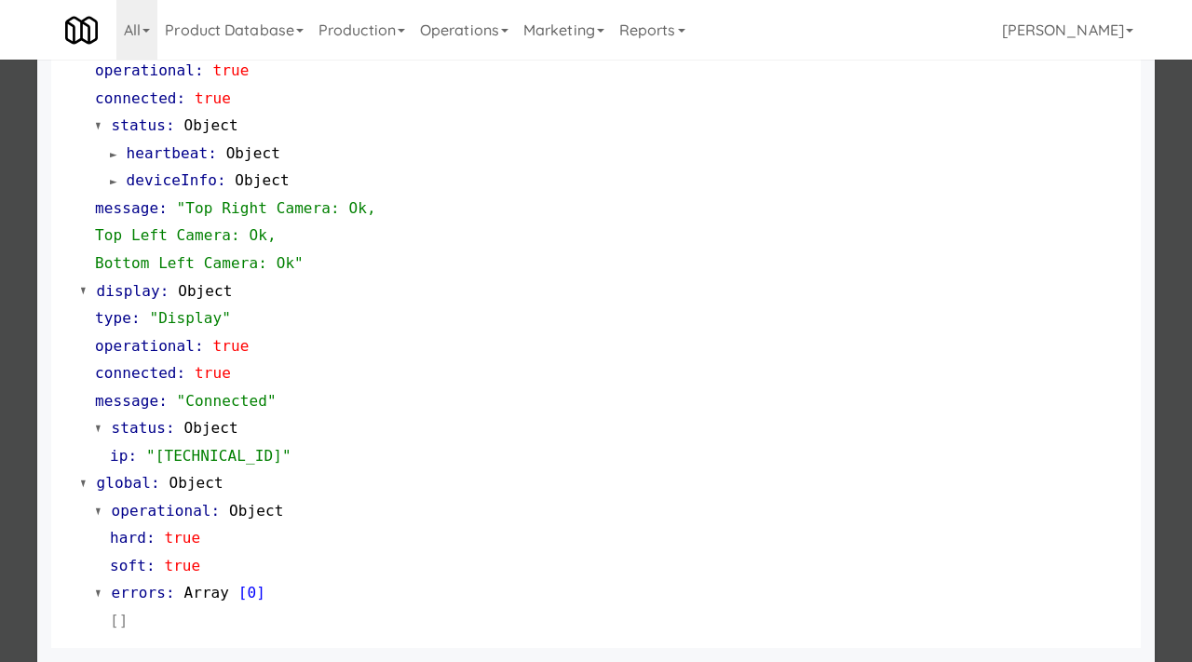
click at [0, 329] on div at bounding box center [596, 331] width 1192 height 662
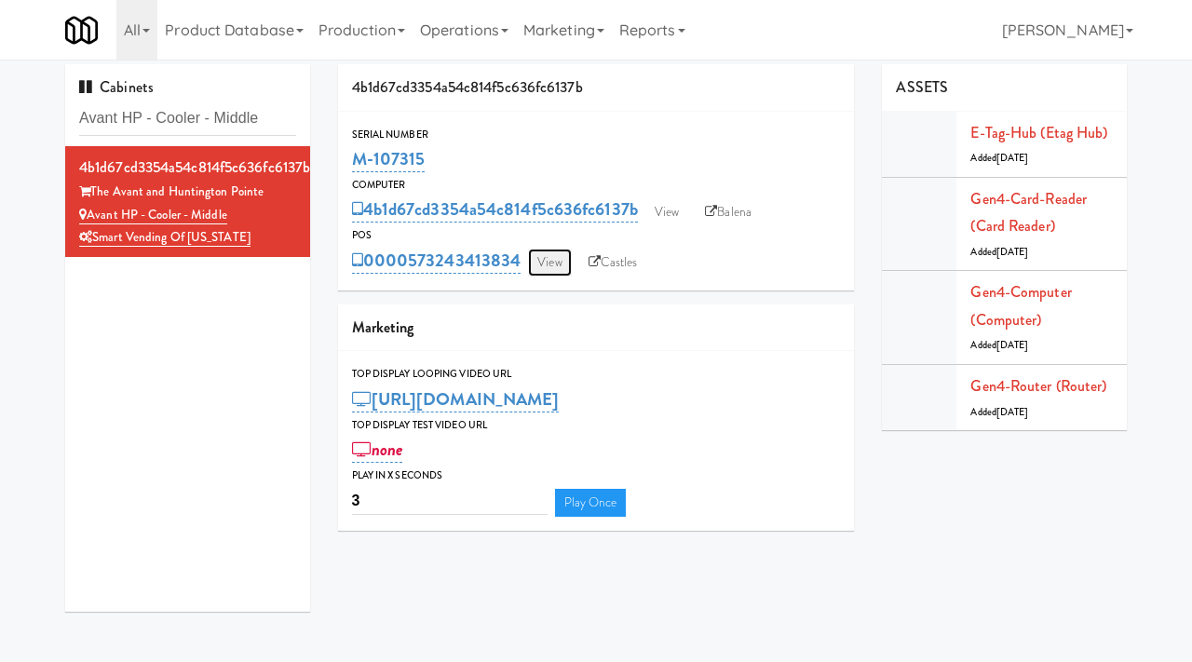
click at [553, 270] on link "View" at bounding box center [549, 263] width 43 height 28
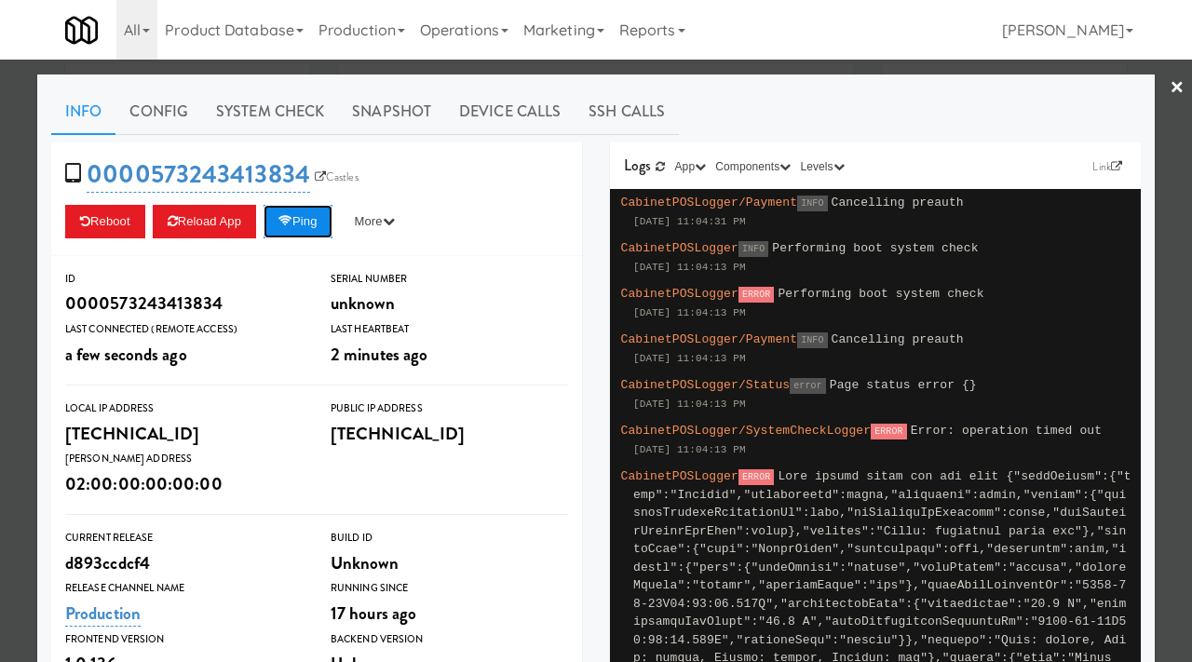
click at [303, 232] on button "Ping" at bounding box center [298, 222] width 69 height 34
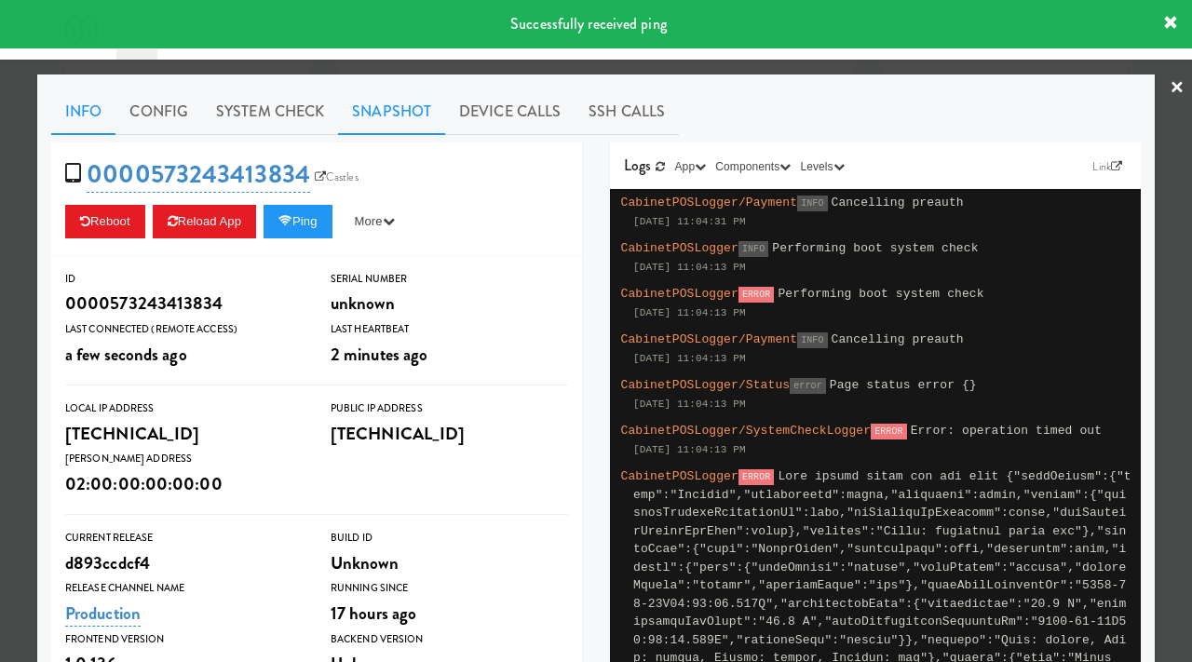
click at [389, 105] on link "Snapshot" at bounding box center [391, 111] width 107 height 47
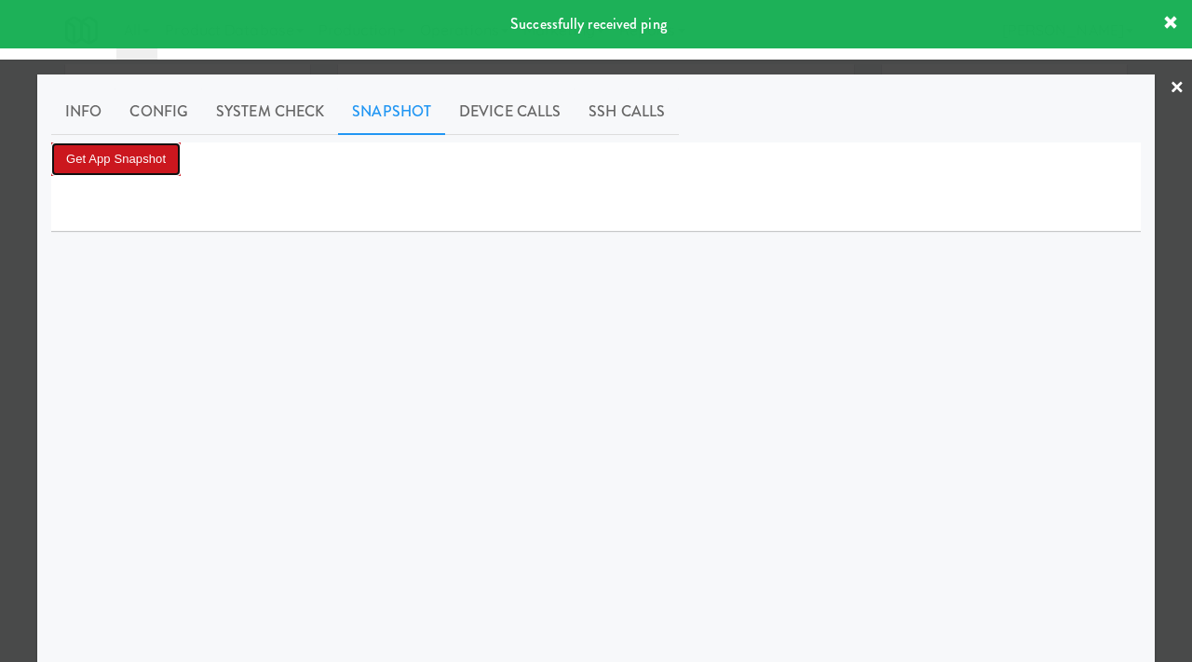
click at [120, 157] on button "Get App Snapshot" at bounding box center [115, 159] width 129 height 34
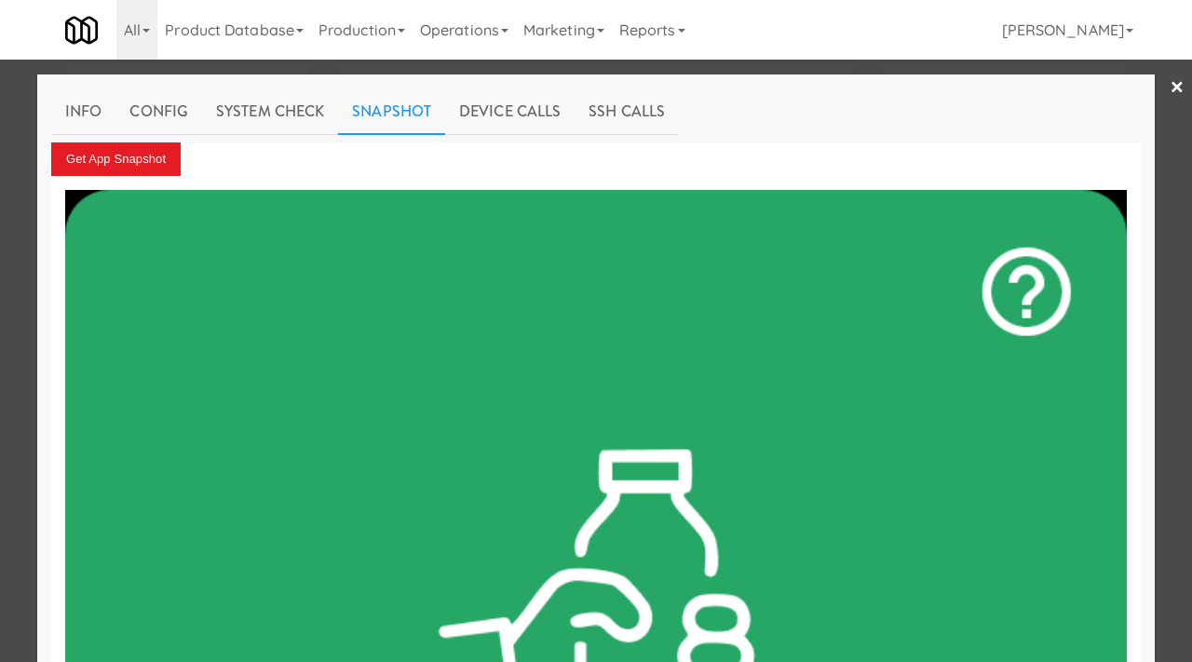
click at [7, 262] on div at bounding box center [596, 331] width 1192 height 662
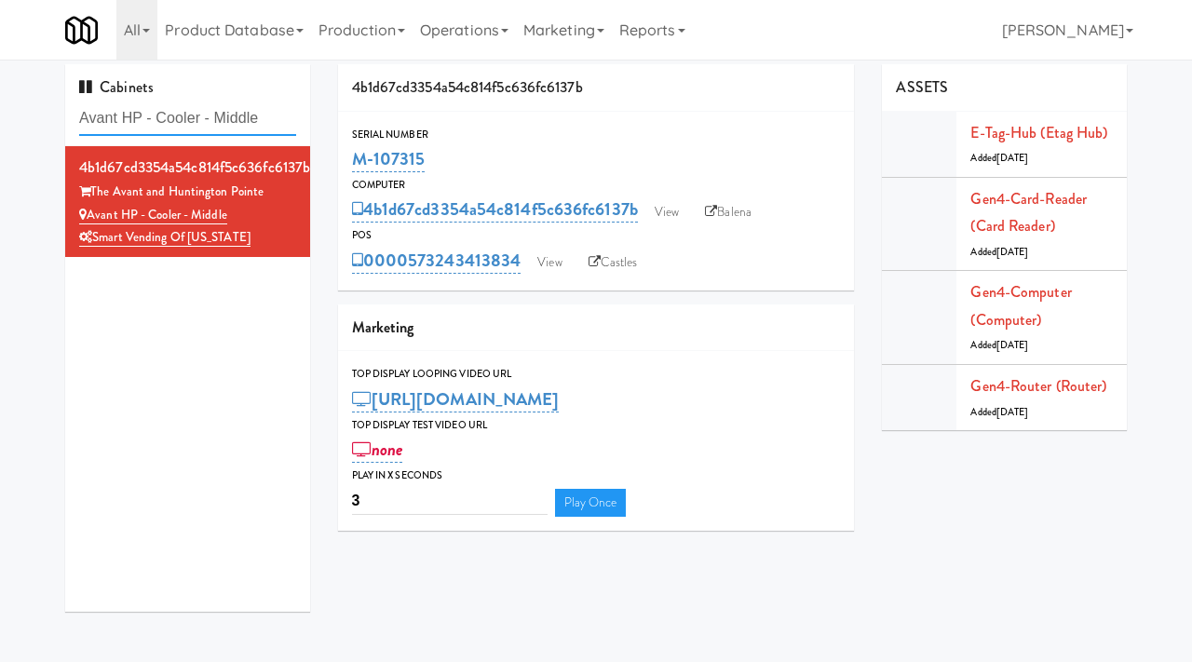
drag, startPoint x: 280, startPoint y: 119, endPoint x: 47, endPoint y: 115, distance: 232.9
click at [47, 115] on div "Cabinets Avant HP - Cooler - Middle 4b1d67cd3354a54c814f5c636fc6137b The Avant …" at bounding box center [596, 345] width 1192 height 562
paste input "rapahoe Square Pantry"
type input "Arapahoe Square Pantry"
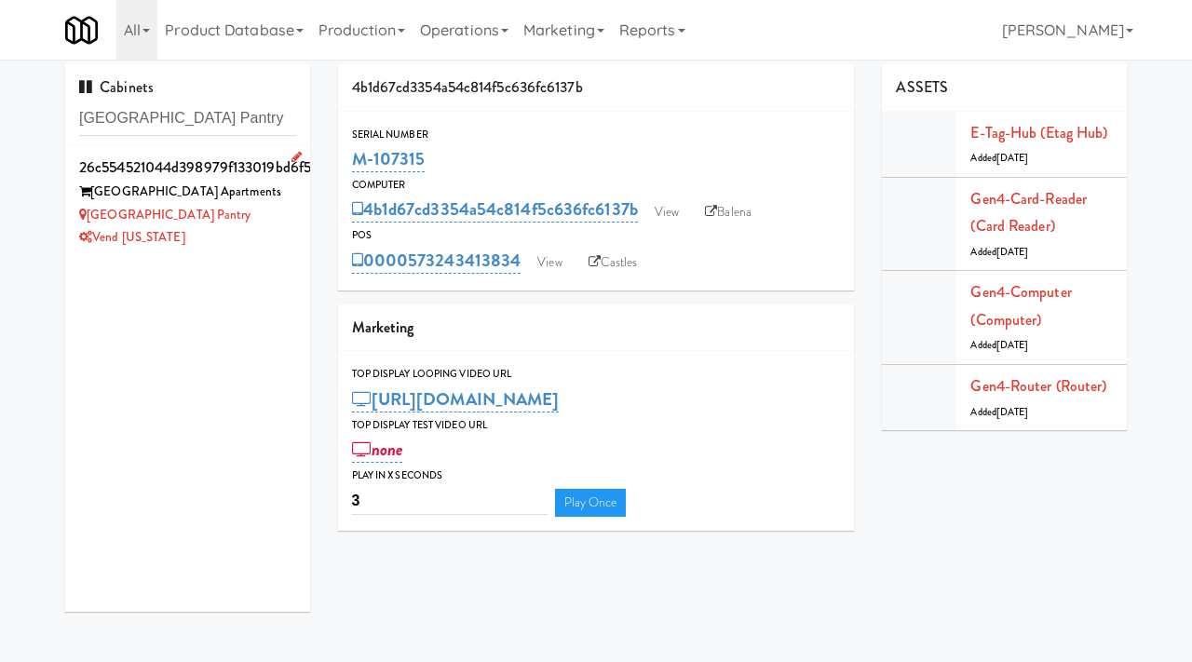
click at [262, 205] on div "Arapahoe Square Pantry" at bounding box center [187, 215] width 217 height 23
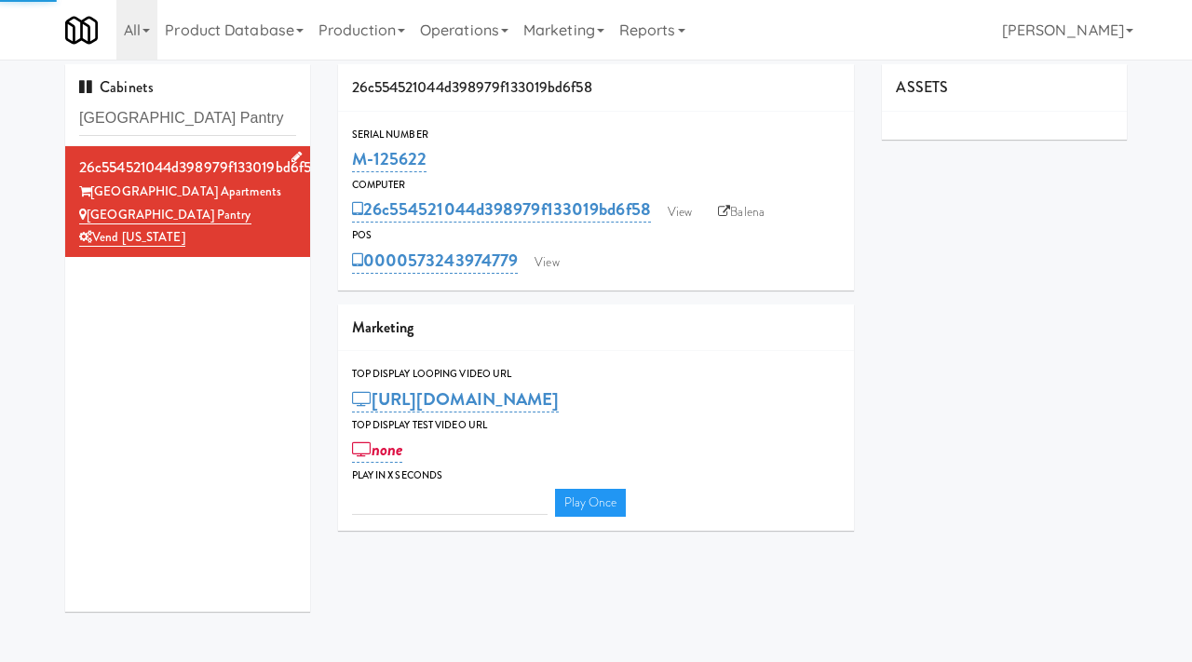
type input "3"
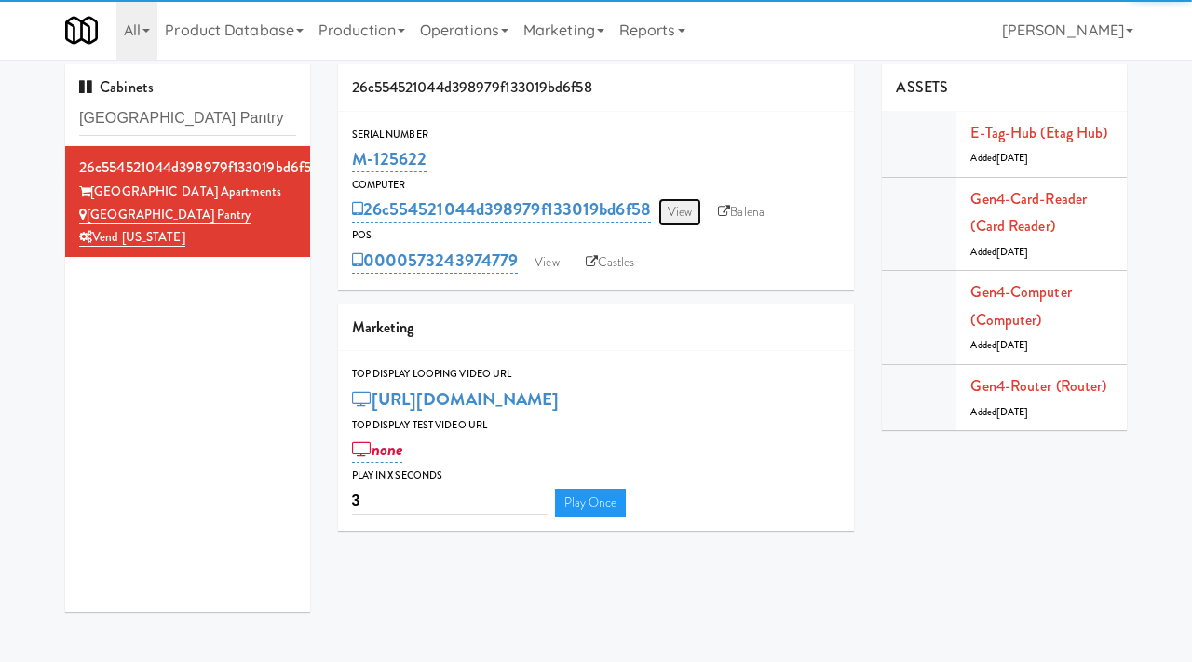
click at [680, 206] on link "View" at bounding box center [679, 212] width 43 height 28
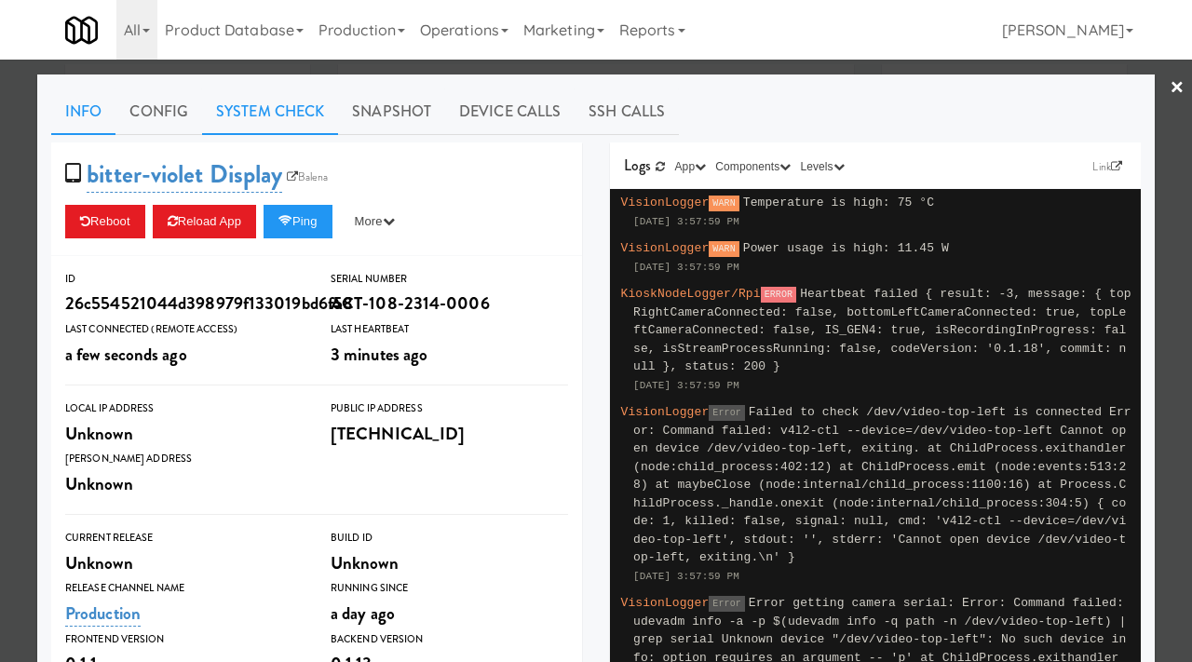
click at [291, 115] on link "System Check" at bounding box center [270, 111] width 136 height 47
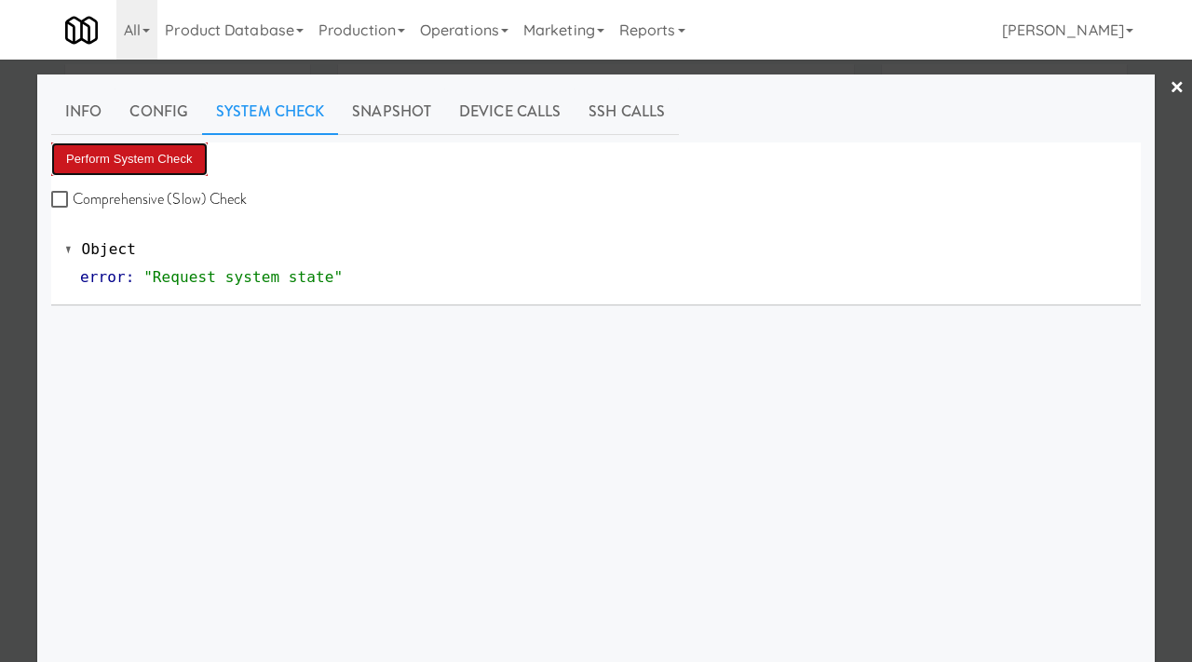
click at [161, 152] on button "Perform System Check" at bounding box center [129, 159] width 156 height 34
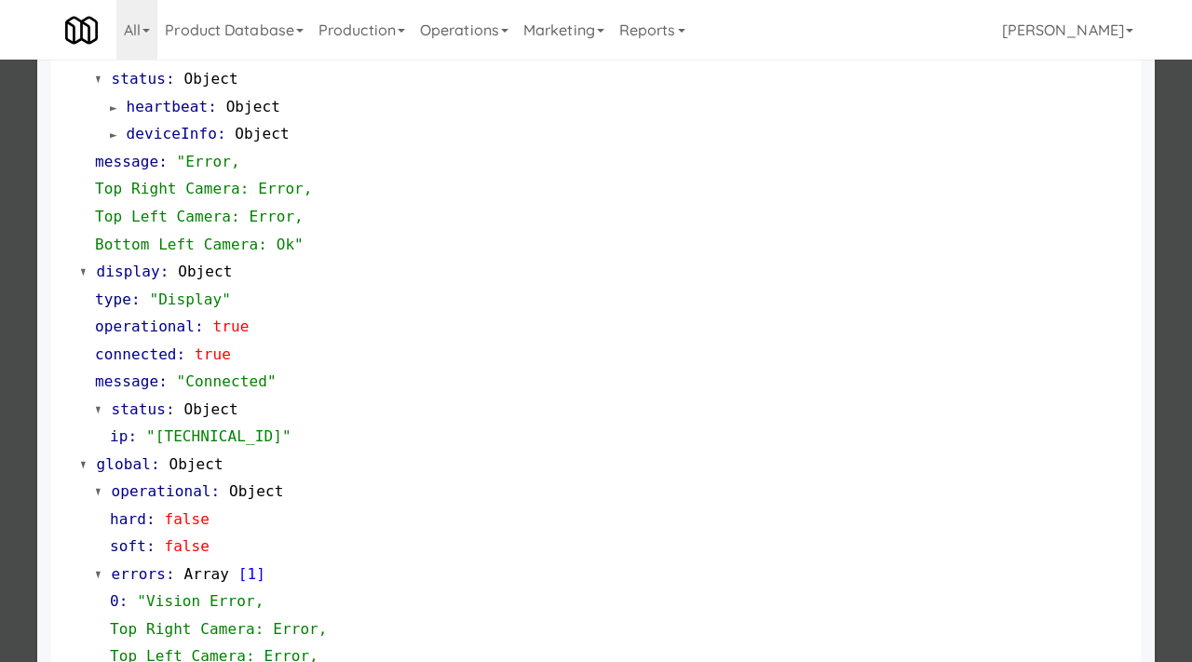
scroll to position [907, 0]
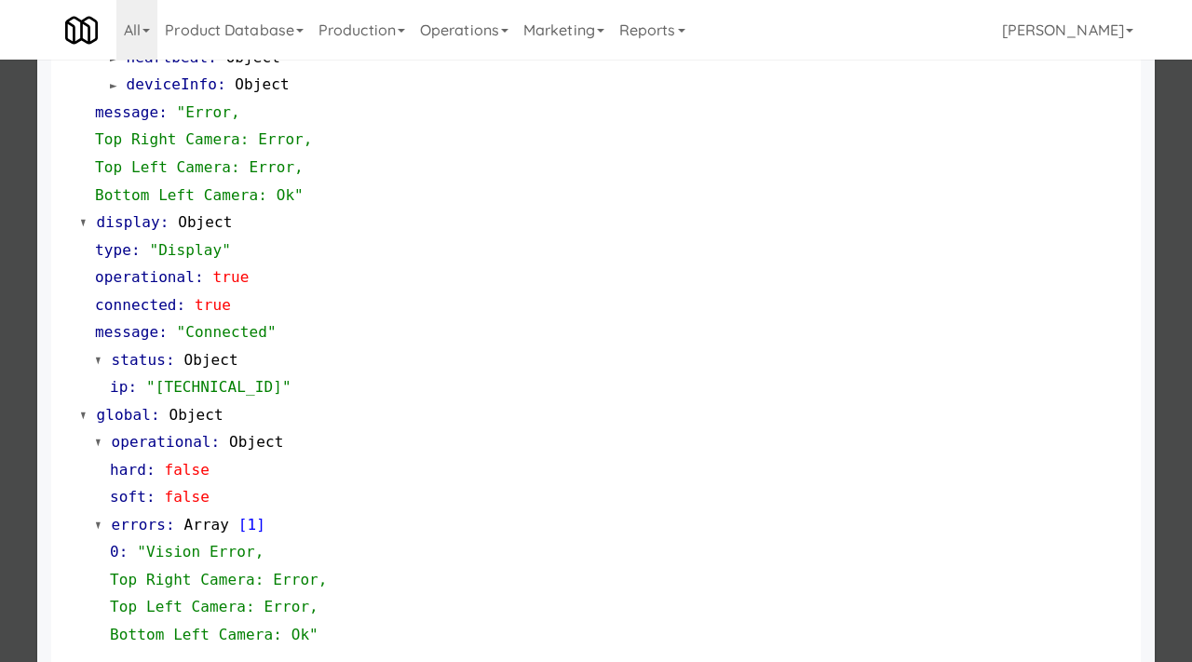
click at [0, 369] on div at bounding box center [596, 331] width 1192 height 662
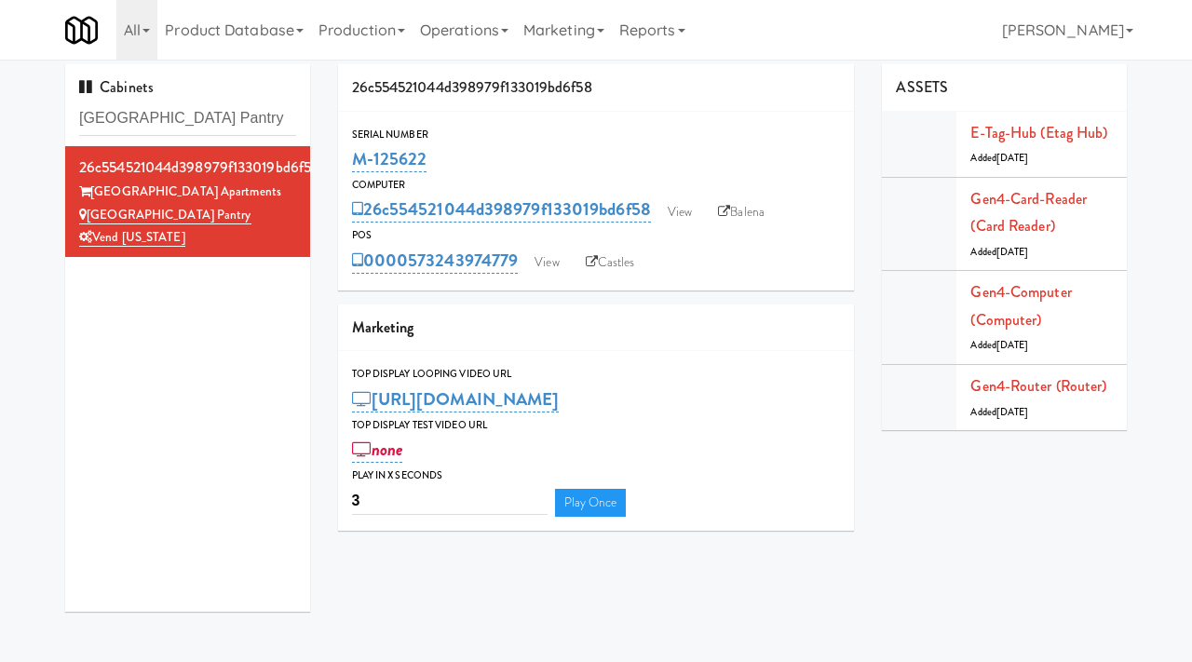
click at [737, 226] on div "POS" at bounding box center [596, 235] width 489 height 19
click at [744, 211] on link "Balena" at bounding box center [741, 212] width 65 height 28
click at [668, 215] on link "View" at bounding box center [679, 212] width 43 height 28
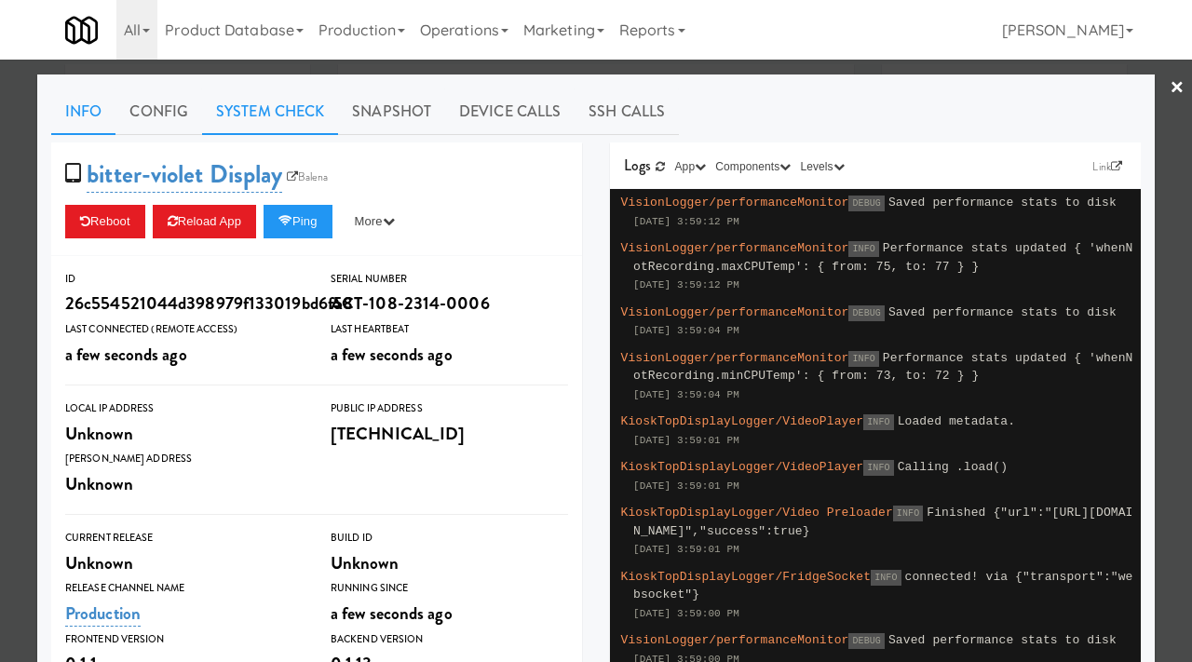
click at [249, 102] on link "System Check" at bounding box center [270, 111] width 136 height 47
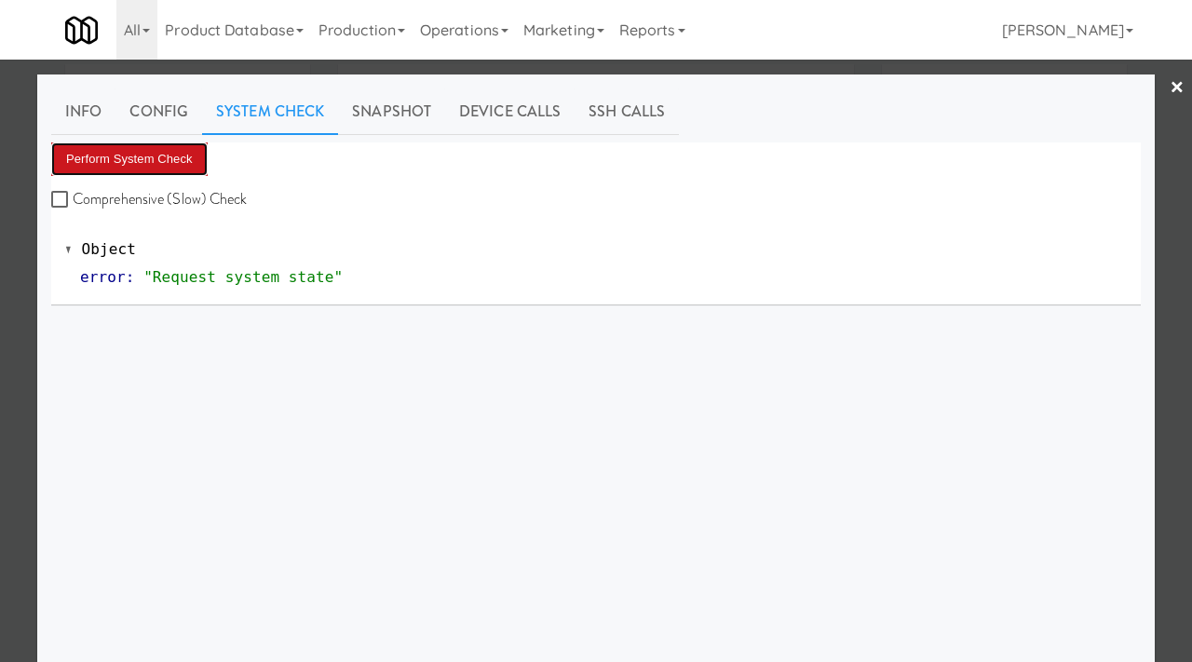
click at [155, 158] on button "Perform System Check" at bounding box center [129, 159] width 156 height 34
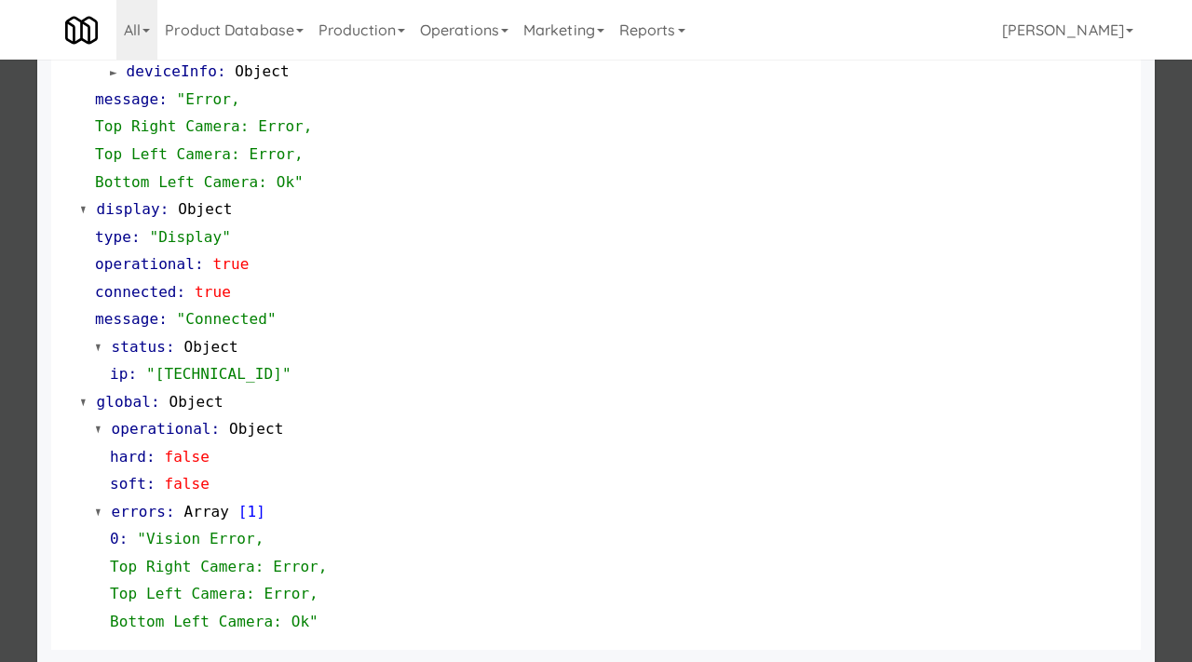
scroll to position [921, 0]
click at [0, 364] on div at bounding box center [596, 331] width 1192 height 662
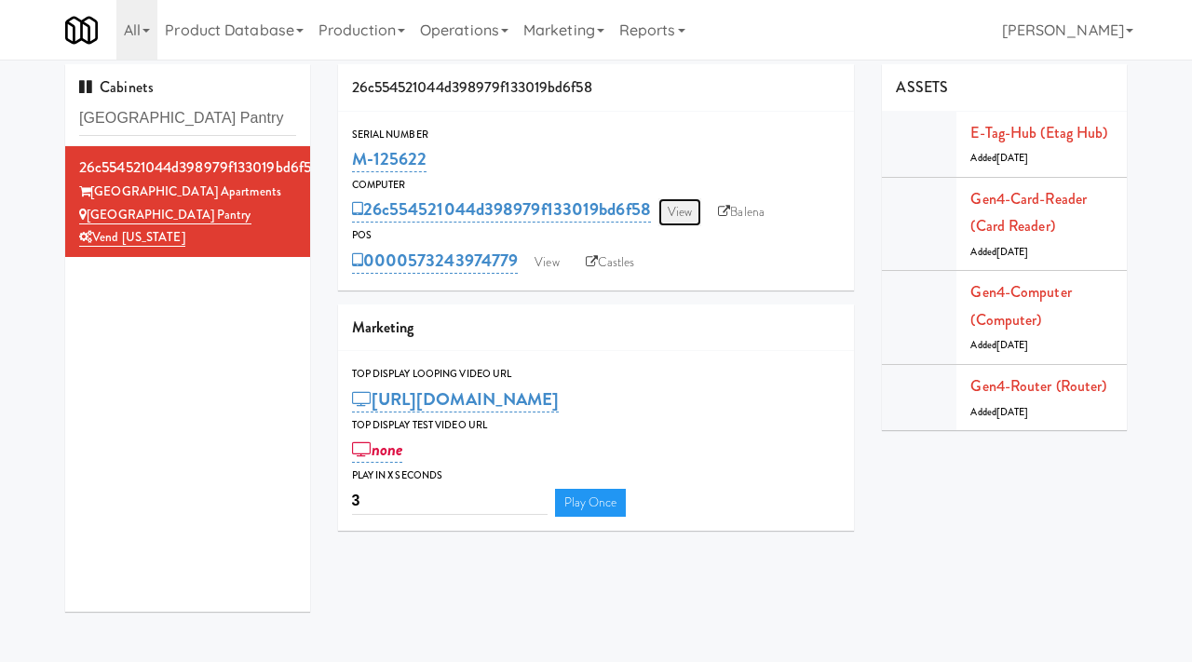
click at [683, 218] on link "View" at bounding box center [679, 212] width 43 height 28
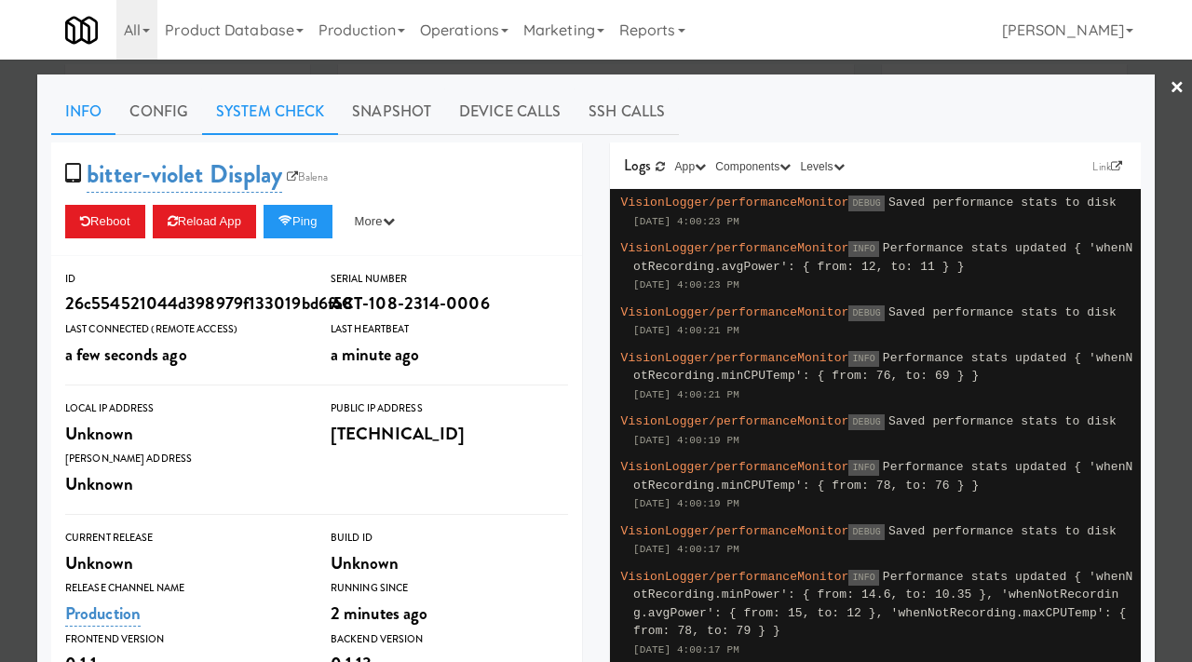
click at [277, 123] on link "System Check" at bounding box center [270, 111] width 136 height 47
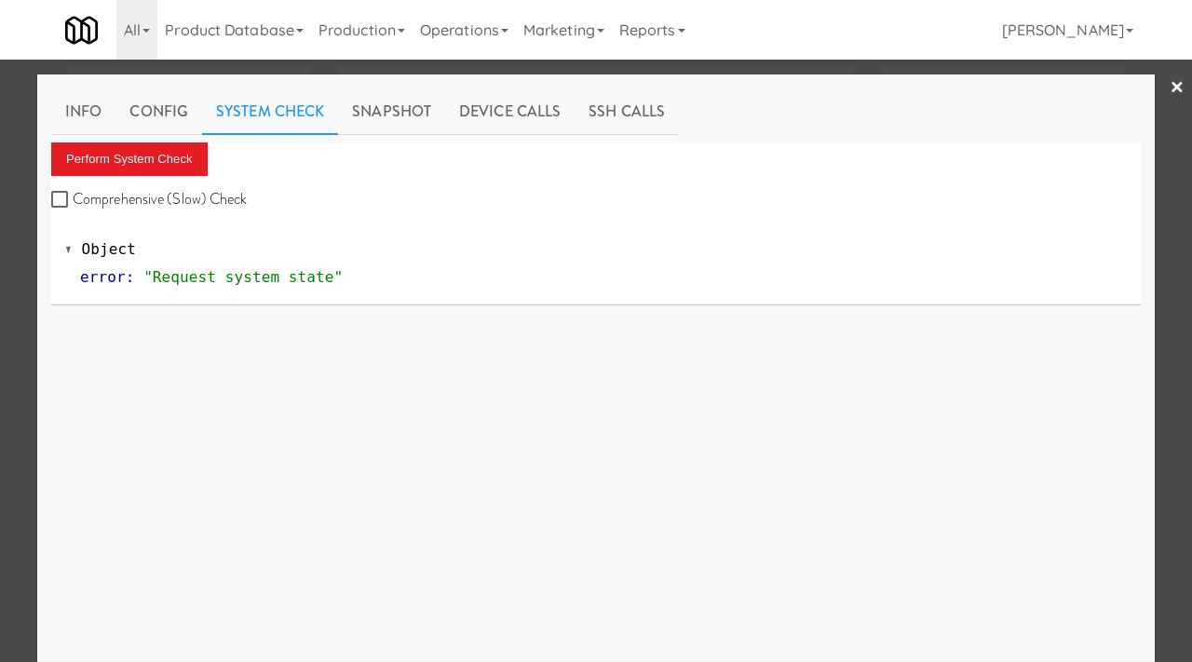
click at [189, 141] on div "Info Config System Check Snapshot Device Calls SSH Calls Perform System Check C…" at bounding box center [596, 464] width 1090 height 752
click at [182, 156] on button "Perform System Check" at bounding box center [129, 159] width 156 height 34
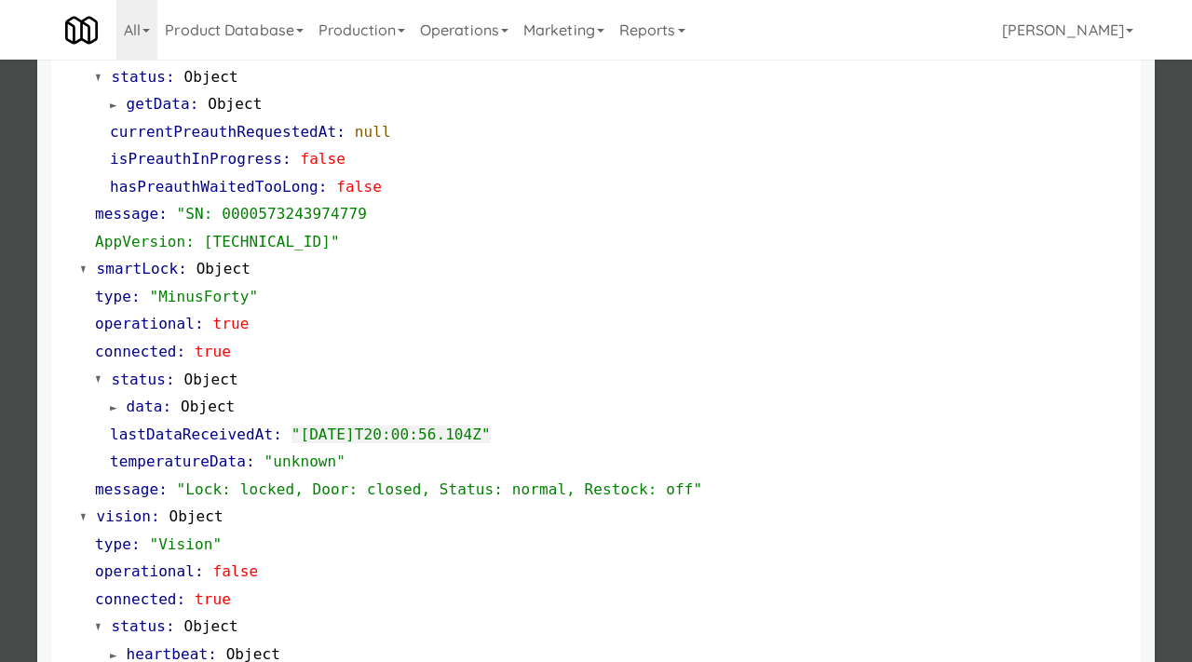
scroll to position [921, 0]
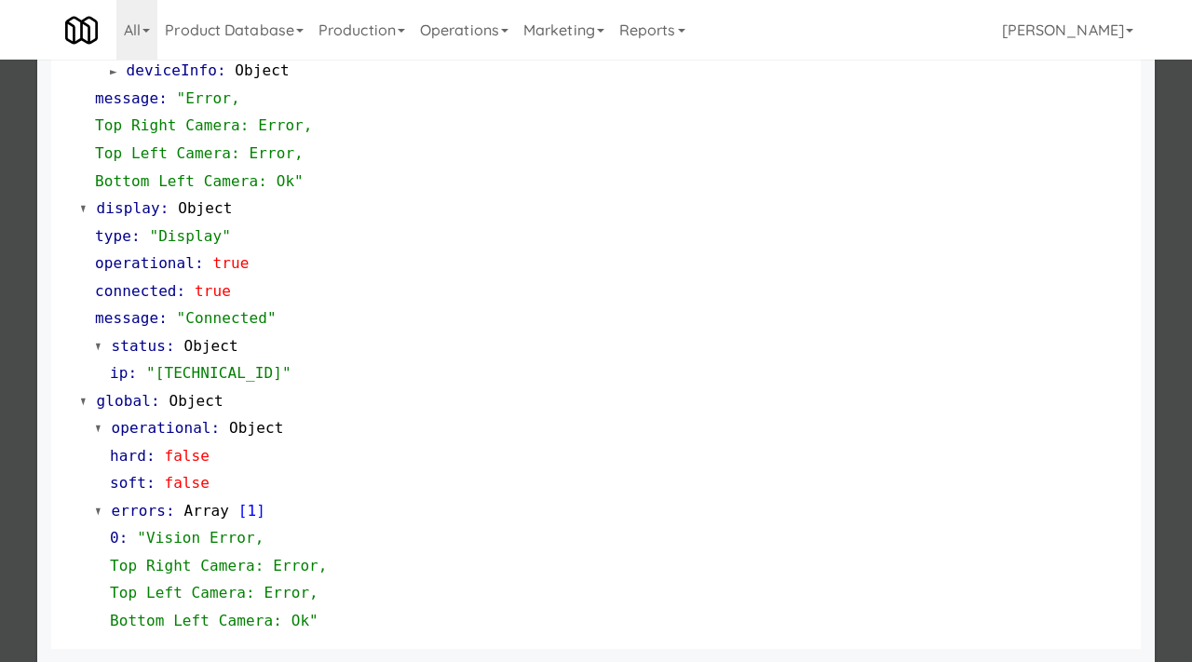
click at [19, 268] on div at bounding box center [596, 331] width 1192 height 662
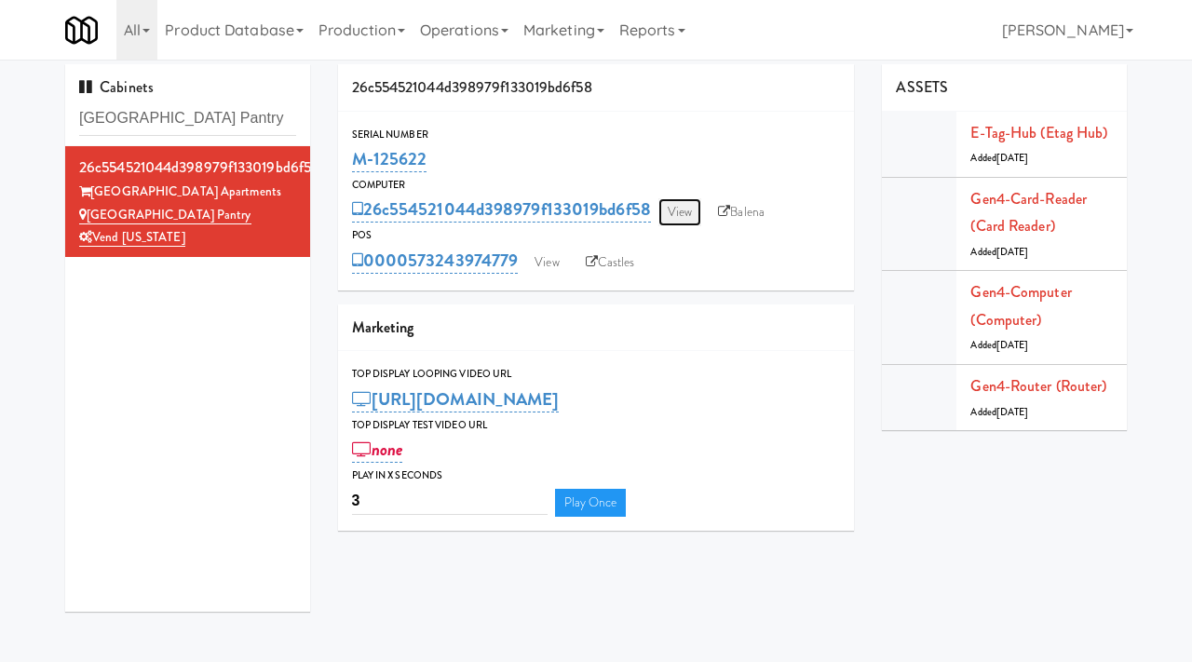
click at [663, 214] on link "View" at bounding box center [679, 212] width 43 height 28
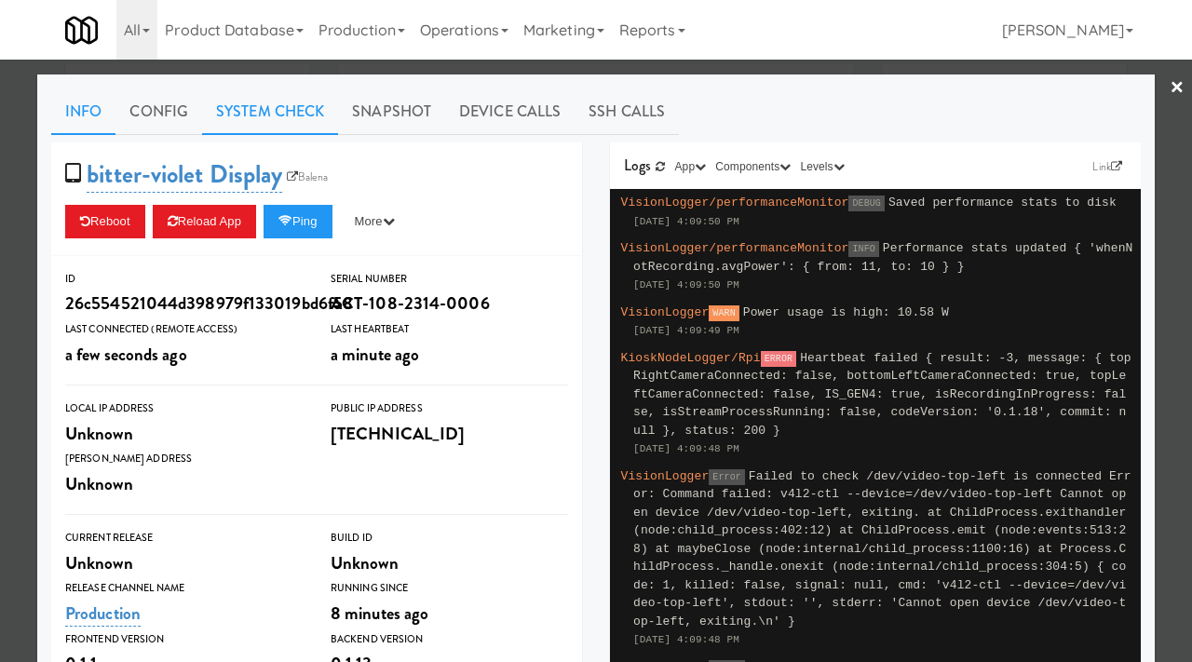
click at [238, 113] on link "System Check" at bounding box center [270, 111] width 136 height 47
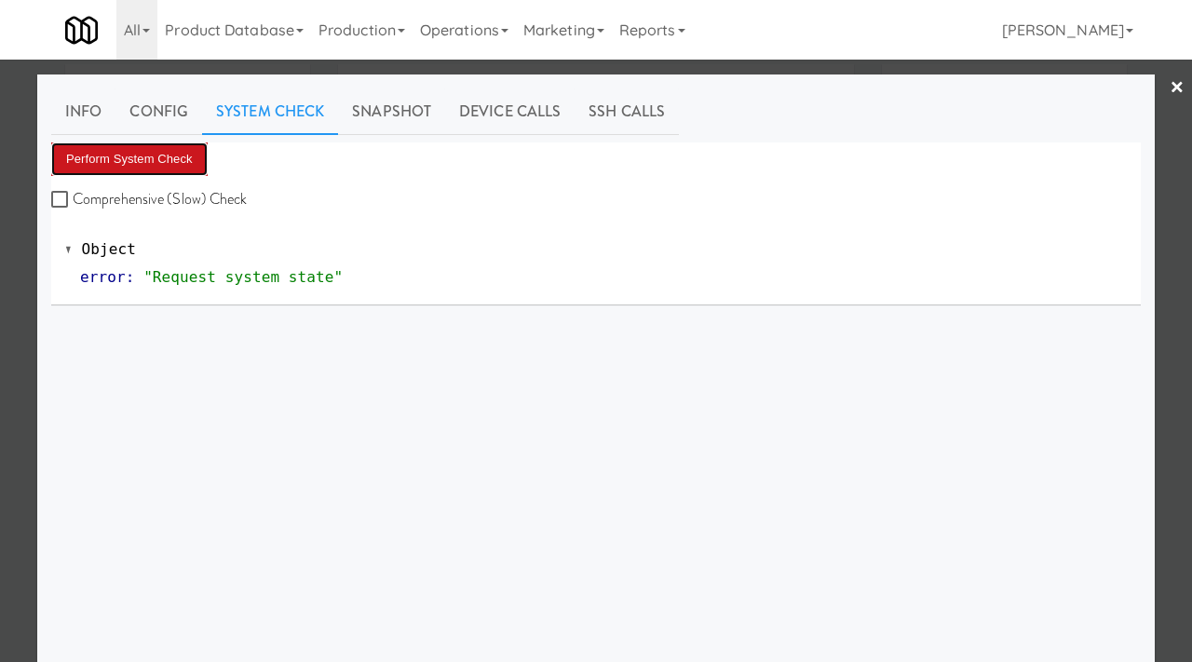
click at [178, 157] on button "Perform System Check" at bounding box center [129, 159] width 156 height 34
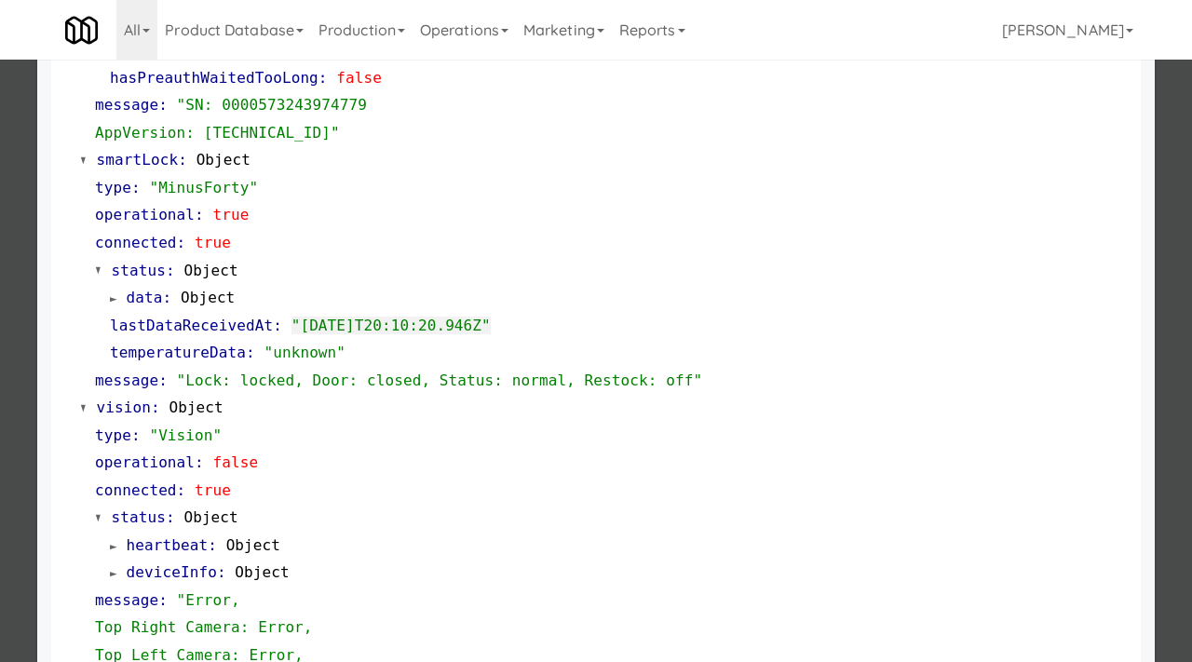
scroll to position [408, 0]
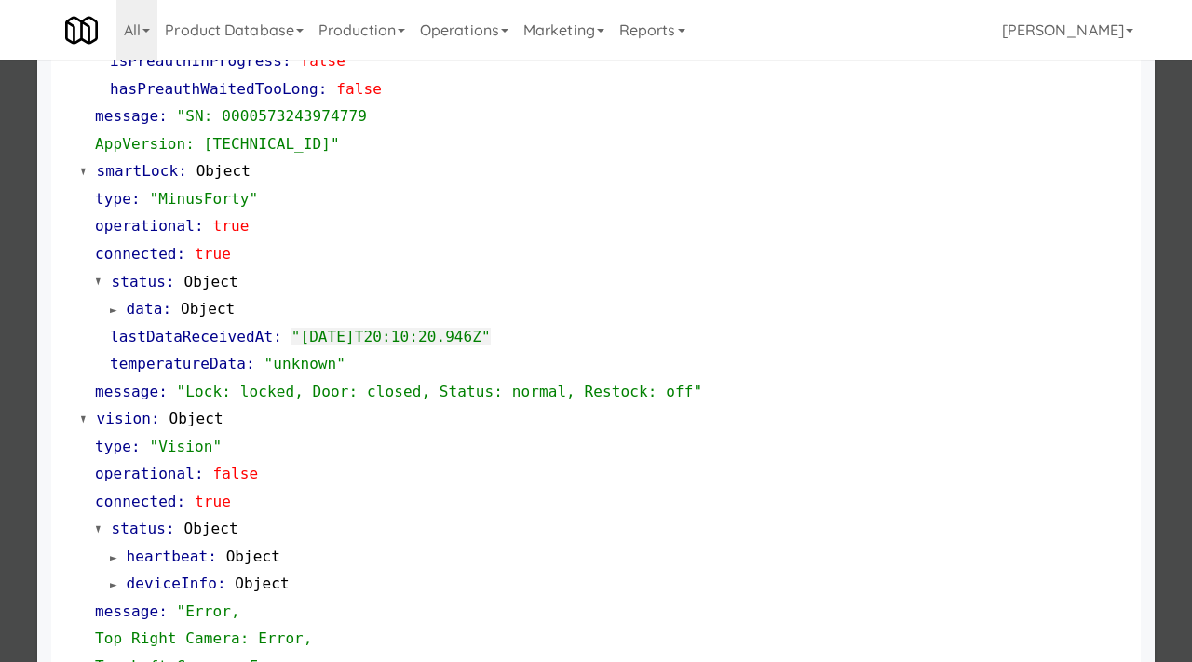
click at [12, 194] on div at bounding box center [596, 331] width 1192 height 662
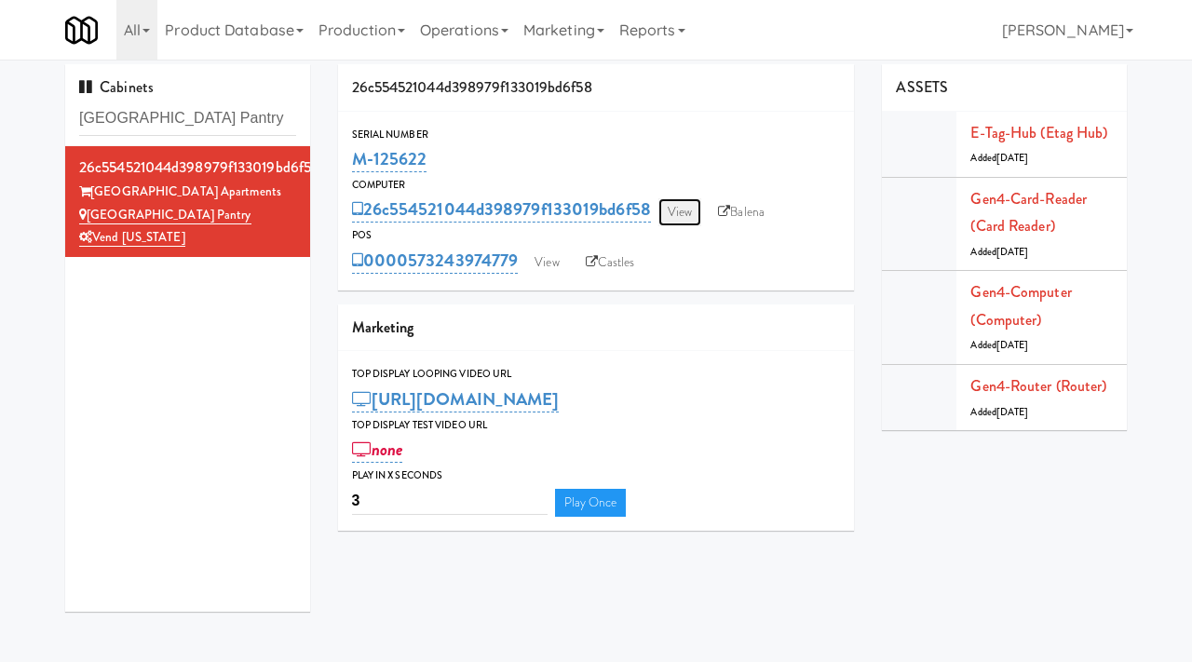
click at [672, 208] on link "View" at bounding box center [679, 212] width 43 height 28
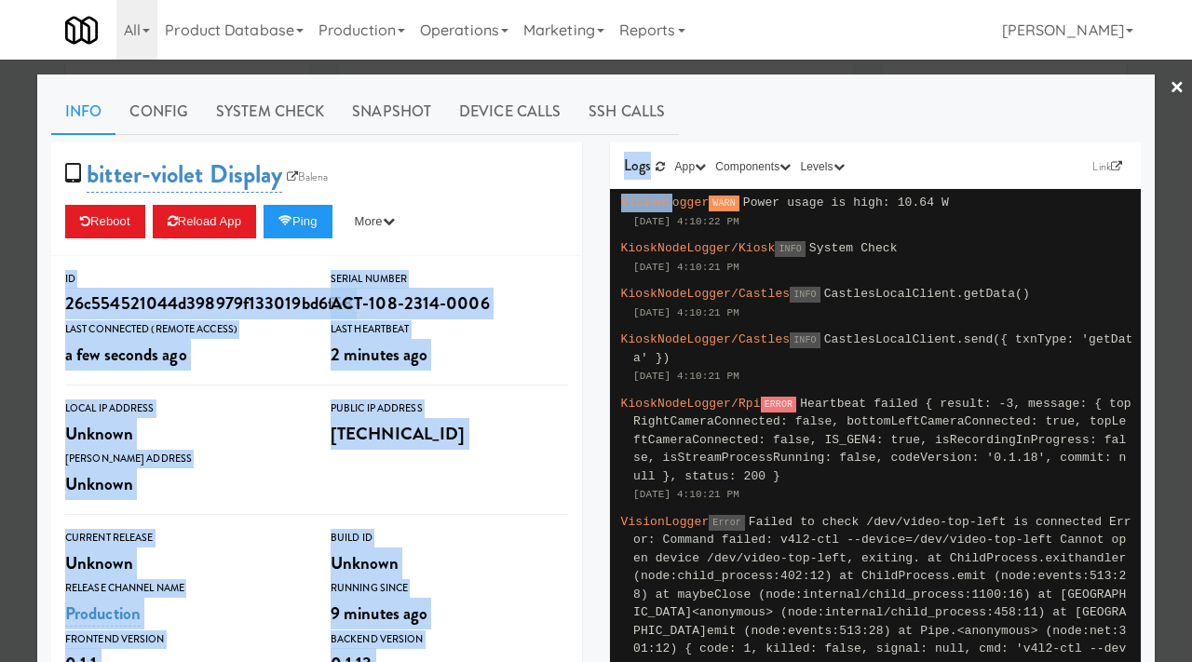
drag, startPoint x: 605, startPoint y: 208, endPoint x: 386, endPoint y: 150, distance: 227.2
click at [386, 150] on div "bitter-violet Display Balena Reboot Reload App Ping More Ping Server Restart Se…" at bounding box center [596, 571] width 1118 height 859
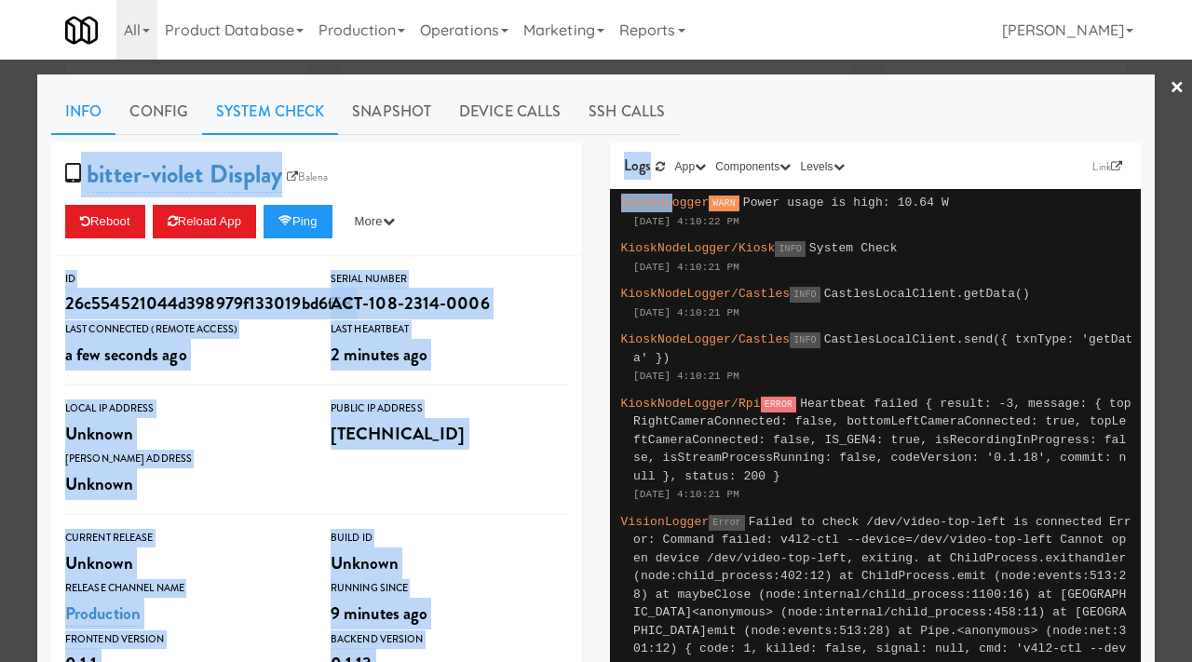
click at [314, 110] on link "System Check" at bounding box center [270, 111] width 136 height 47
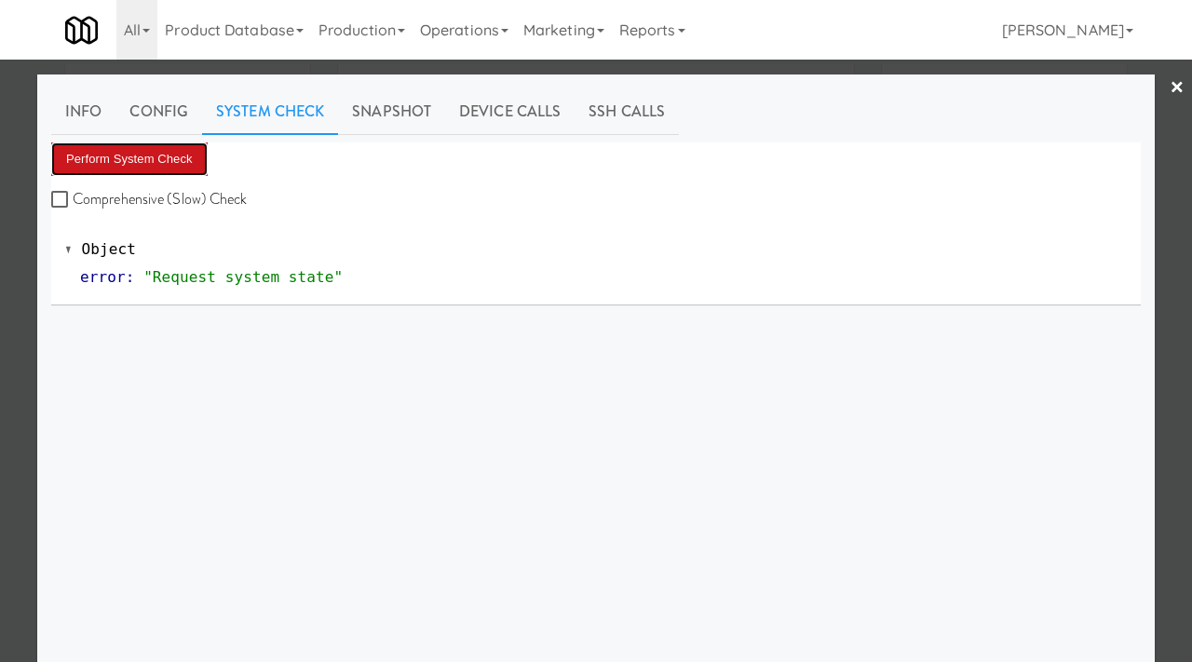
click at [157, 166] on button "Perform System Check" at bounding box center [129, 159] width 156 height 34
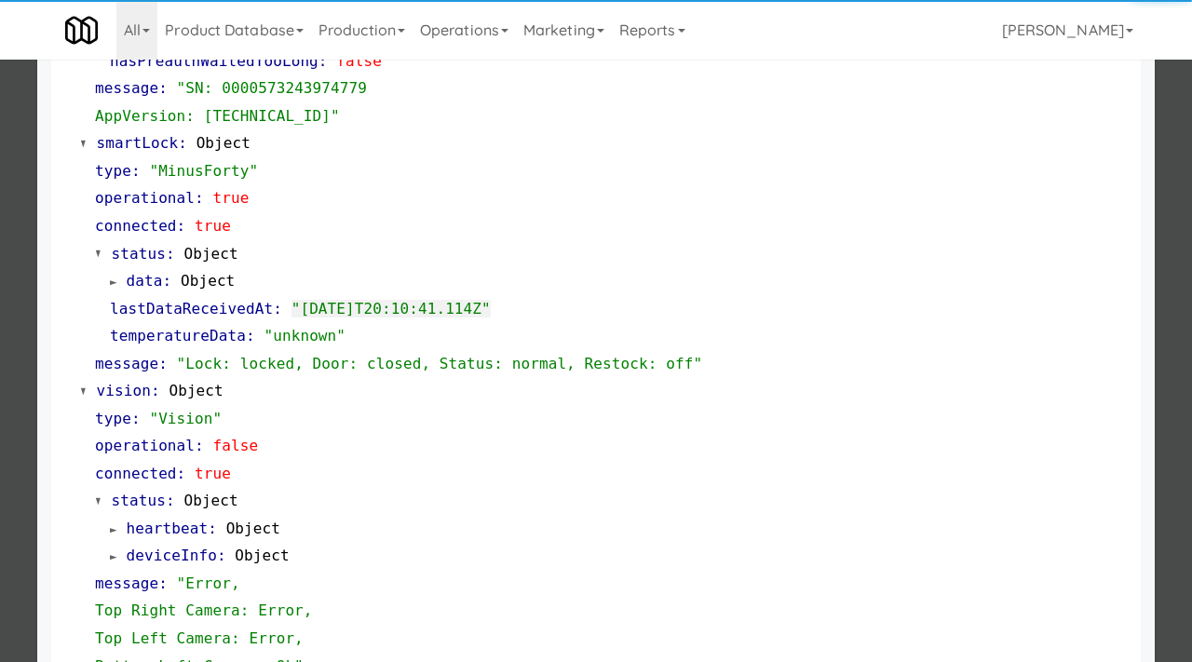
scroll to position [837, 0]
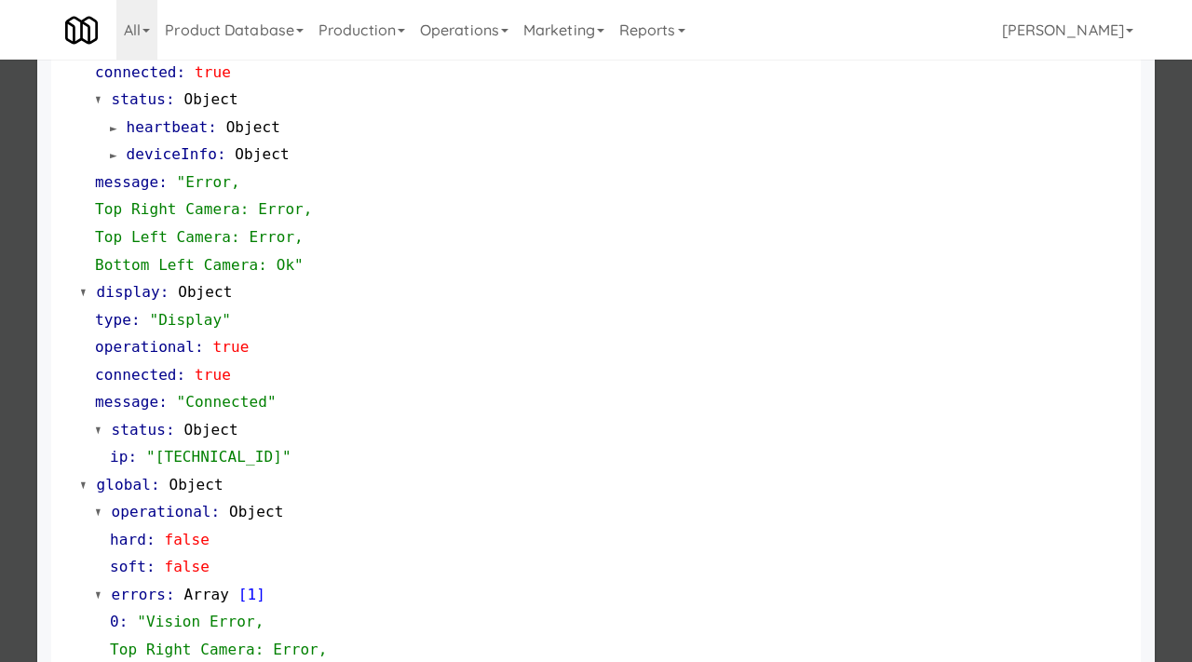
click at [26, 354] on div at bounding box center [596, 331] width 1192 height 662
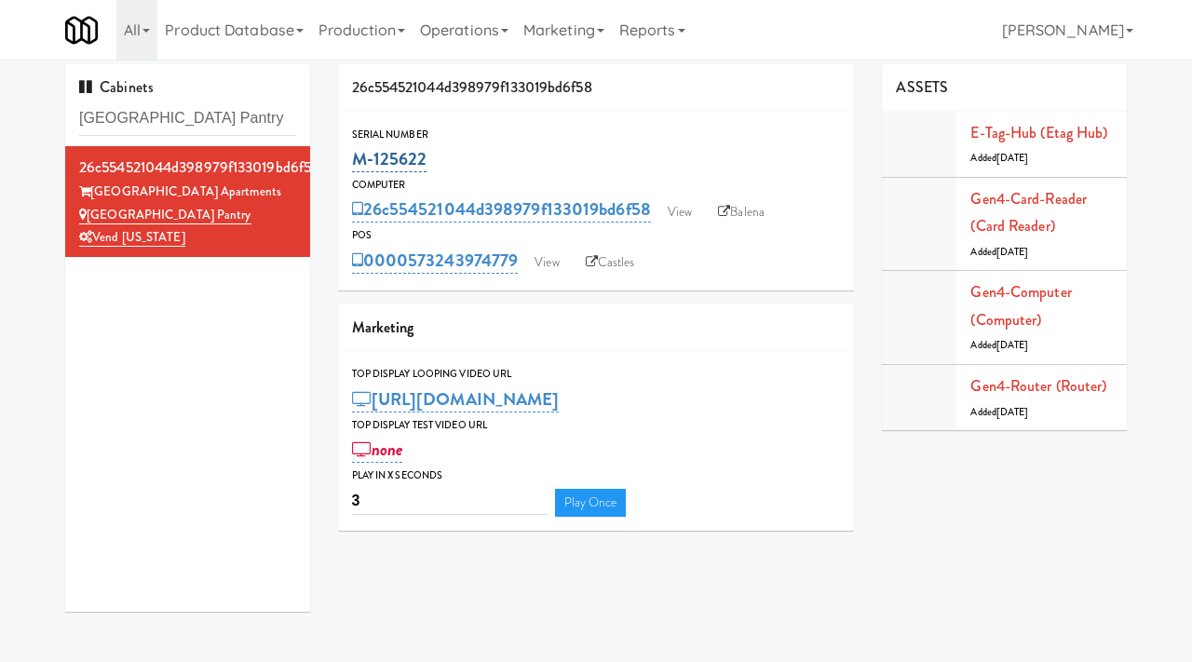
drag, startPoint x: 441, startPoint y: 158, endPoint x: 355, endPoint y: 155, distance: 86.7
click at [355, 155] on div "M-125622" at bounding box center [596, 159] width 489 height 32
drag, startPoint x: 254, startPoint y: 123, endPoint x: 45, endPoint y: 117, distance: 209.6
click at [45, 117] on div "Cabinets Arapahoe Square Pantry 26c554521044d398979f133019bd6f58 Arapahoe Squar…" at bounding box center [596, 345] width 1192 height 562
click at [585, 106] on div "26c554521044d398979f133019bd6f58" at bounding box center [596, 87] width 517 height 47
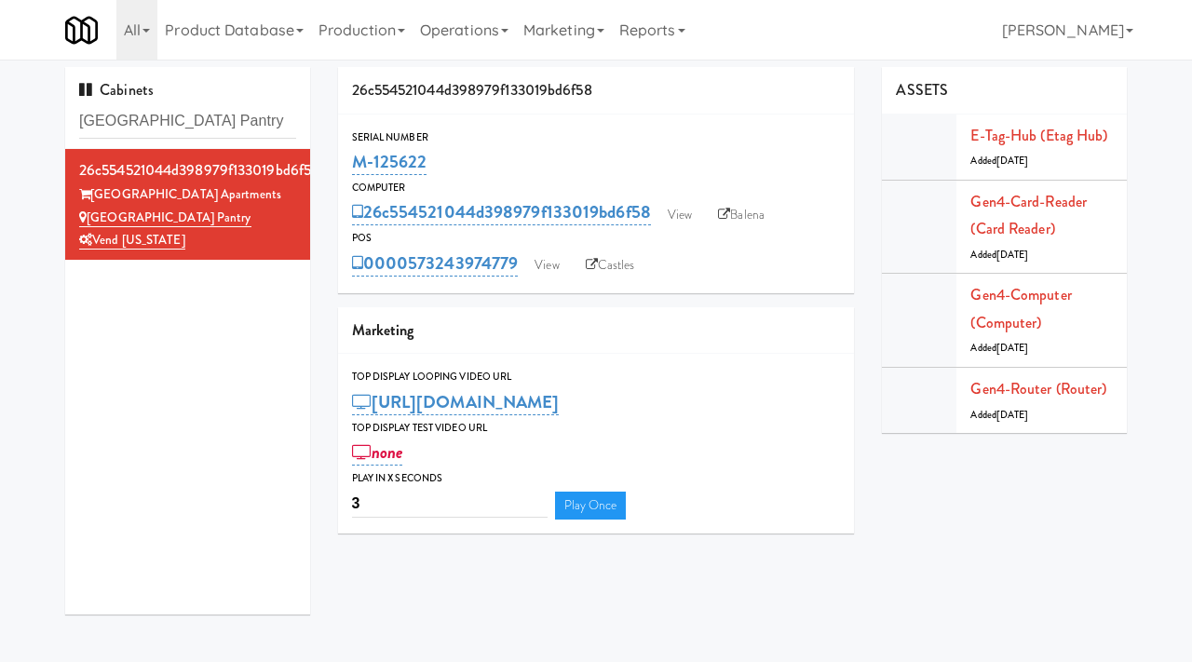
scroll to position [1, 0]
click at [687, 217] on link "View" at bounding box center [679, 214] width 43 height 28
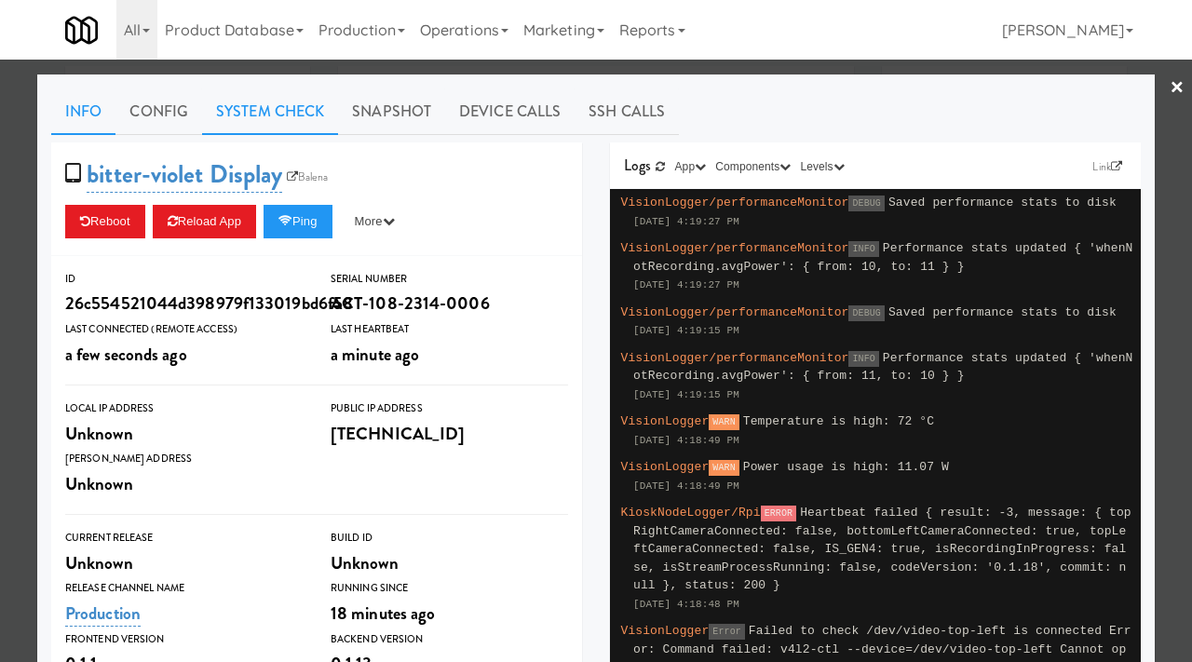
click at [293, 116] on link "System Check" at bounding box center [270, 111] width 136 height 47
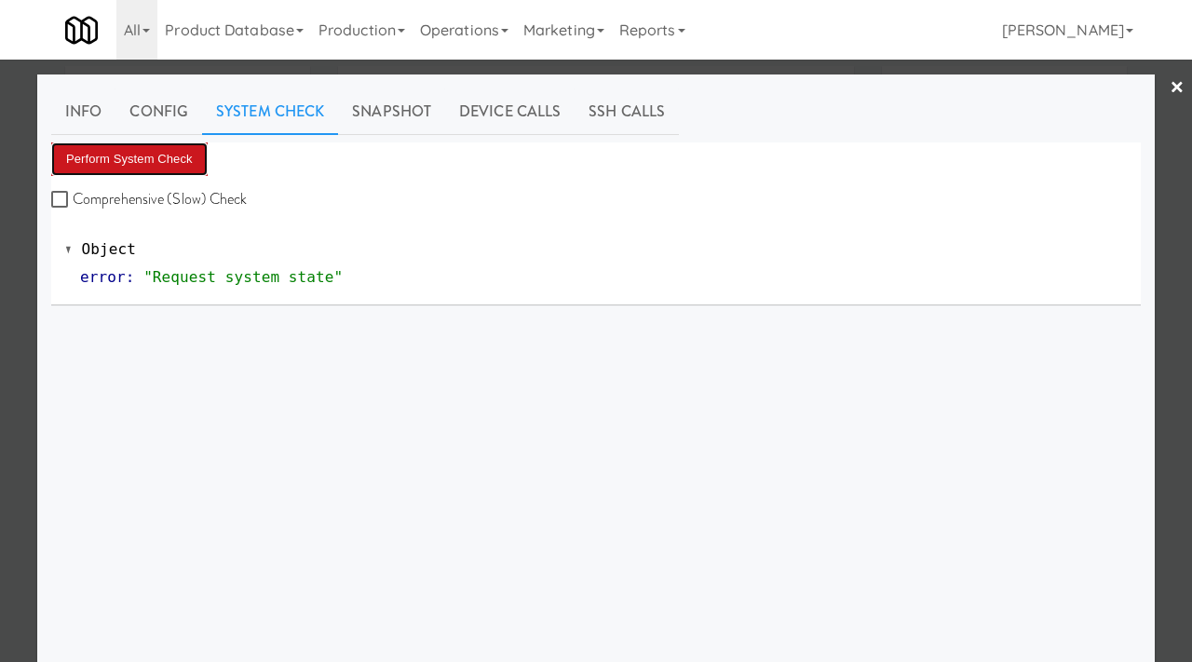
click at [121, 162] on button "Perform System Check" at bounding box center [129, 159] width 156 height 34
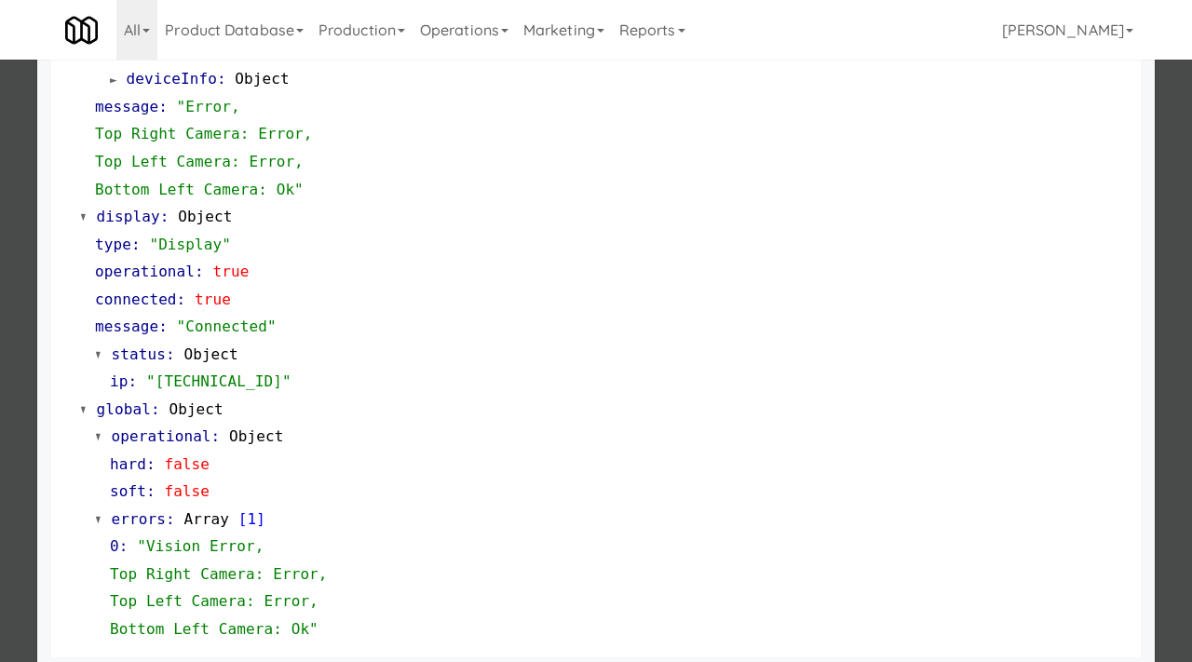
scroll to position [921, 0]
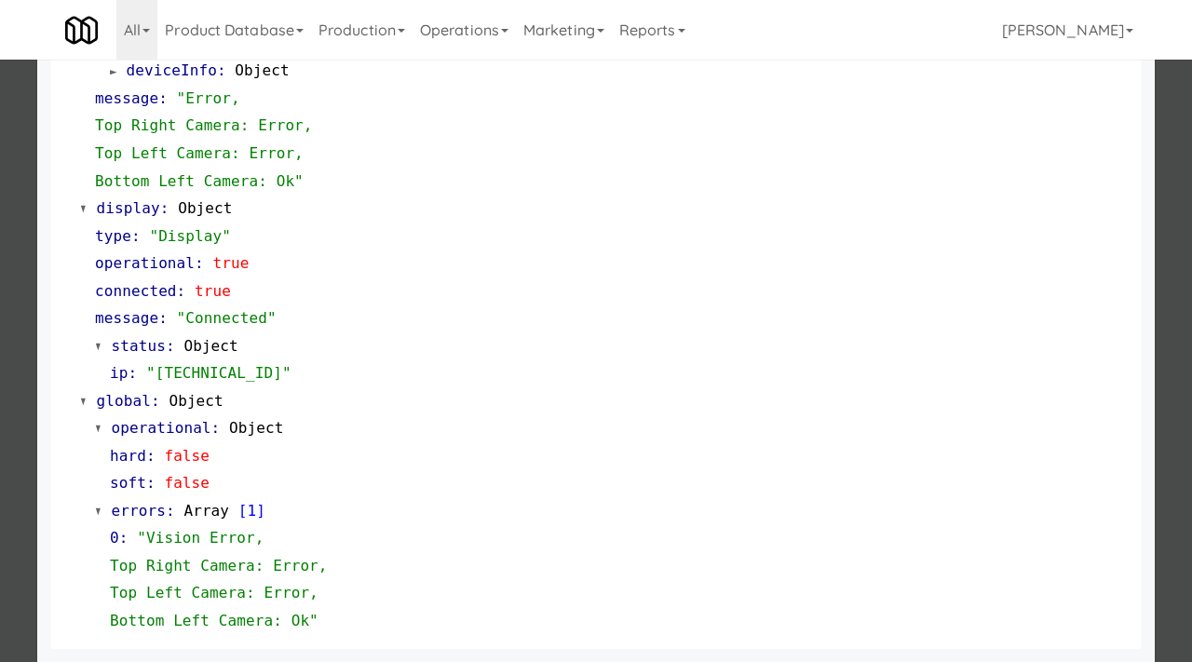
click at [2, 412] on div at bounding box center [596, 331] width 1192 height 662
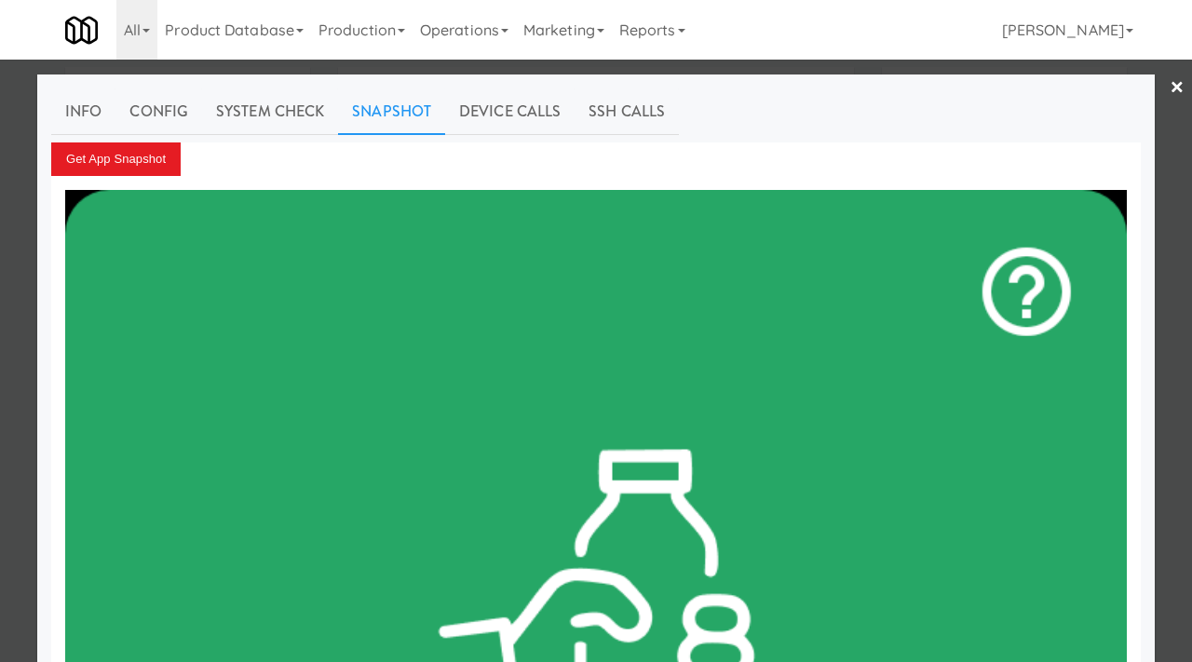
click at [0, 252] on div at bounding box center [596, 331] width 1192 height 662
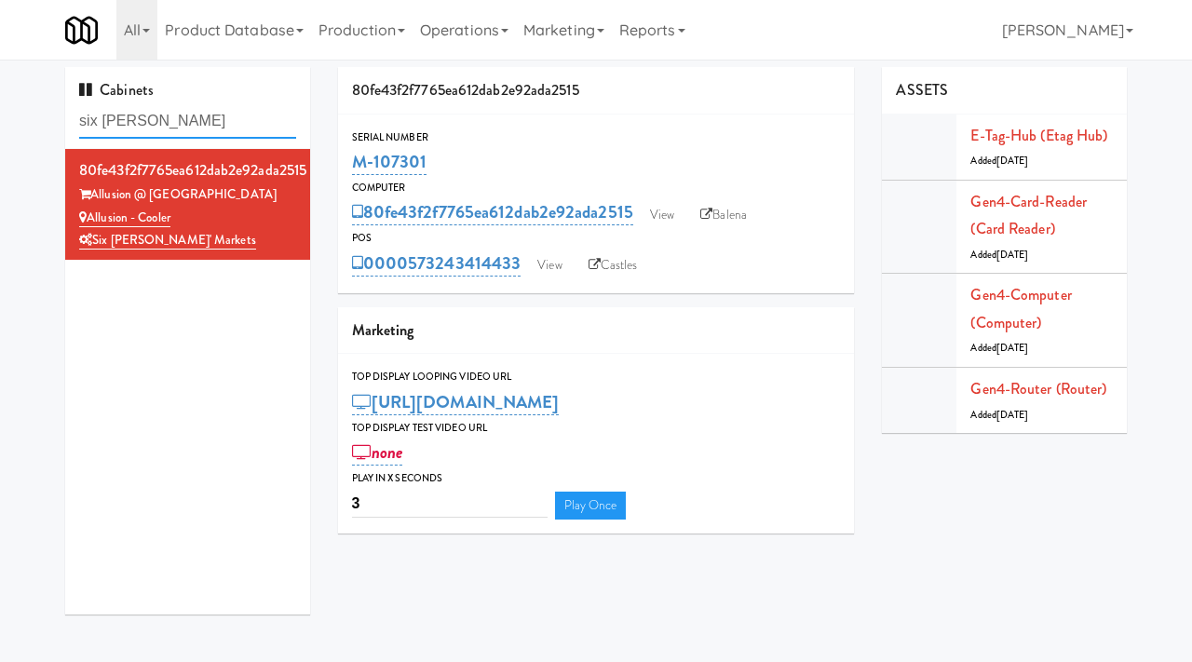
click at [171, 126] on input "six [PERSON_NAME]" at bounding box center [187, 121] width 217 height 34
type input "[PERSON_NAME]"
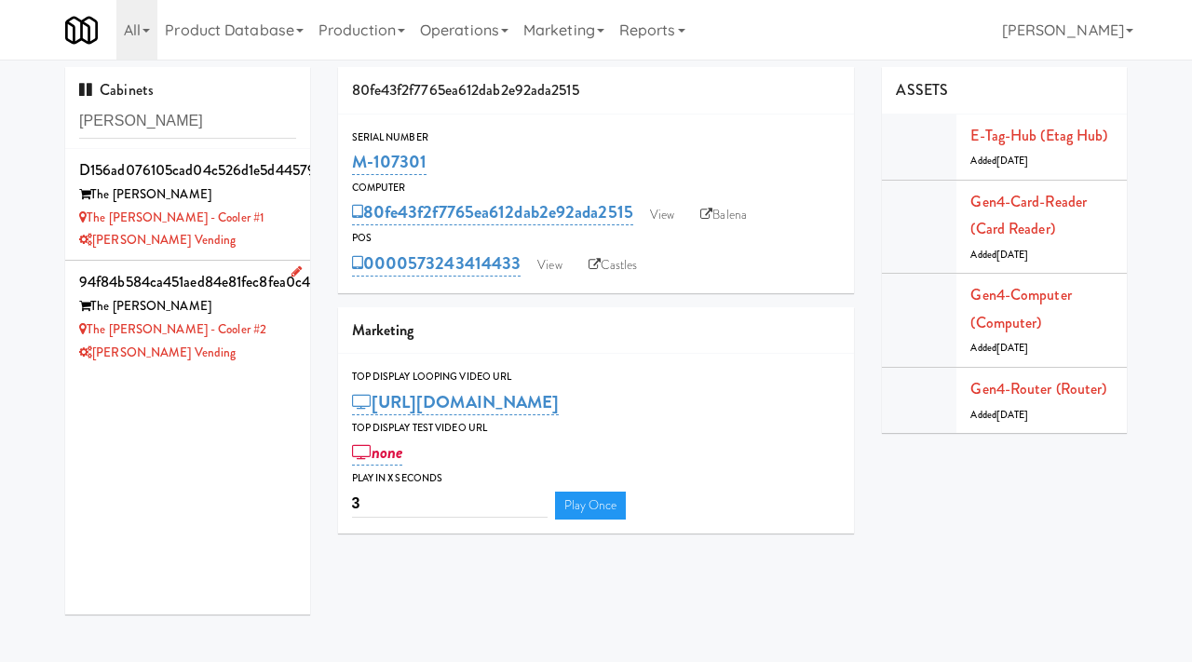
click at [282, 355] on div "[PERSON_NAME] Vending" at bounding box center [187, 353] width 217 height 23
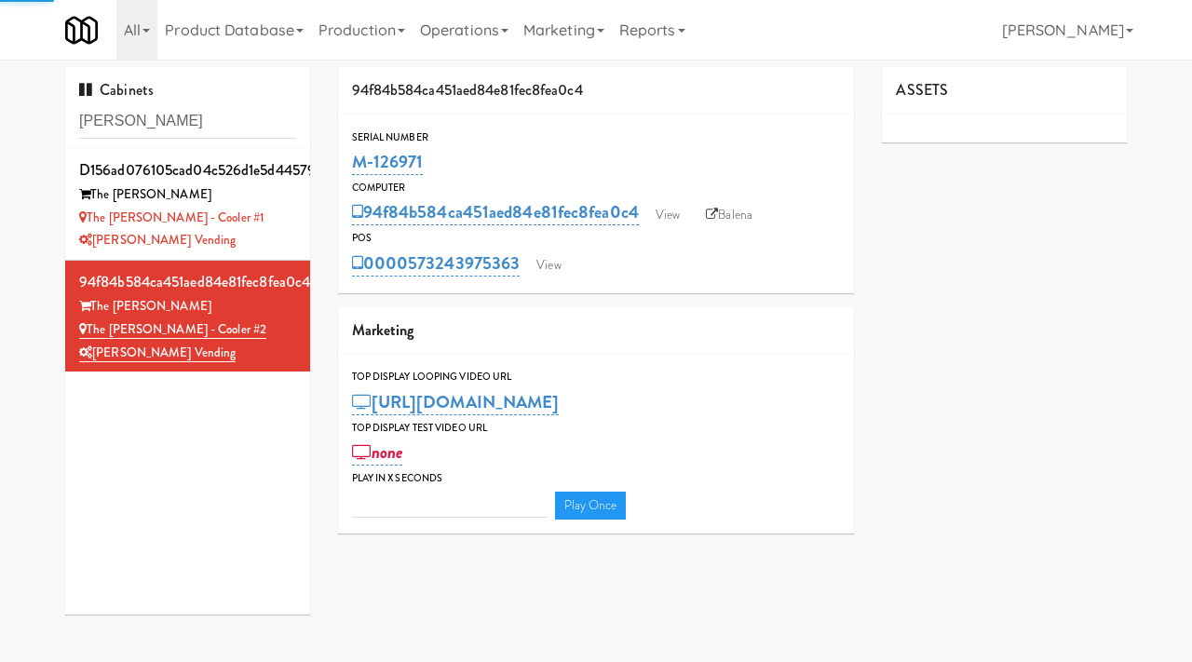
type input "3"
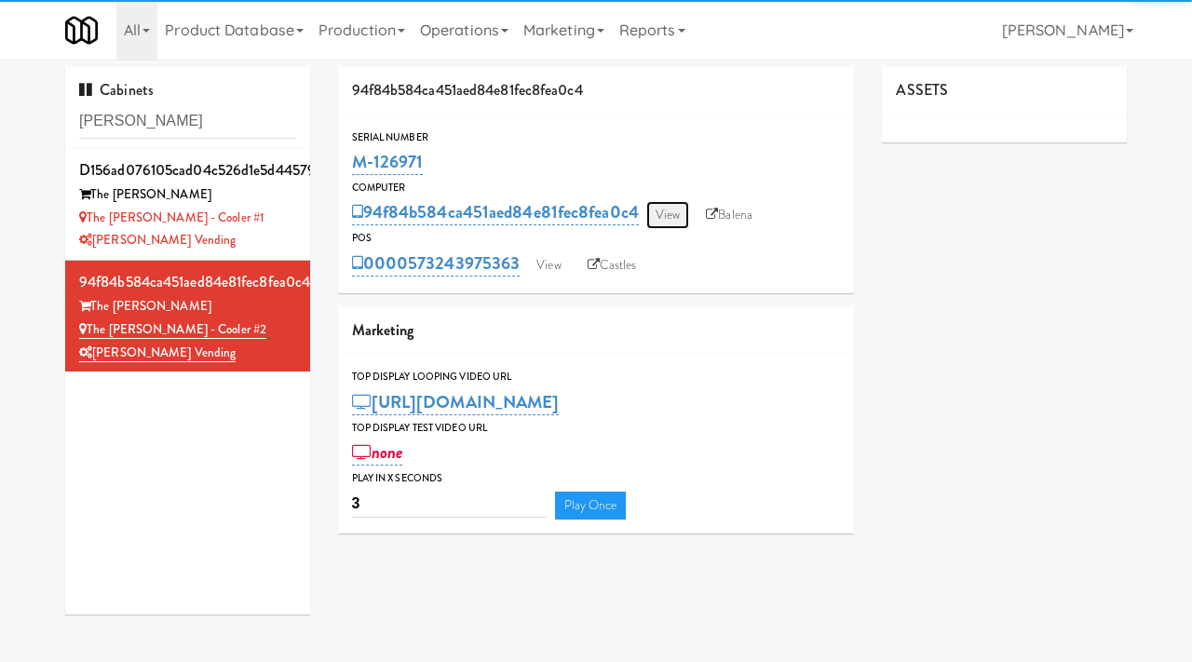
click at [684, 219] on link "View" at bounding box center [667, 215] width 43 height 28
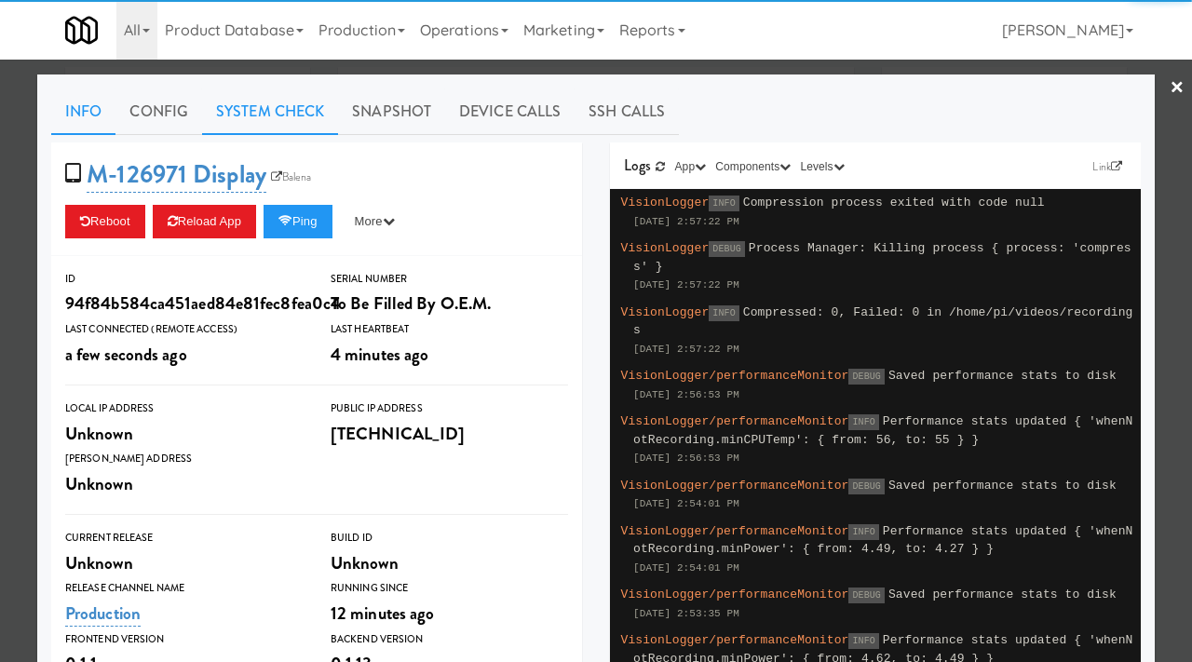
click at [278, 108] on link "System Check" at bounding box center [270, 111] width 136 height 47
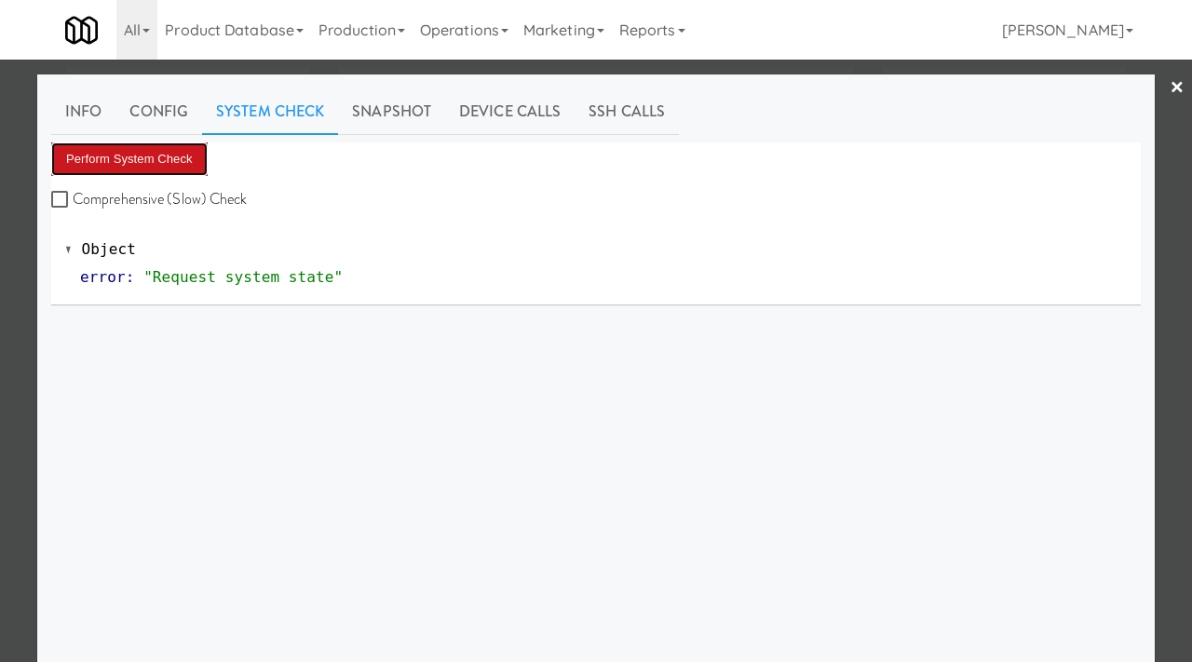
click at [153, 150] on button "Perform System Check" at bounding box center [129, 159] width 156 height 34
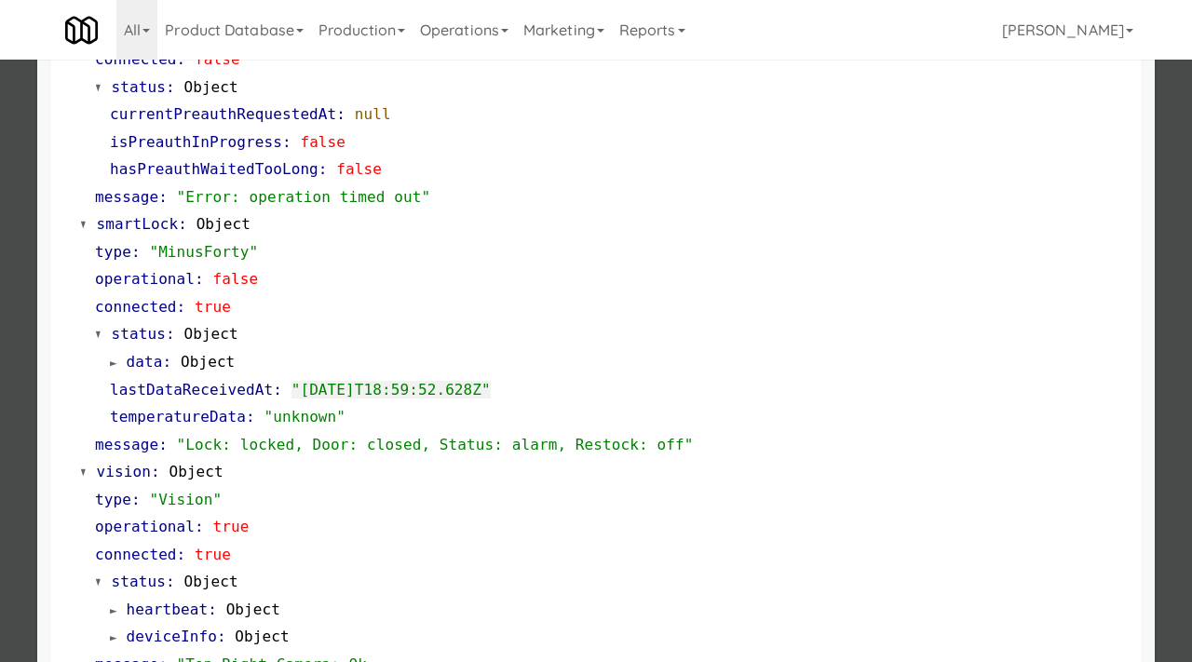
scroll to position [302, 0]
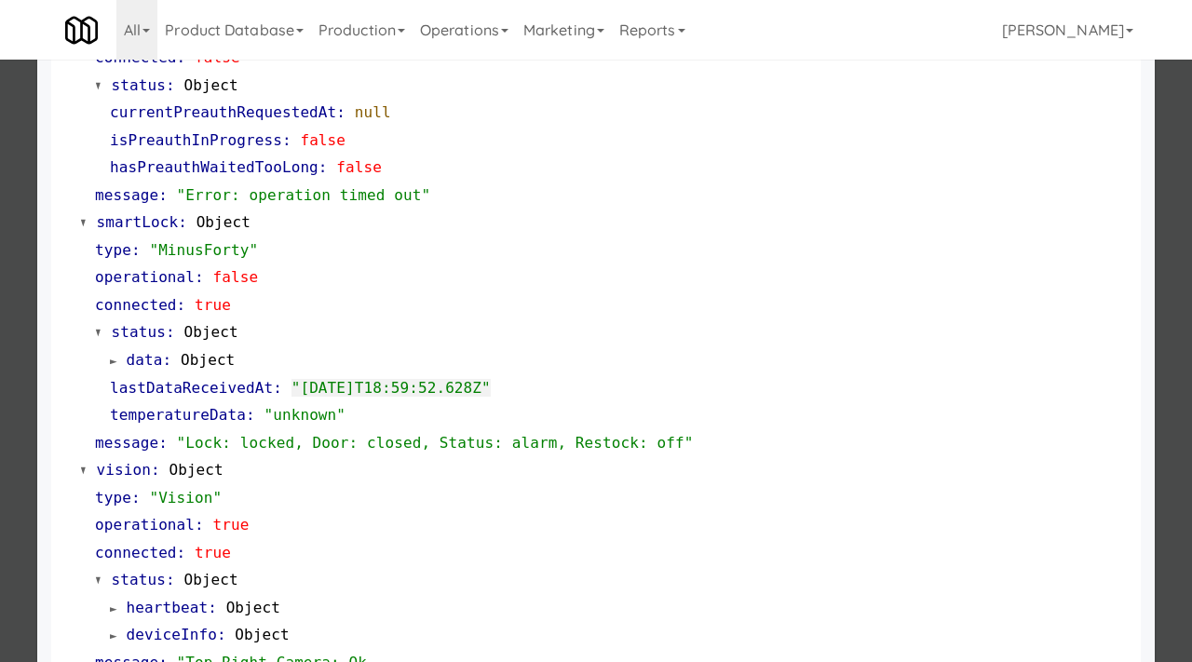
click at [0, 288] on div at bounding box center [596, 331] width 1192 height 662
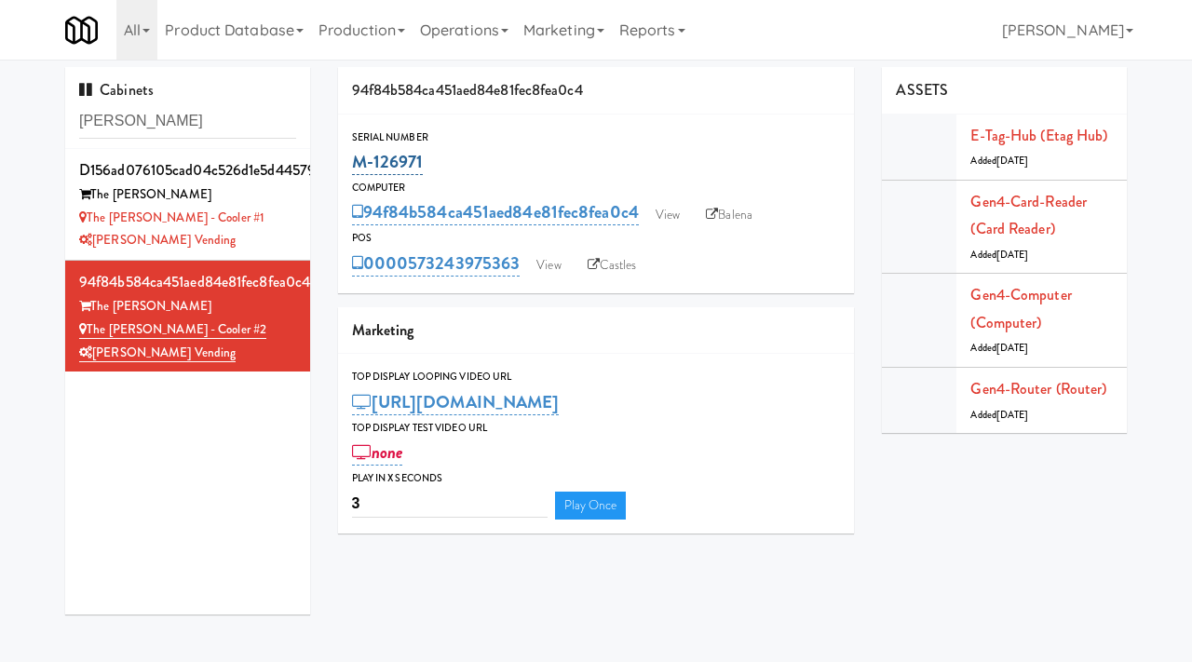
drag, startPoint x: 433, startPoint y: 170, endPoint x: 355, endPoint y: 166, distance: 78.4
click at [355, 166] on div "M-126971" at bounding box center [596, 162] width 489 height 32
copy link "M-126971"
click at [560, 260] on link "View" at bounding box center [548, 265] width 43 height 28
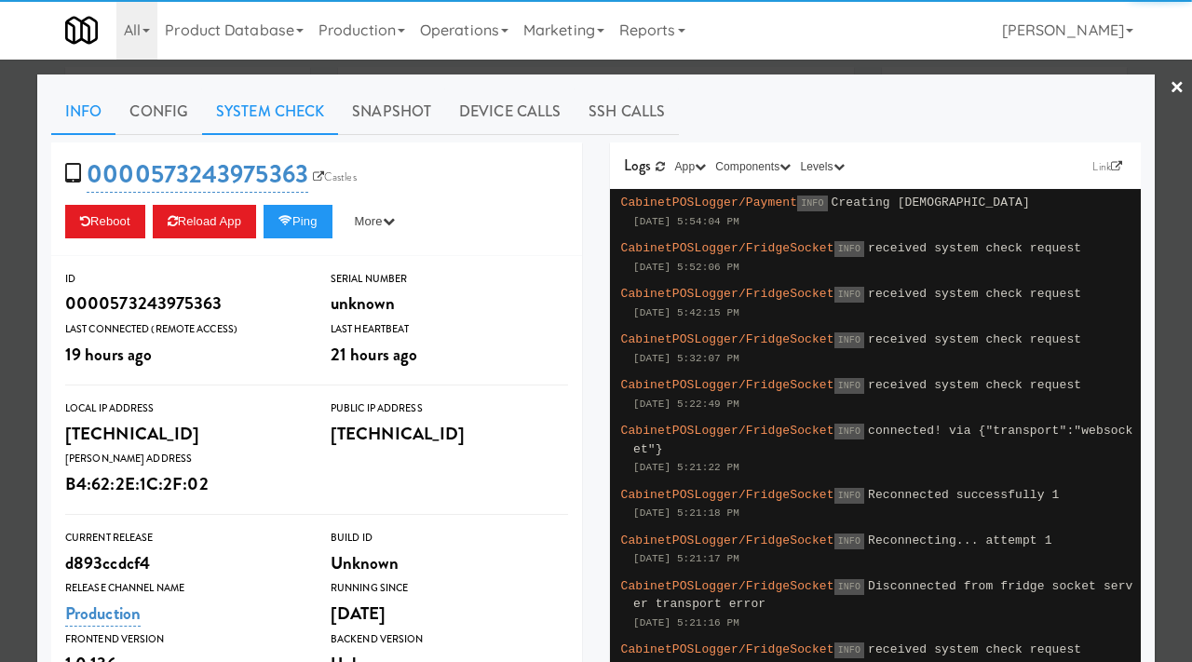
click at [261, 107] on link "System Check" at bounding box center [270, 111] width 136 height 47
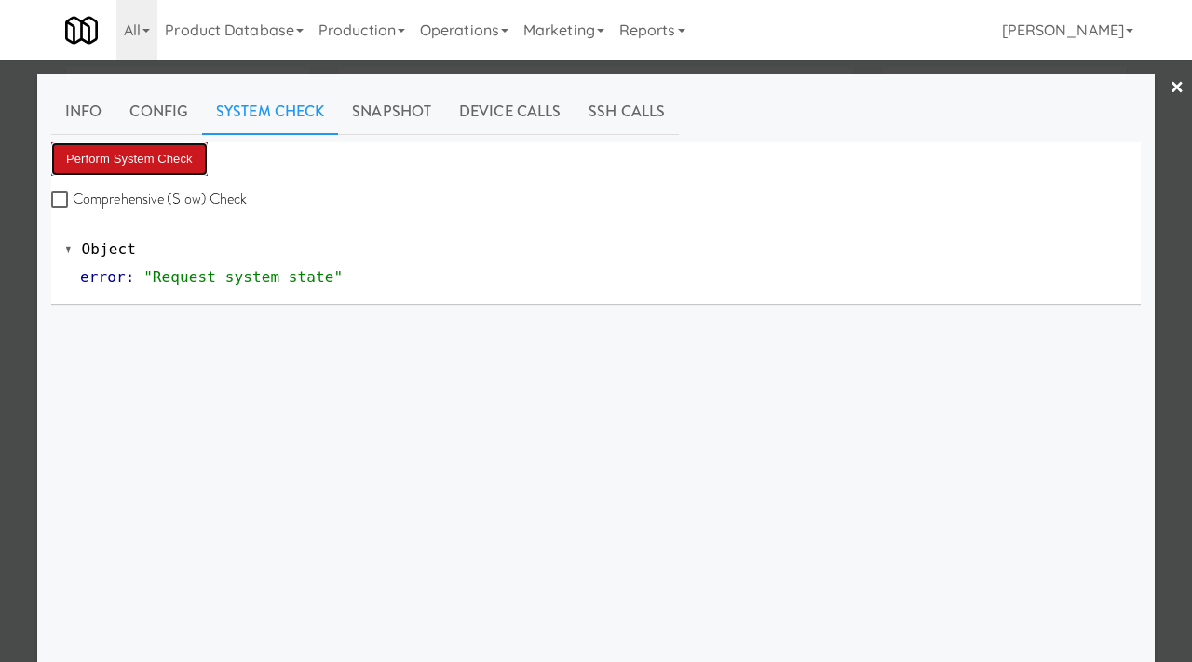
click at [133, 144] on button "Perform System Check" at bounding box center [129, 159] width 156 height 34
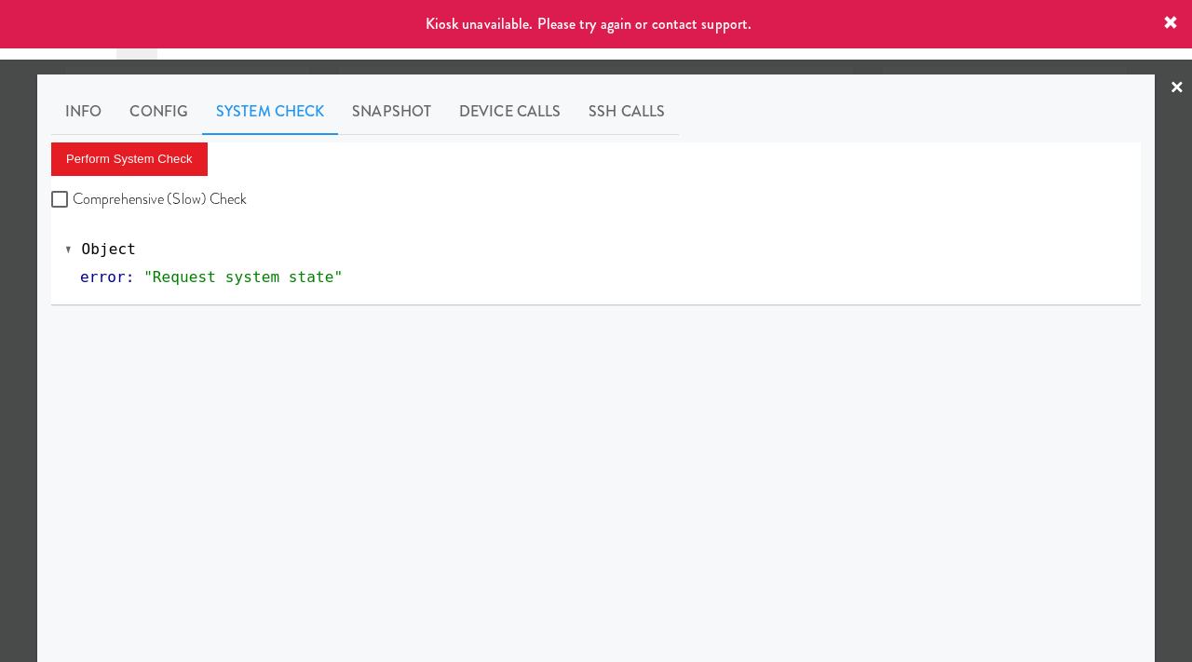
click at [0, 277] on div at bounding box center [596, 331] width 1192 height 662
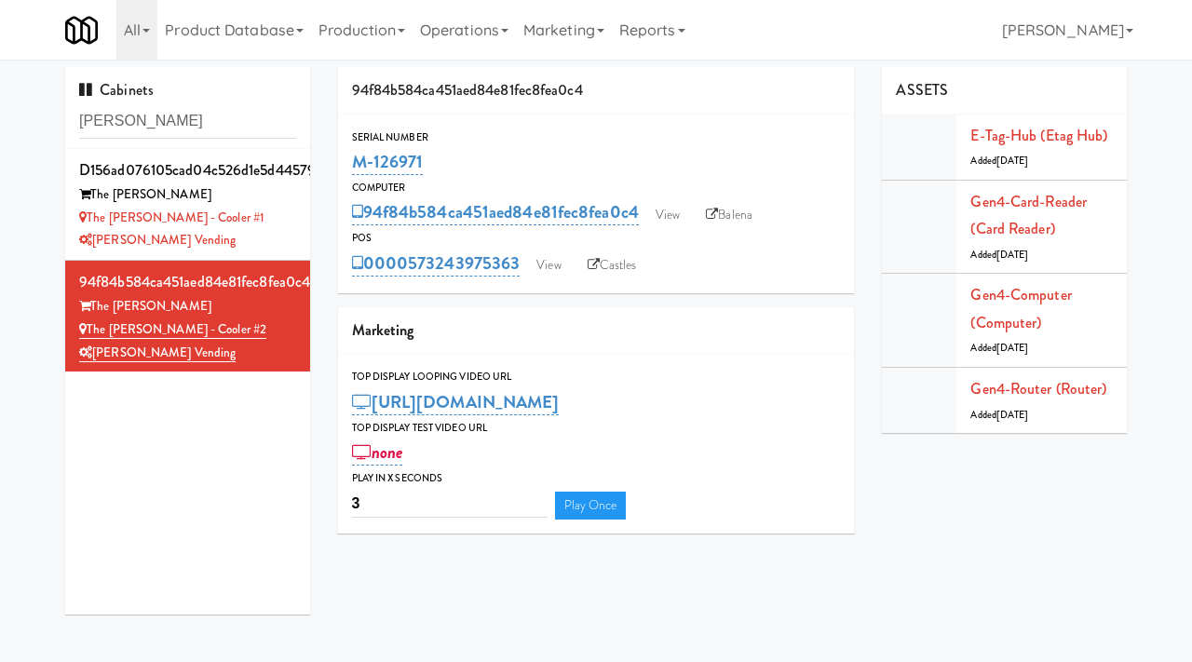
drag, startPoint x: 429, startPoint y: 163, endPoint x: 350, endPoint y: 163, distance: 79.2
click at [350, 163] on div "Serial Number M-126971" at bounding box center [596, 154] width 517 height 50
copy link "M-126971"
click at [557, 267] on link "View" at bounding box center [548, 265] width 43 height 28
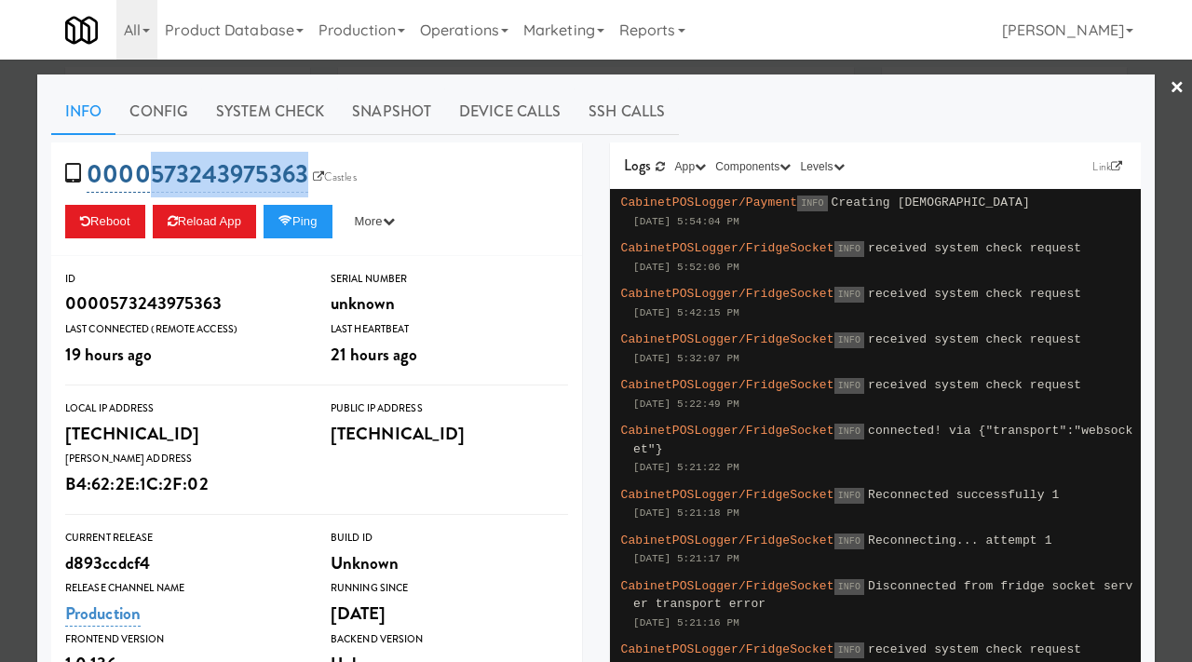
drag, startPoint x: 317, startPoint y: 159, endPoint x: 150, endPoint y: 169, distance: 167.0
click at [150, 169] on span "0000573243975363 Castles" at bounding box center [217, 173] width 304 height 35
copy link "573243975363"
click at [7, 299] on div at bounding box center [596, 331] width 1192 height 662
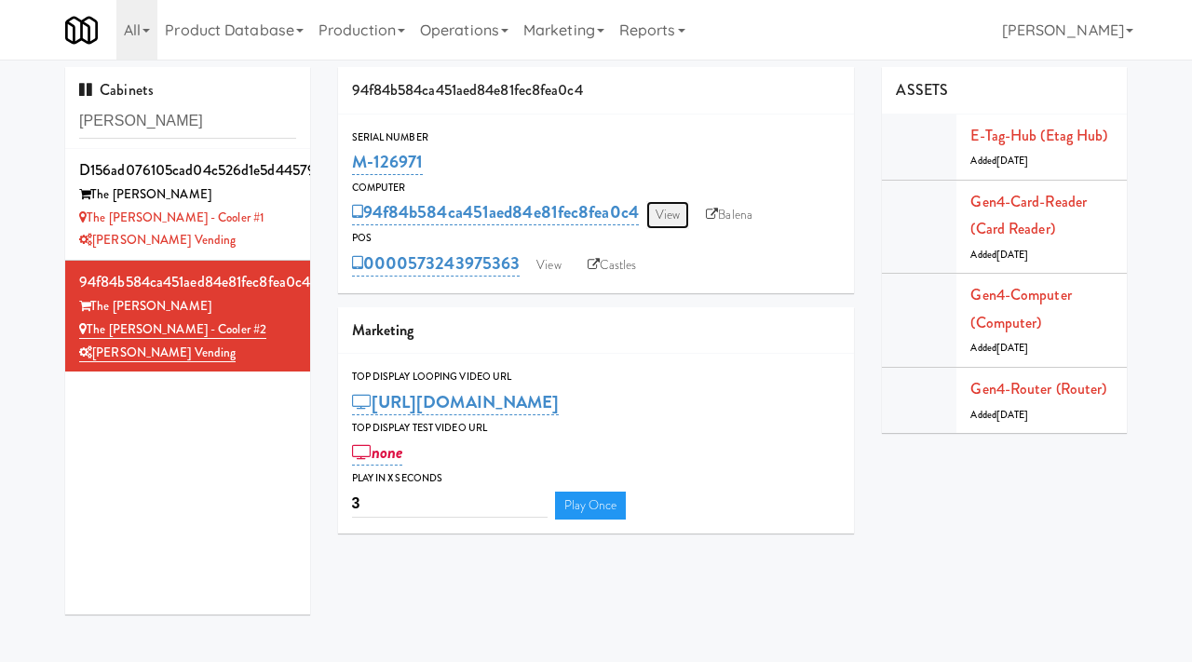
click at [663, 210] on link "View" at bounding box center [667, 215] width 43 height 28
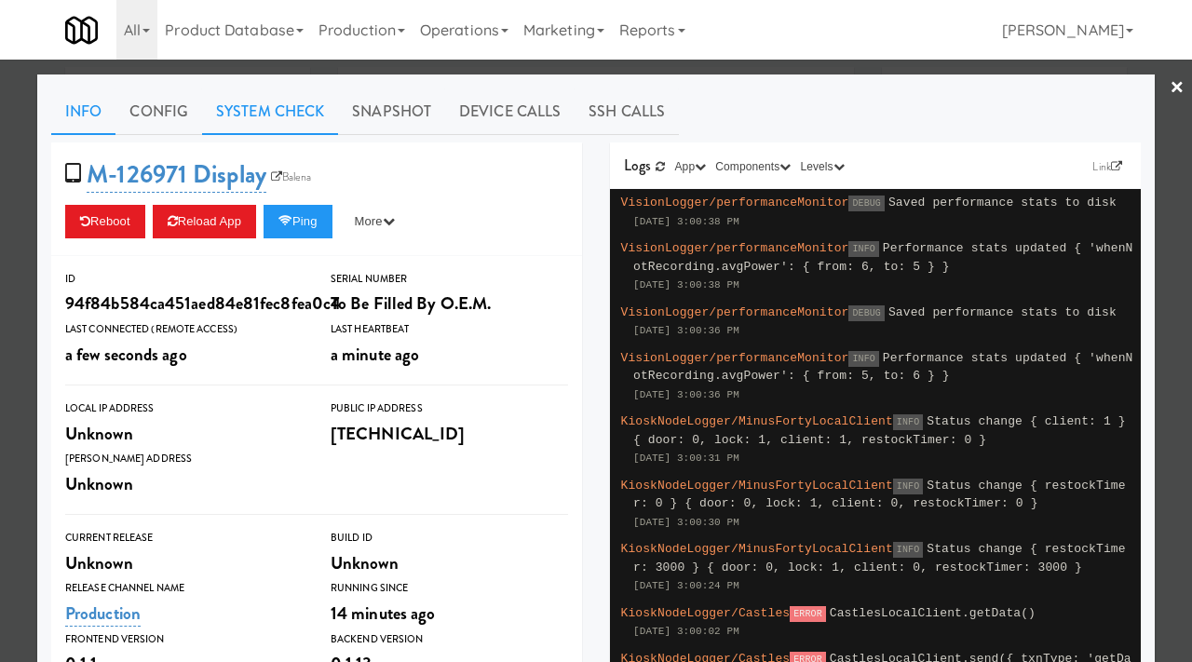
click at [255, 119] on link "System Check" at bounding box center [270, 111] width 136 height 47
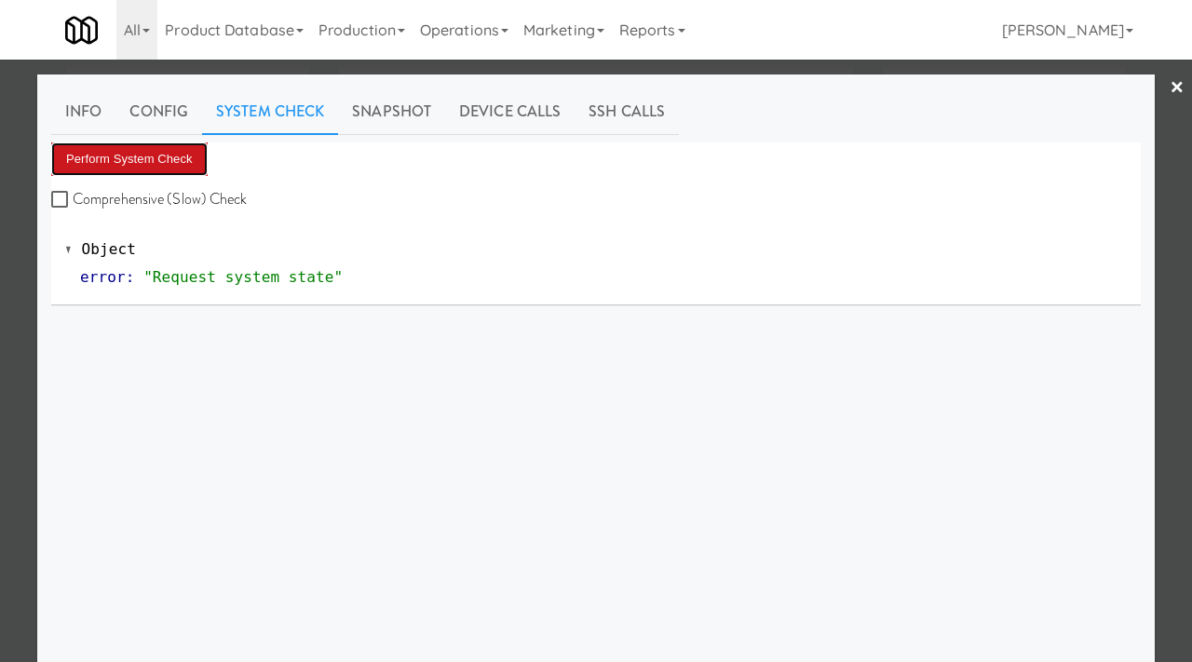
click at [158, 162] on button "Perform System Check" at bounding box center [129, 159] width 156 height 34
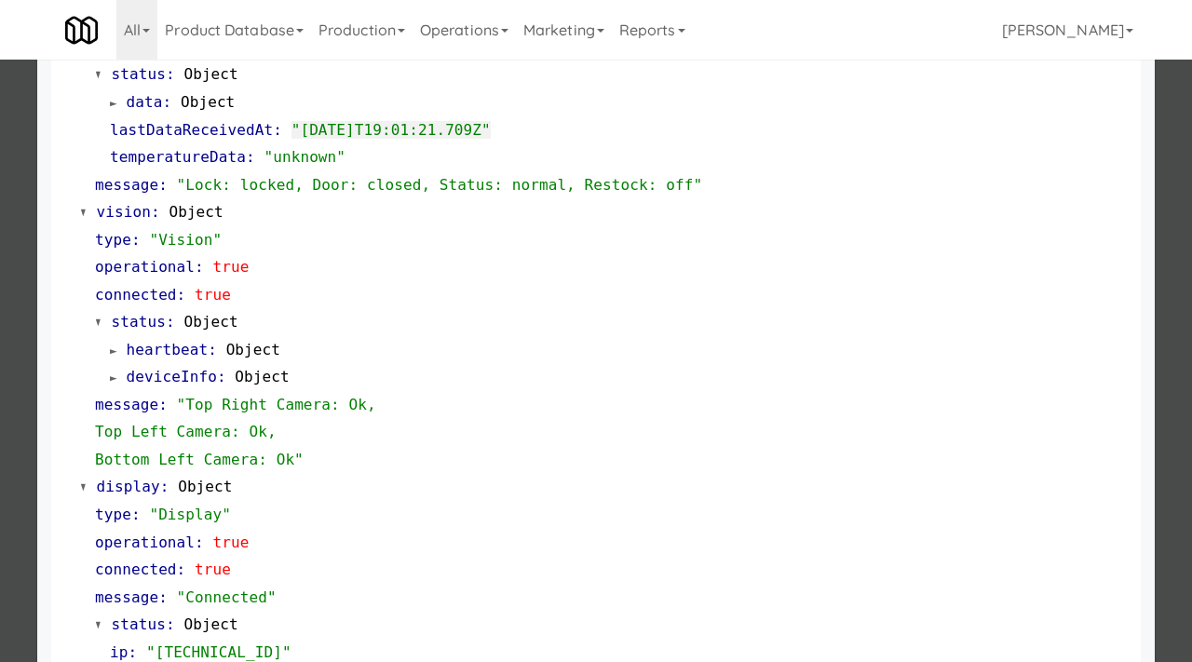
scroll to position [756, 0]
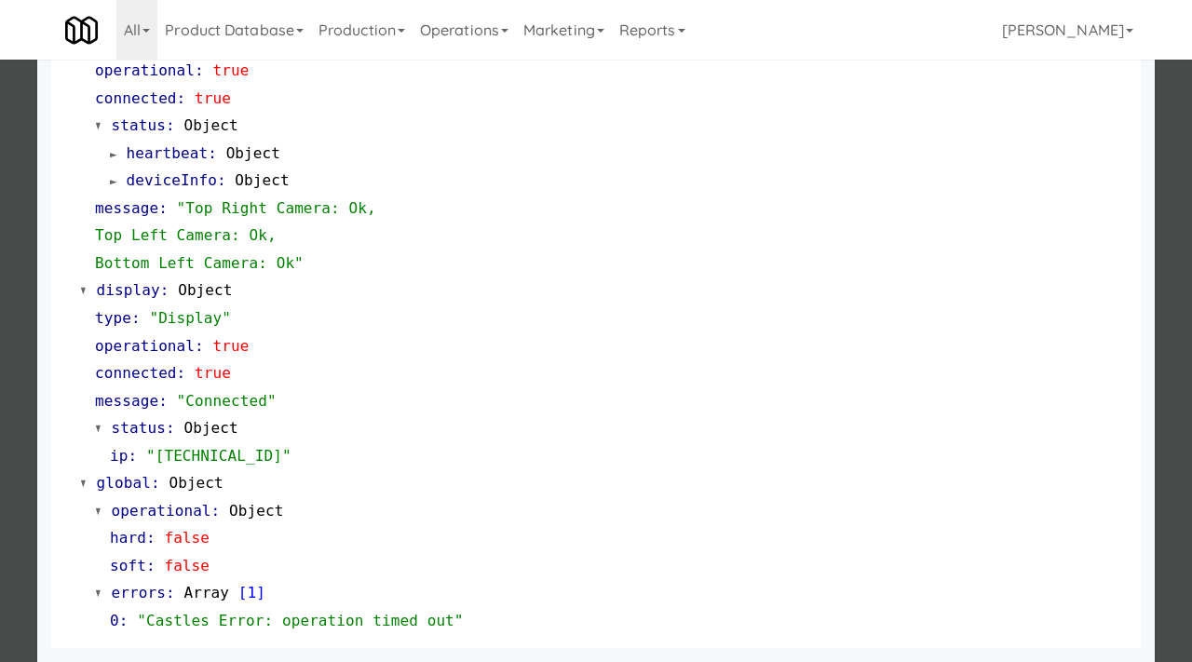
click at [0, 397] on div at bounding box center [596, 331] width 1192 height 662
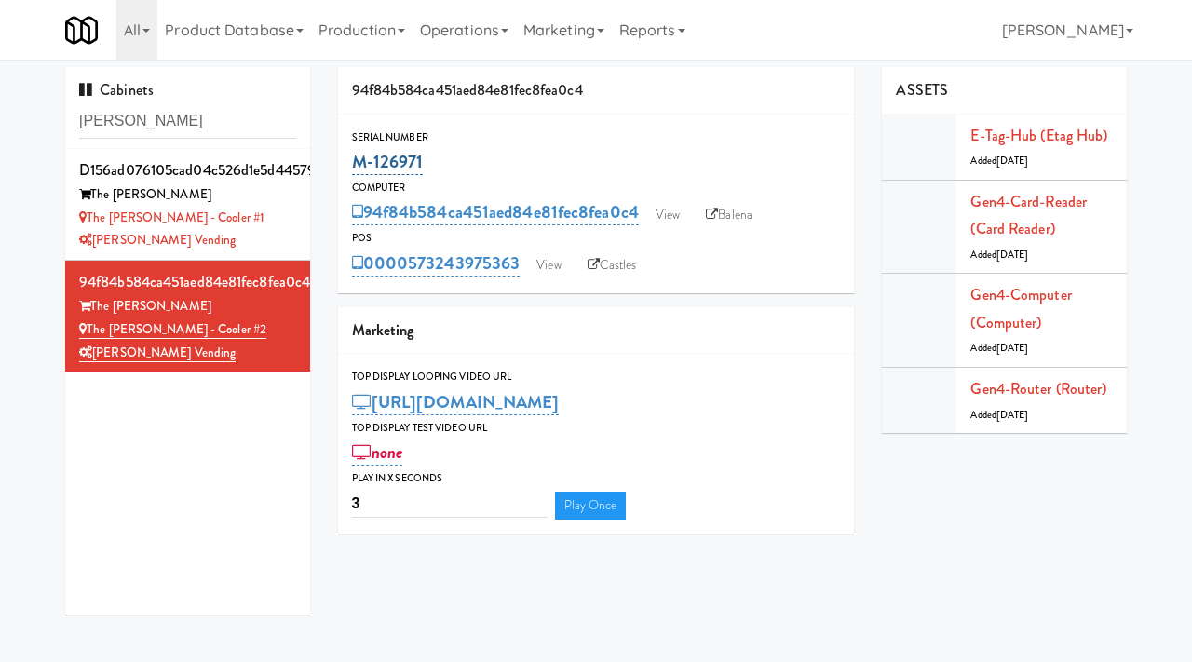
drag, startPoint x: 427, startPoint y: 158, endPoint x: 354, endPoint y: 158, distance: 72.6
click at [354, 158] on div "M-126971" at bounding box center [596, 162] width 489 height 32
copy link "M-126971"
drag, startPoint x: 219, startPoint y: 327, endPoint x: 88, endPoint y: 327, distance: 130.4
click at [88, 331] on div "The [PERSON_NAME] - Cooler #2" at bounding box center [187, 329] width 217 height 23
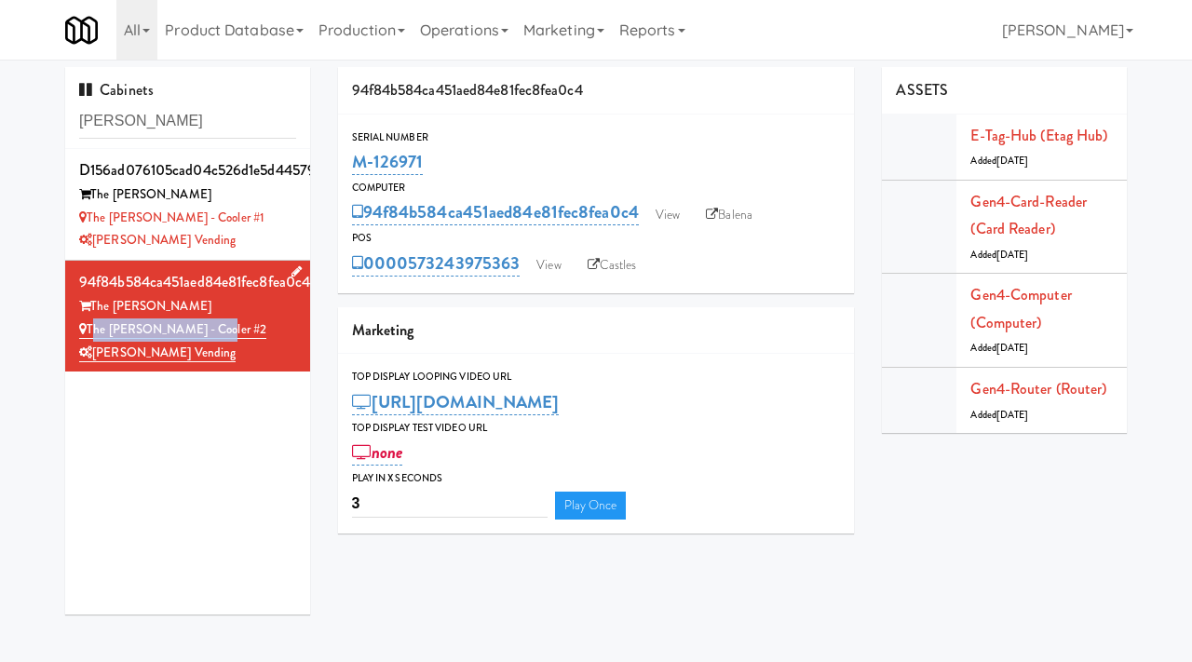
copy link "The [PERSON_NAME] - Cooler #2"
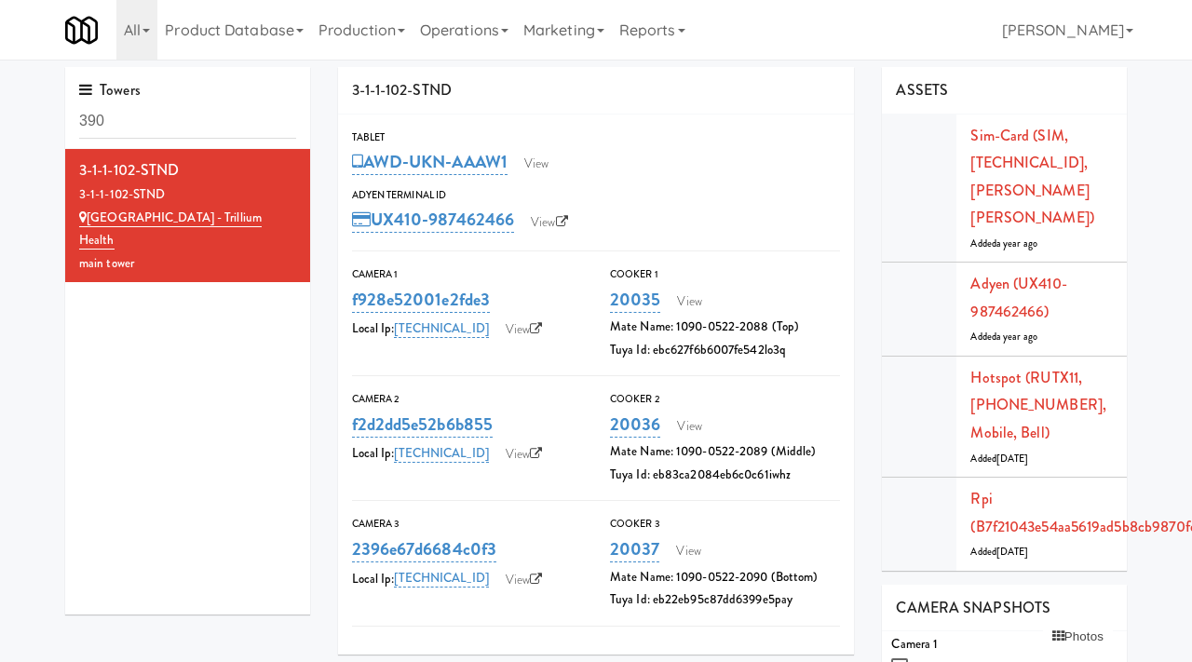
scroll to position [64, 0]
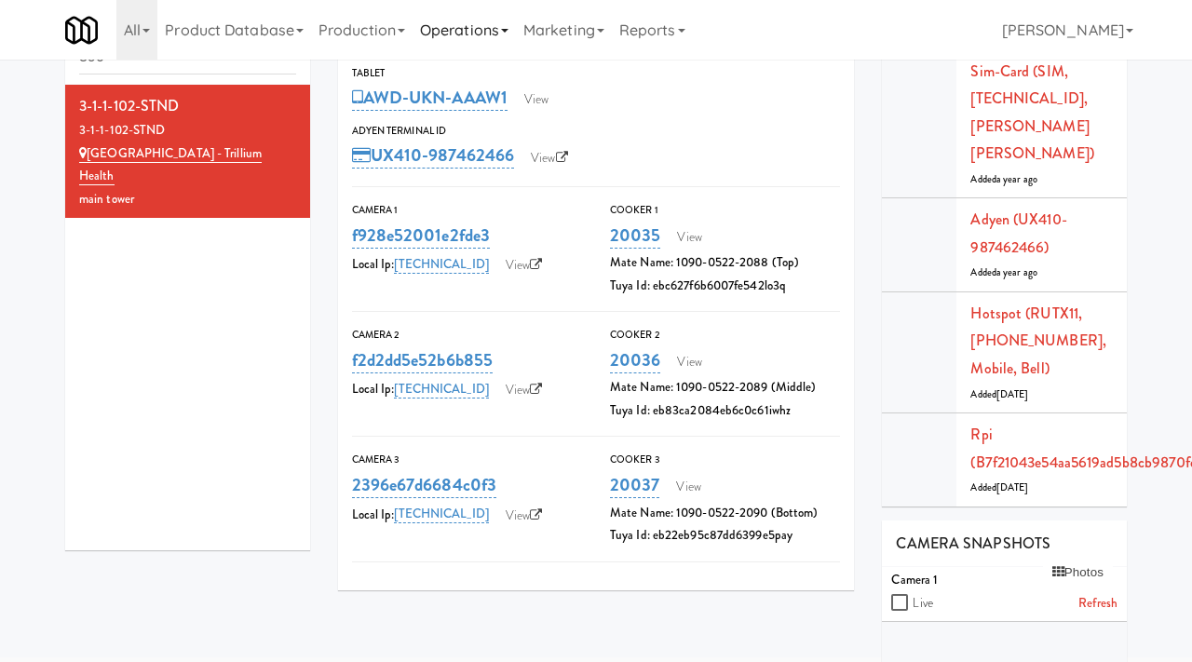
click at [498, 26] on link "Operations" at bounding box center [464, 30] width 103 height 60
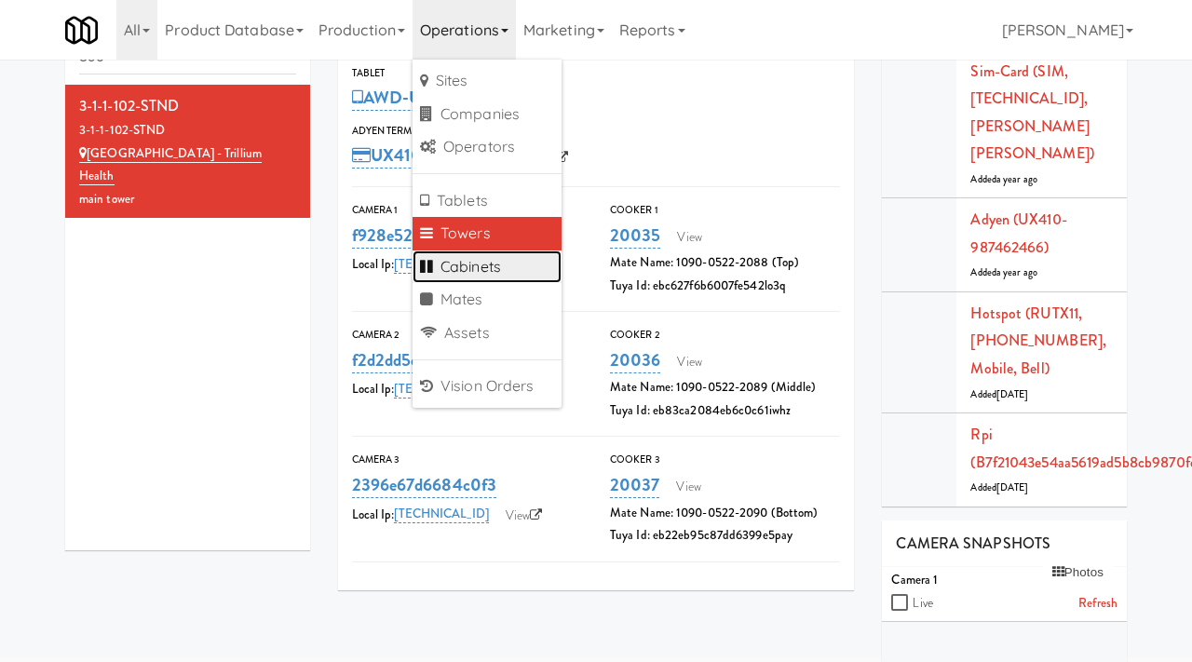
click at [466, 267] on link "Cabinets" at bounding box center [487, 268] width 149 height 34
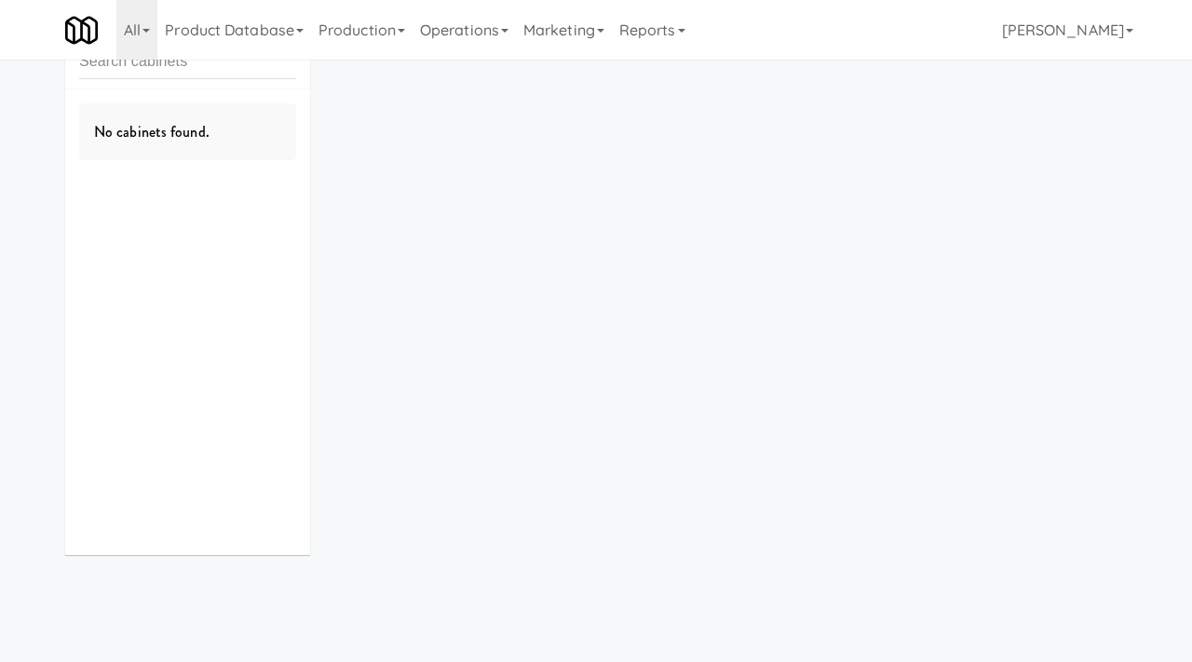
scroll to position [60, 0]
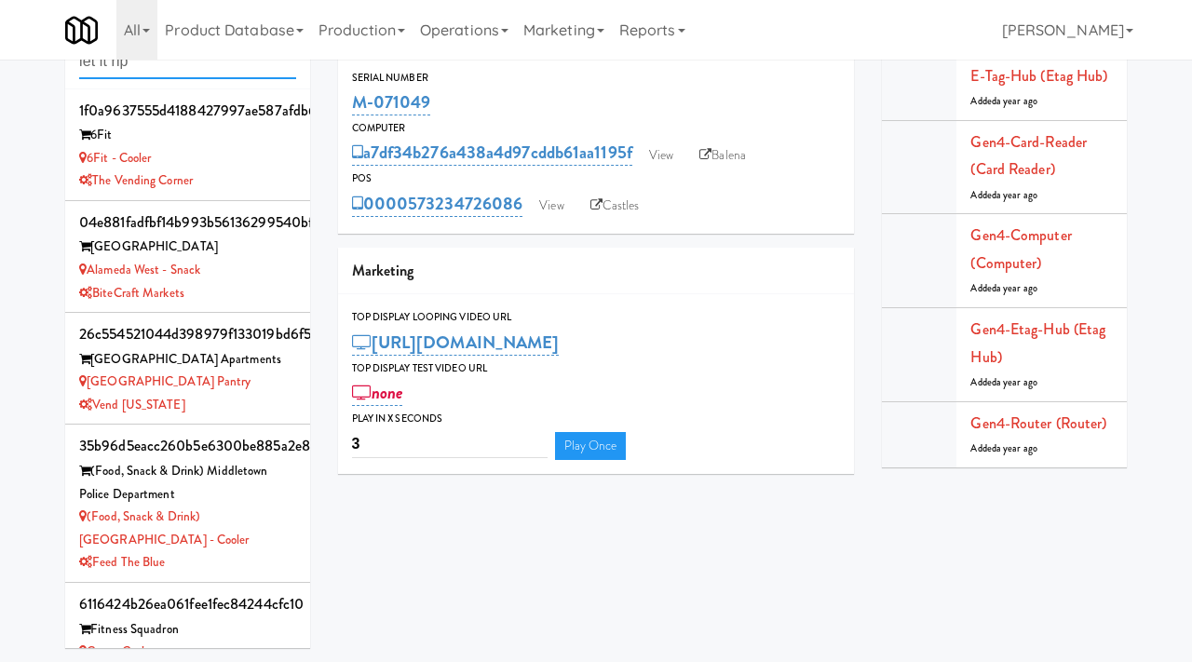
type input "let it rip"
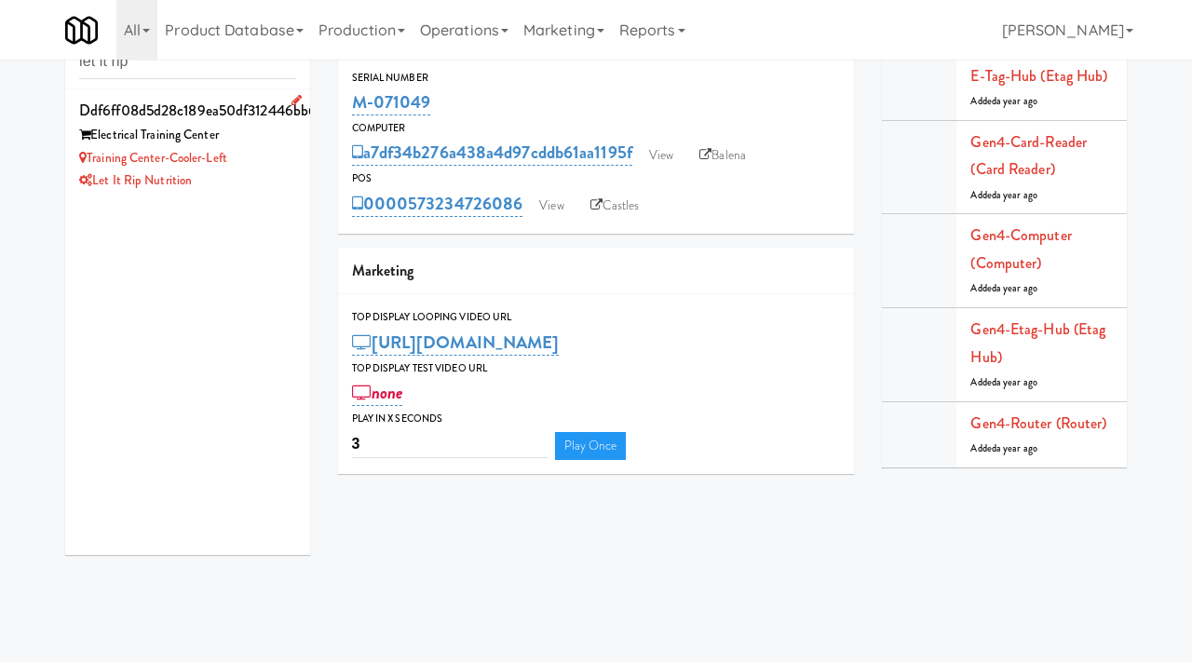
click at [249, 169] on div "Let it Rip Nutrition" at bounding box center [187, 180] width 217 height 23
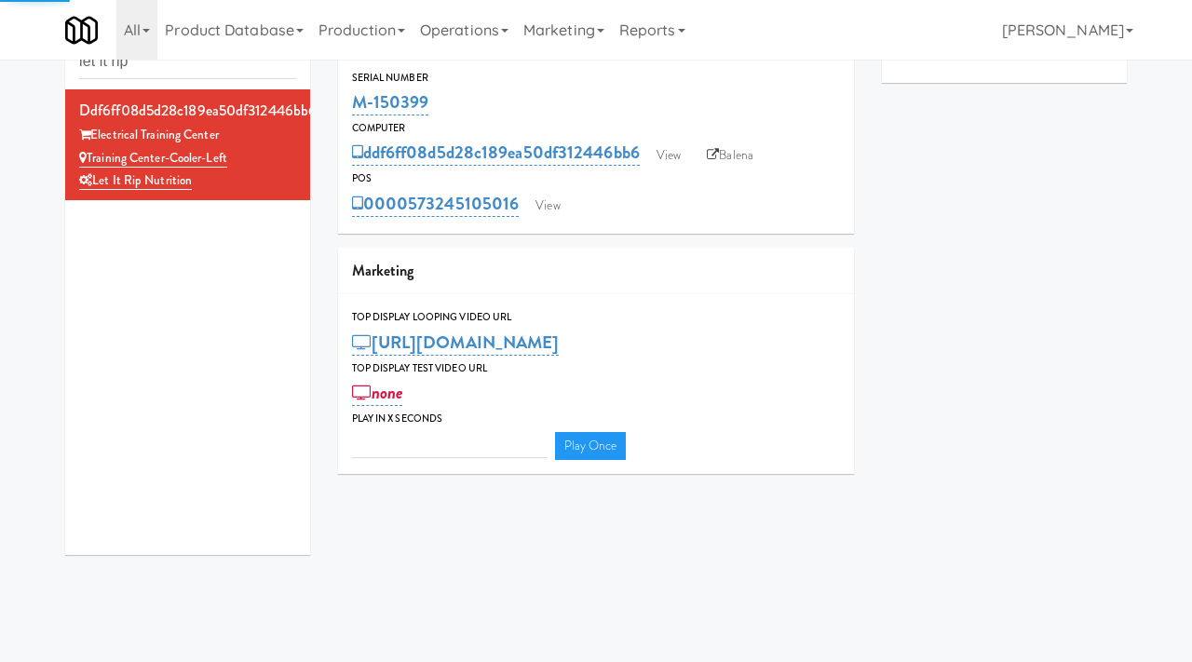
type input "3"
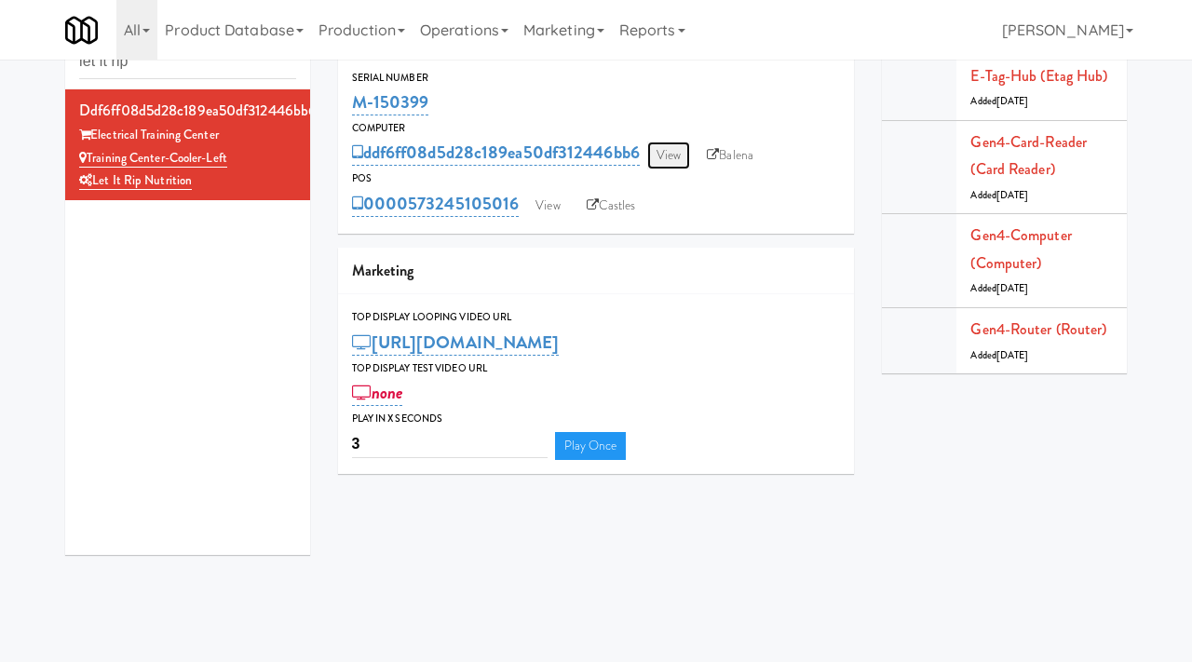
click at [666, 154] on link "View" at bounding box center [668, 156] width 43 height 28
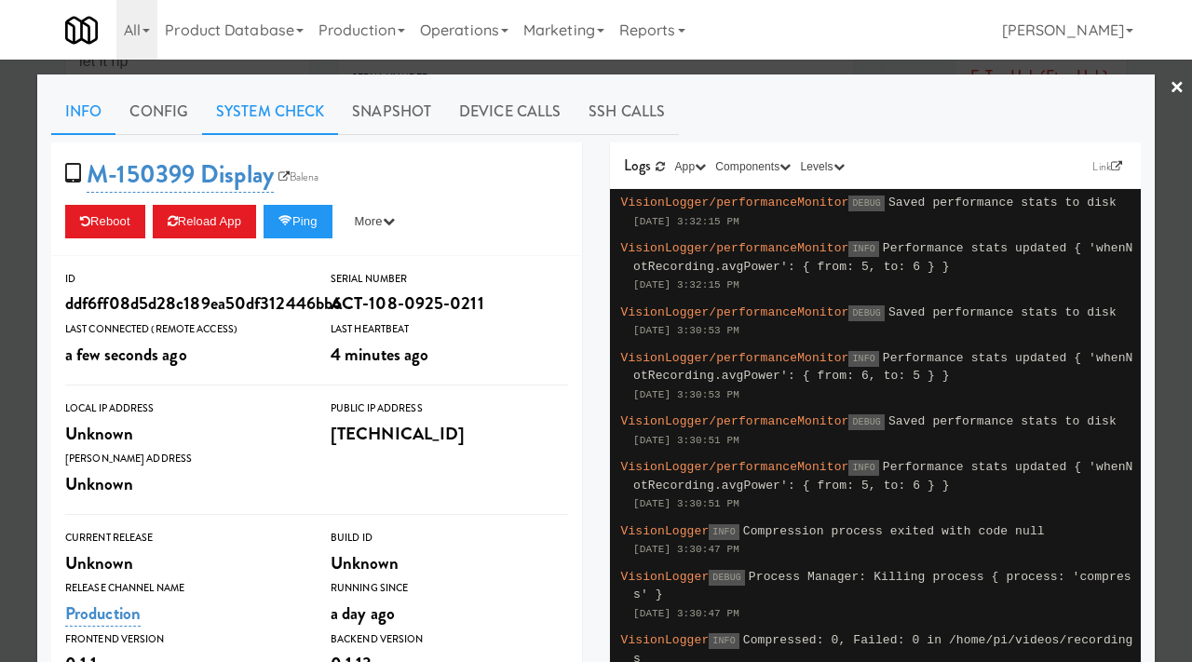
click at [278, 103] on link "System Check" at bounding box center [270, 111] width 136 height 47
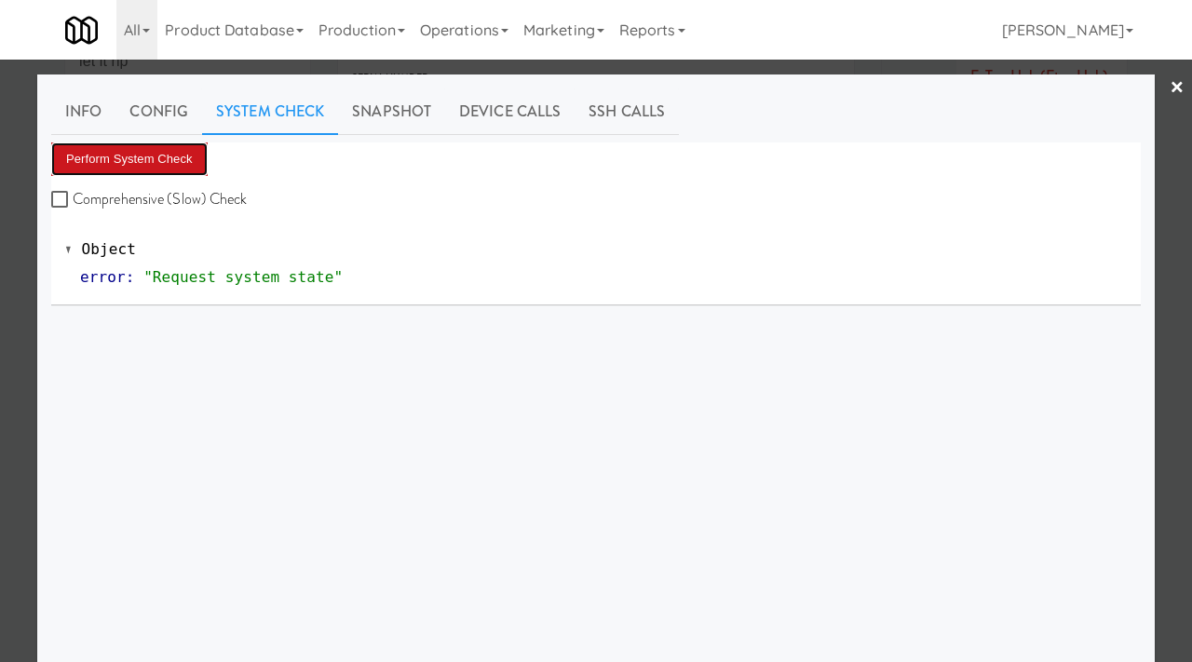
click at [91, 167] on button "Perform System Check" at bounding box center [129, 159] width 156 height 34
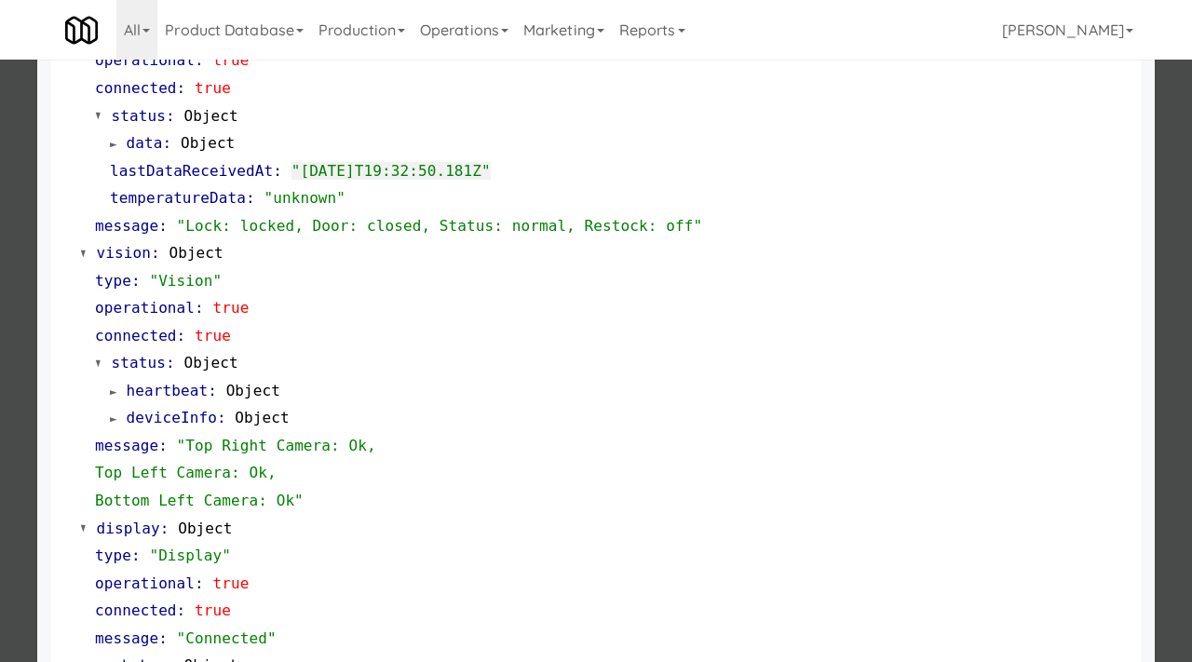
scroll to position [575, 0]
click at [0, 375] on div at bounding box center [596, 331] width 1192 height 662
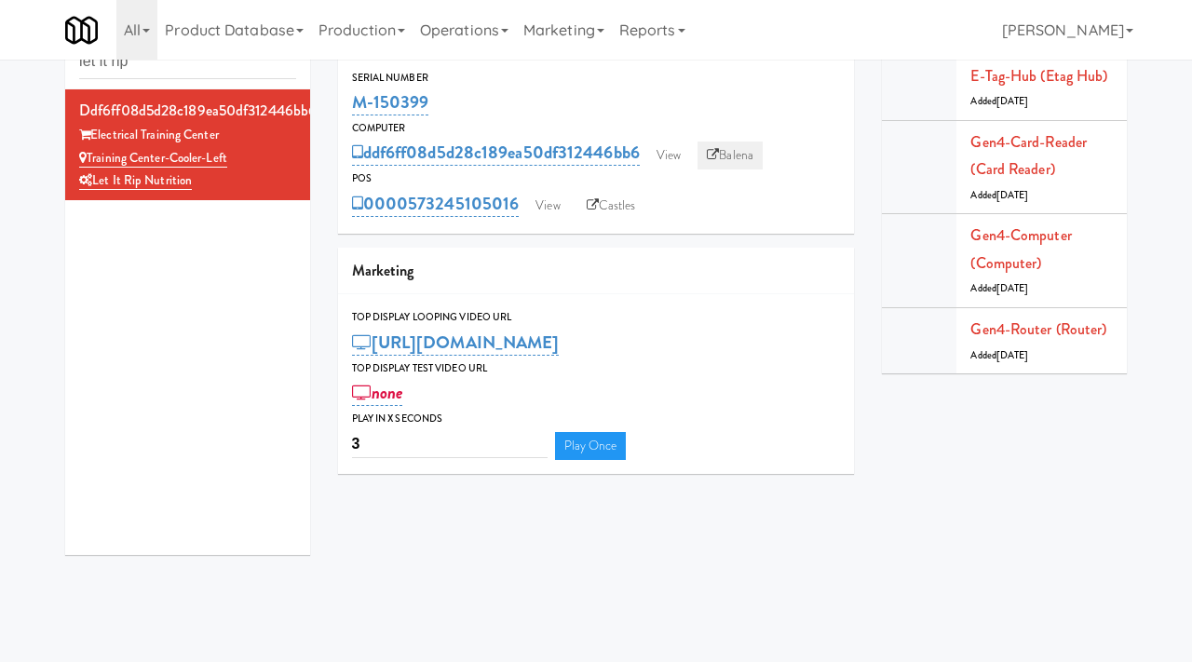
click at [750, 151] on link "Balena" at bounding box center [730, 156] width 65 height 28
